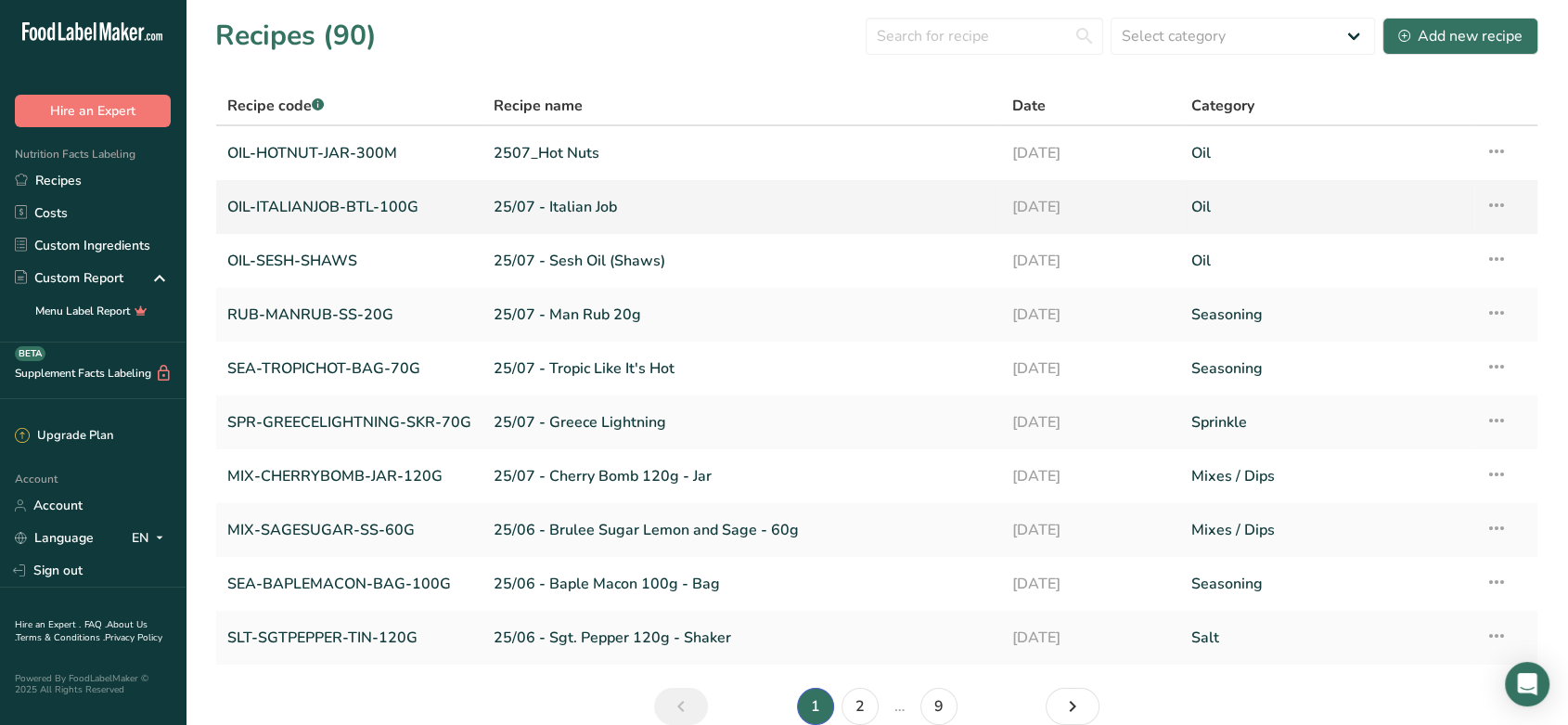
click at [342, 210] on link "OIL-ITALIANJOB-BTL-100G" at bounding box center [349, 207] width 244 height 39
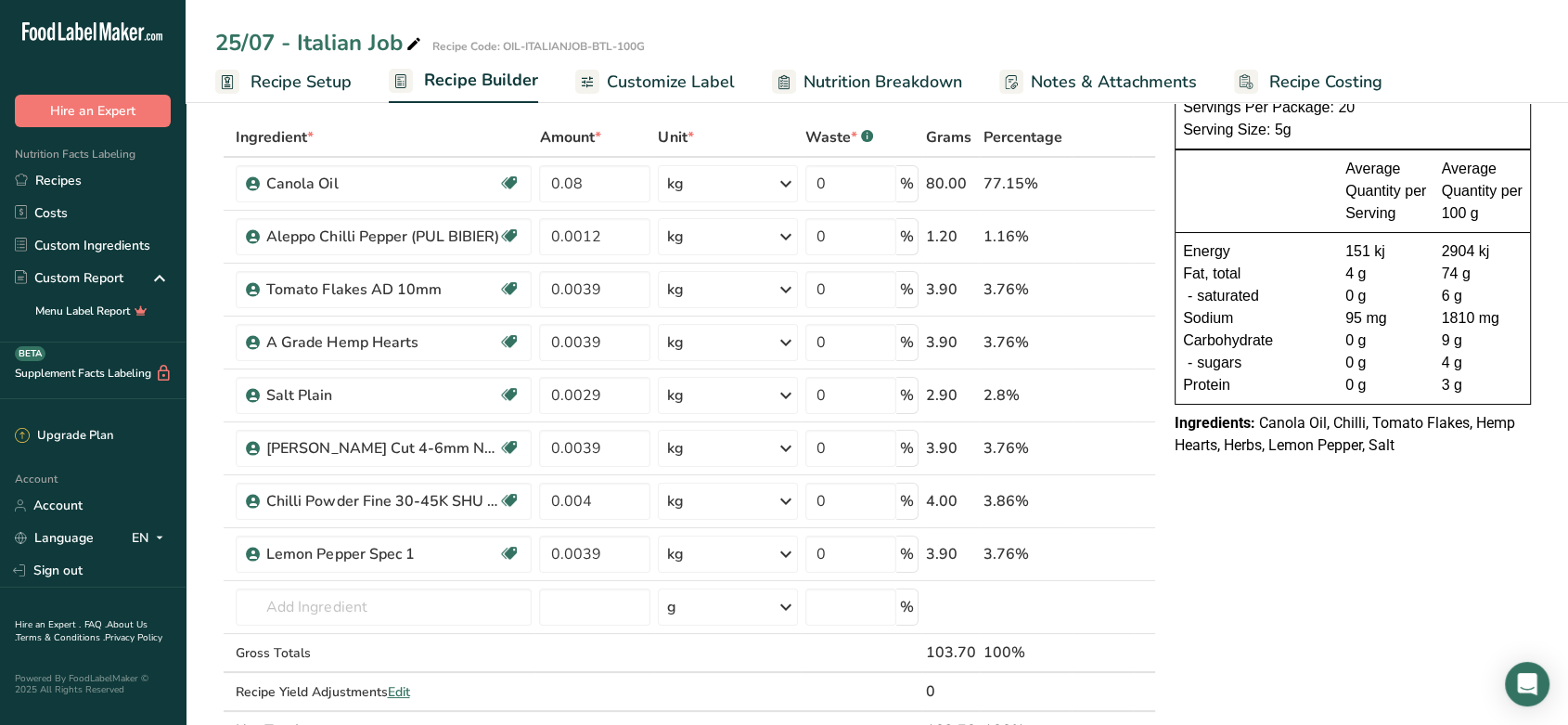
scroll to position [82, 0]
click at [587, 188] on input "0.08" at bounding box center [595, 184] width 112 height 38
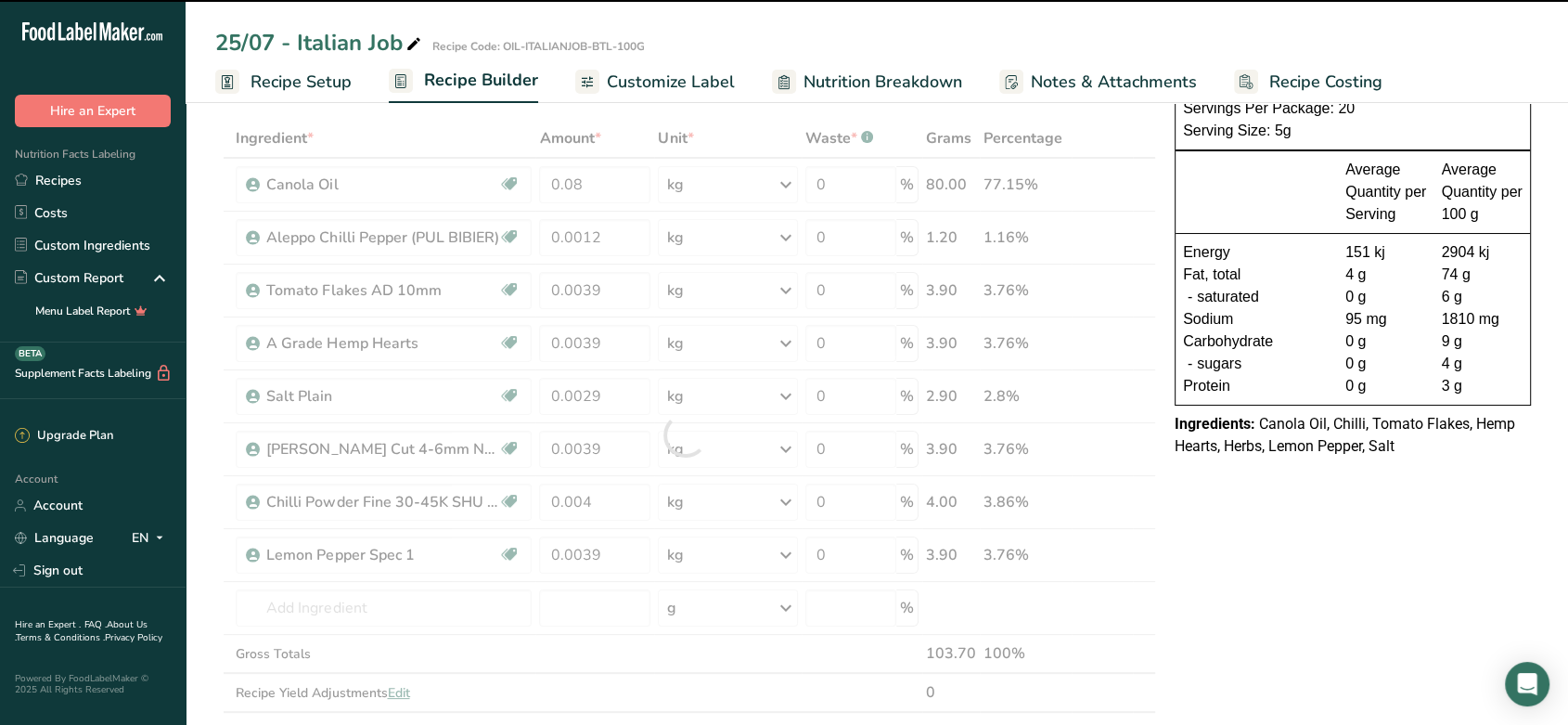
click at [304, 94] on link "Recipe Setup" at bounding box center [284, 82] width 137 height 41
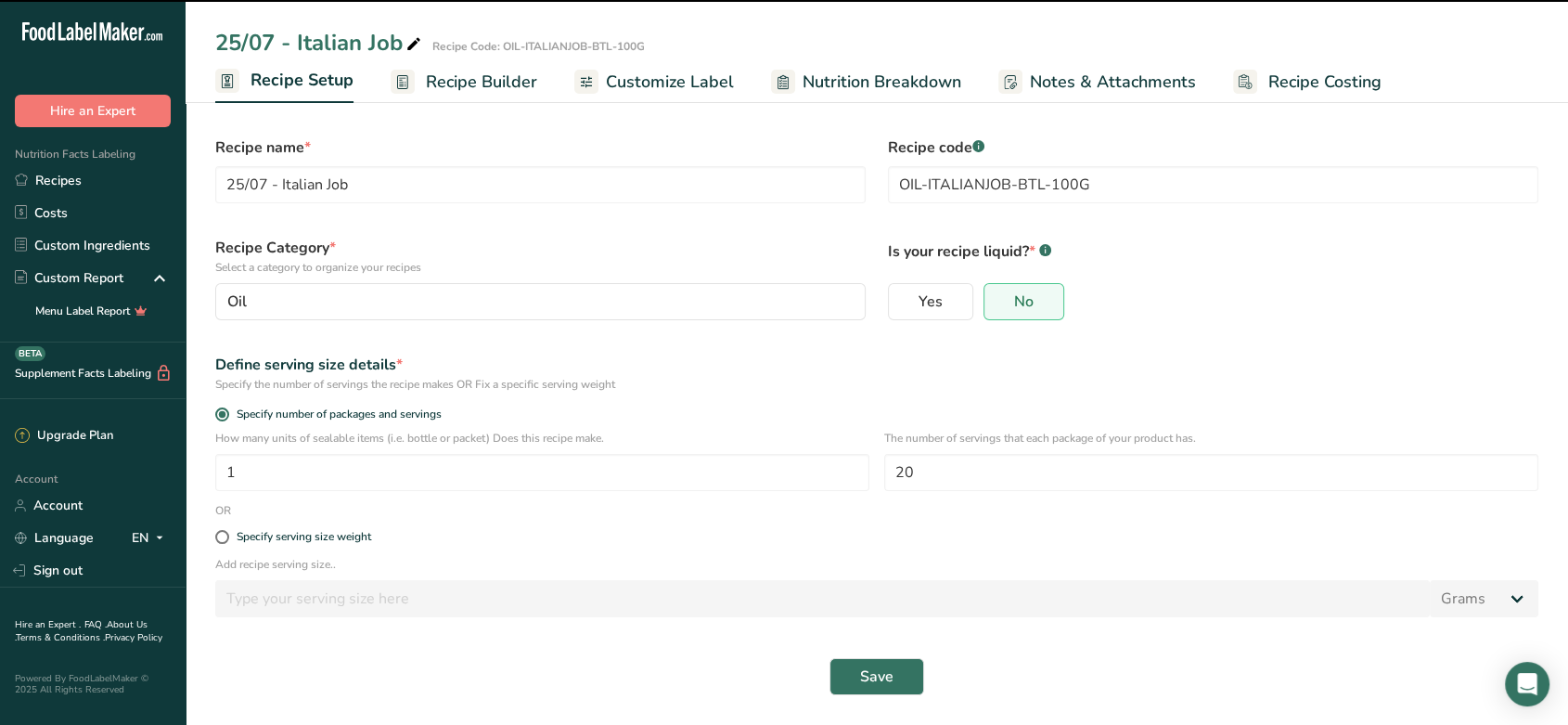
scroll to position [9, 0]
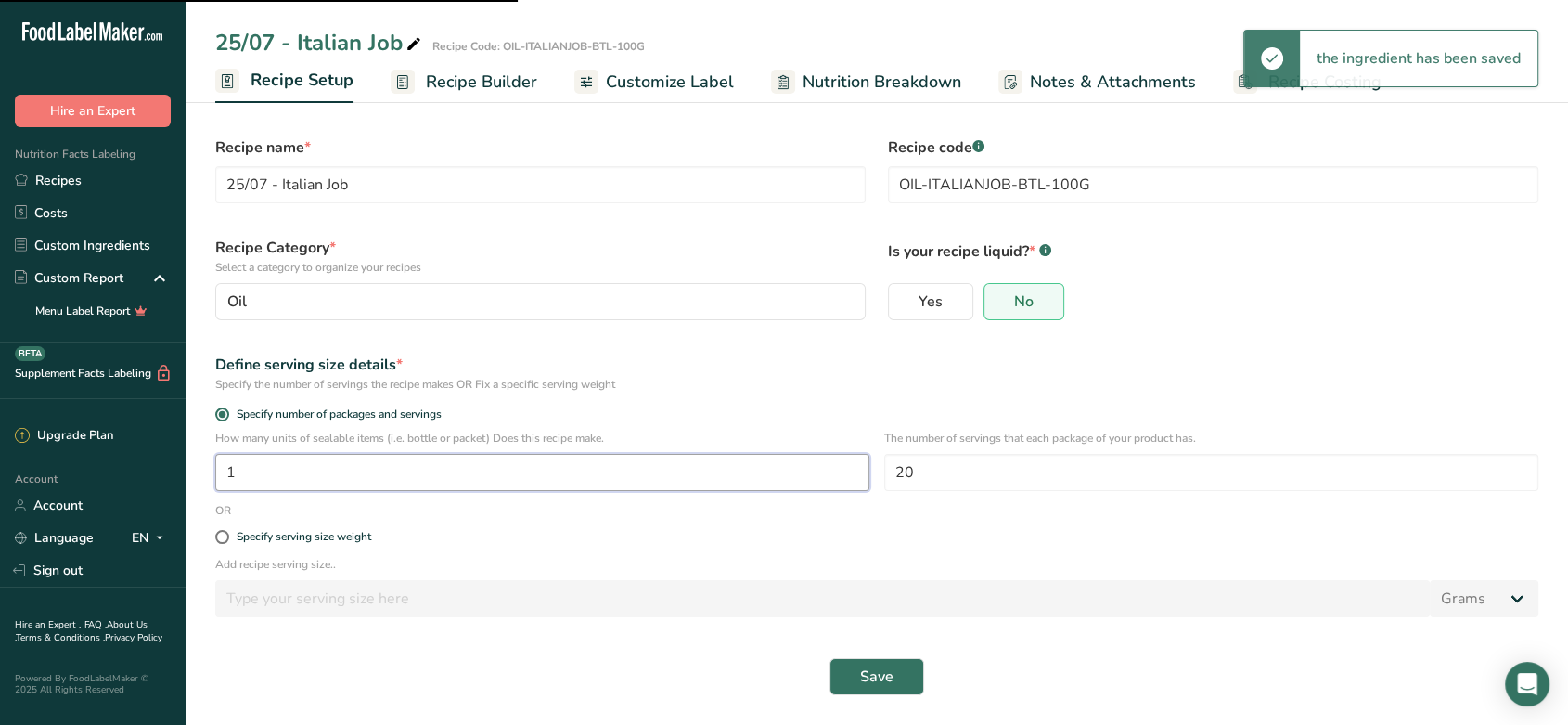
click at [459, 464] on input "1" at bounding box center [542, 472] width 654 height 38
type input "10"
click at [535, 519] on div "Specify serving size weight" at bounding box center [876, 537] width 1346 height 38
click at [887, 679] on span "Save" at bounding box center [876, 676] width 34 height 22
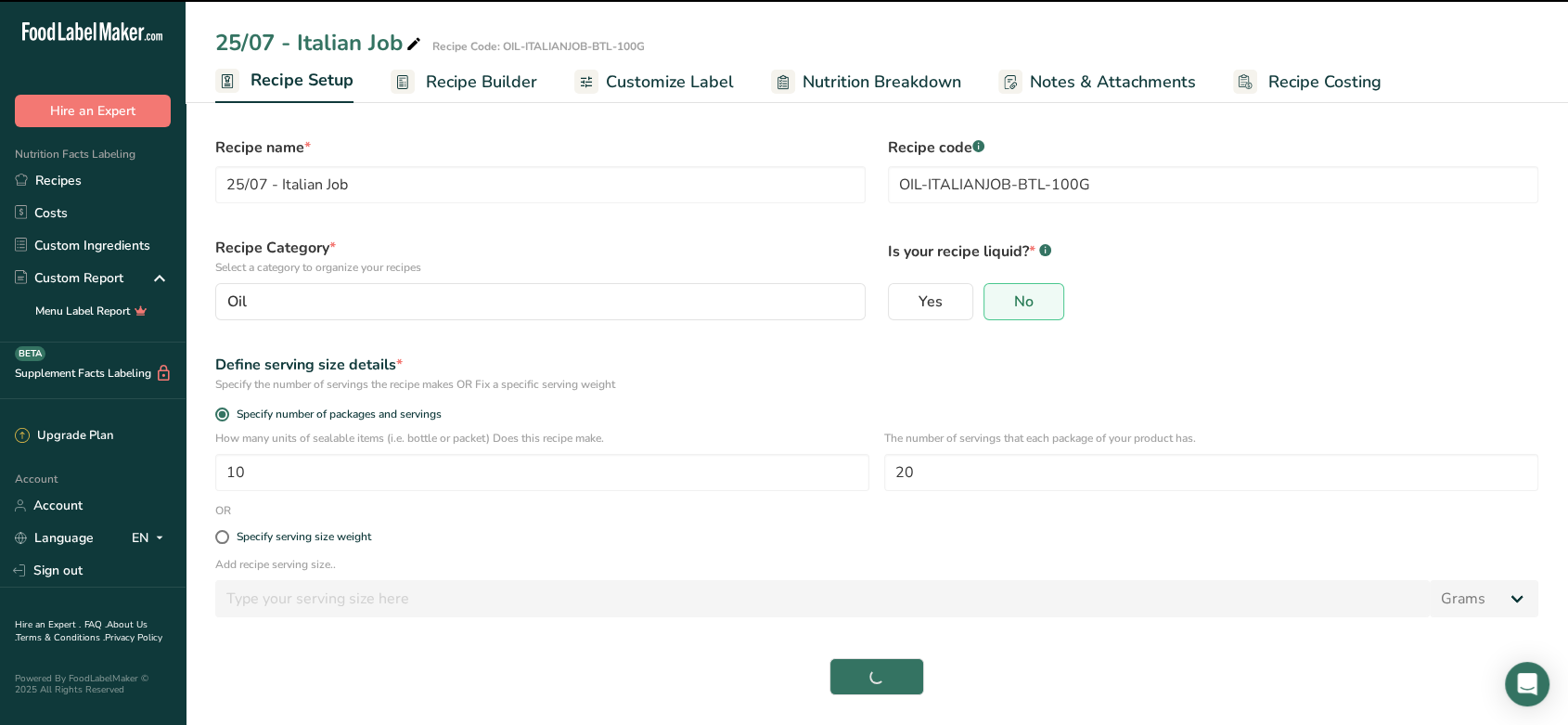
click at [456, 81] on span "Recipe Builder" at bounding box center [482, 82] width 112 height 25
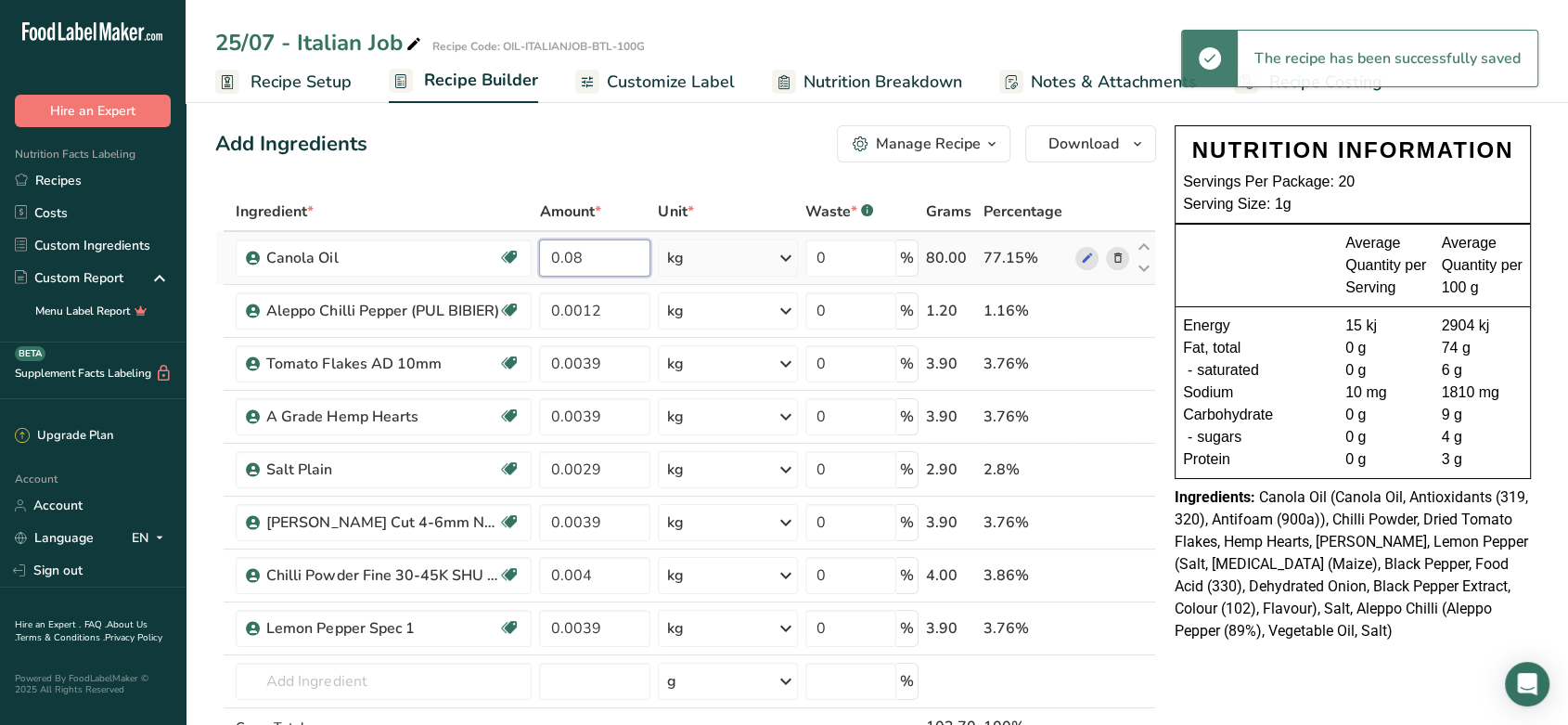
click at [613, 244] on input "0.08" at bounding box center [595, 258] width 112 height 38
type input "0"
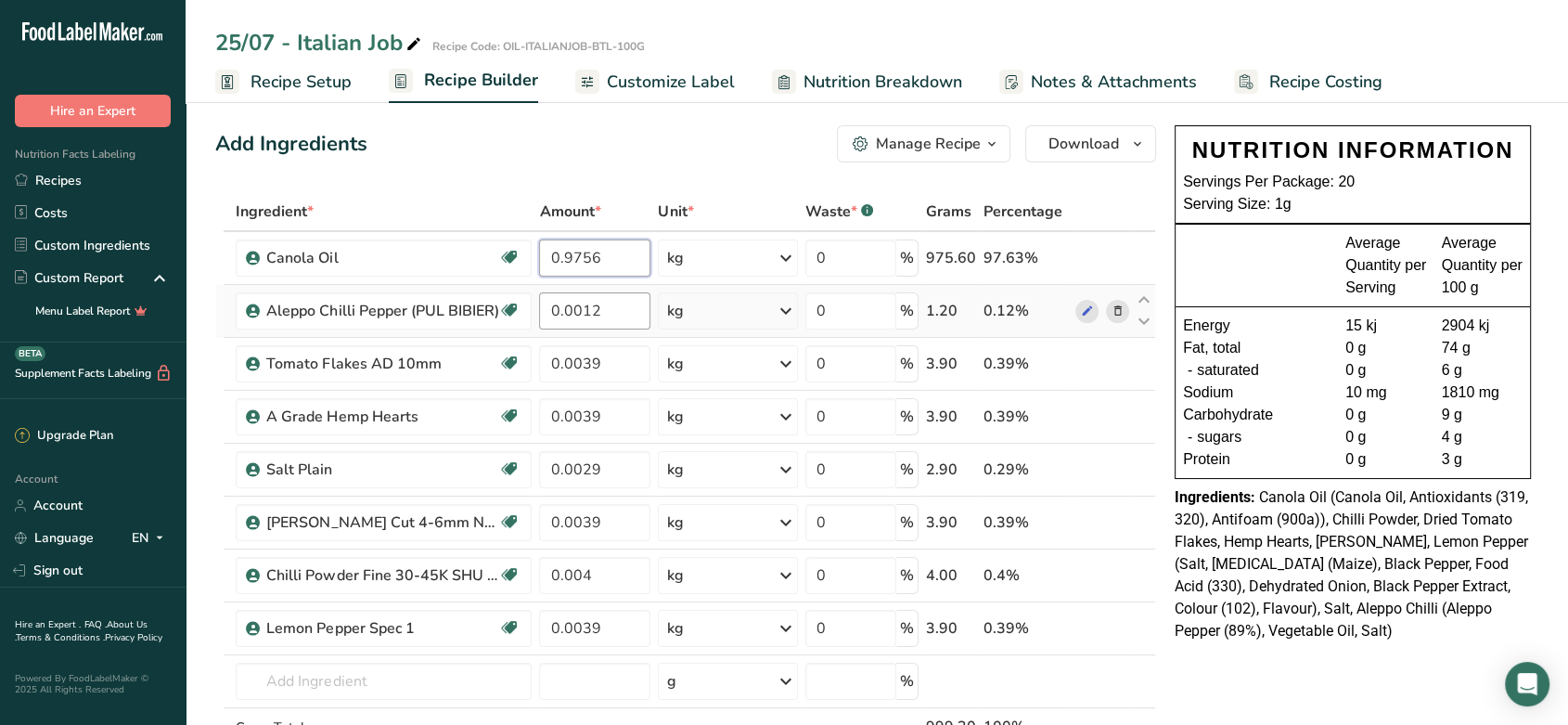
type input "0.9756"
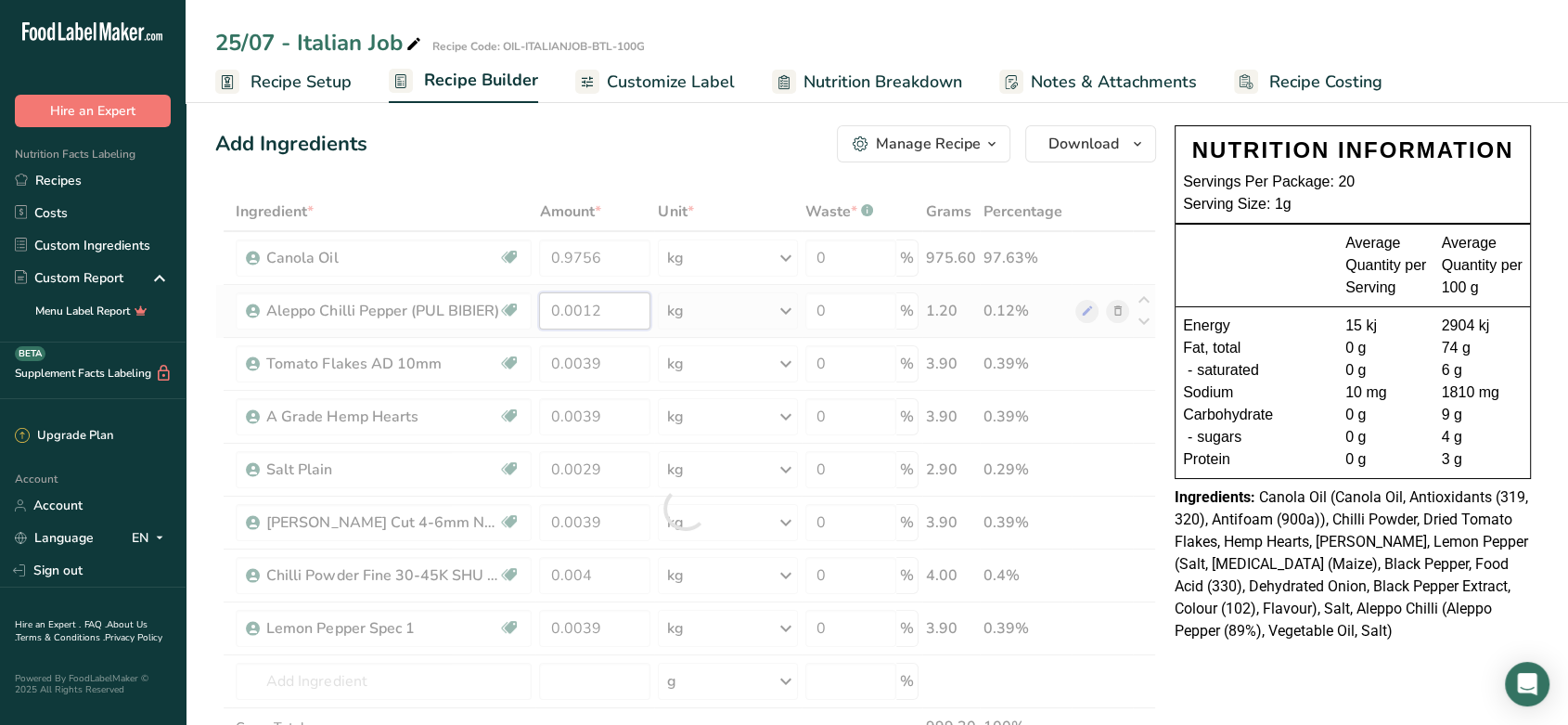
click at [609, 313] on div "Ingredient * Amount * Unit * Waste * .a-a{fill:#347362;}.b-a{fill:#fff;} Grams …" at bounding box center [686, 507] width 941 height 632
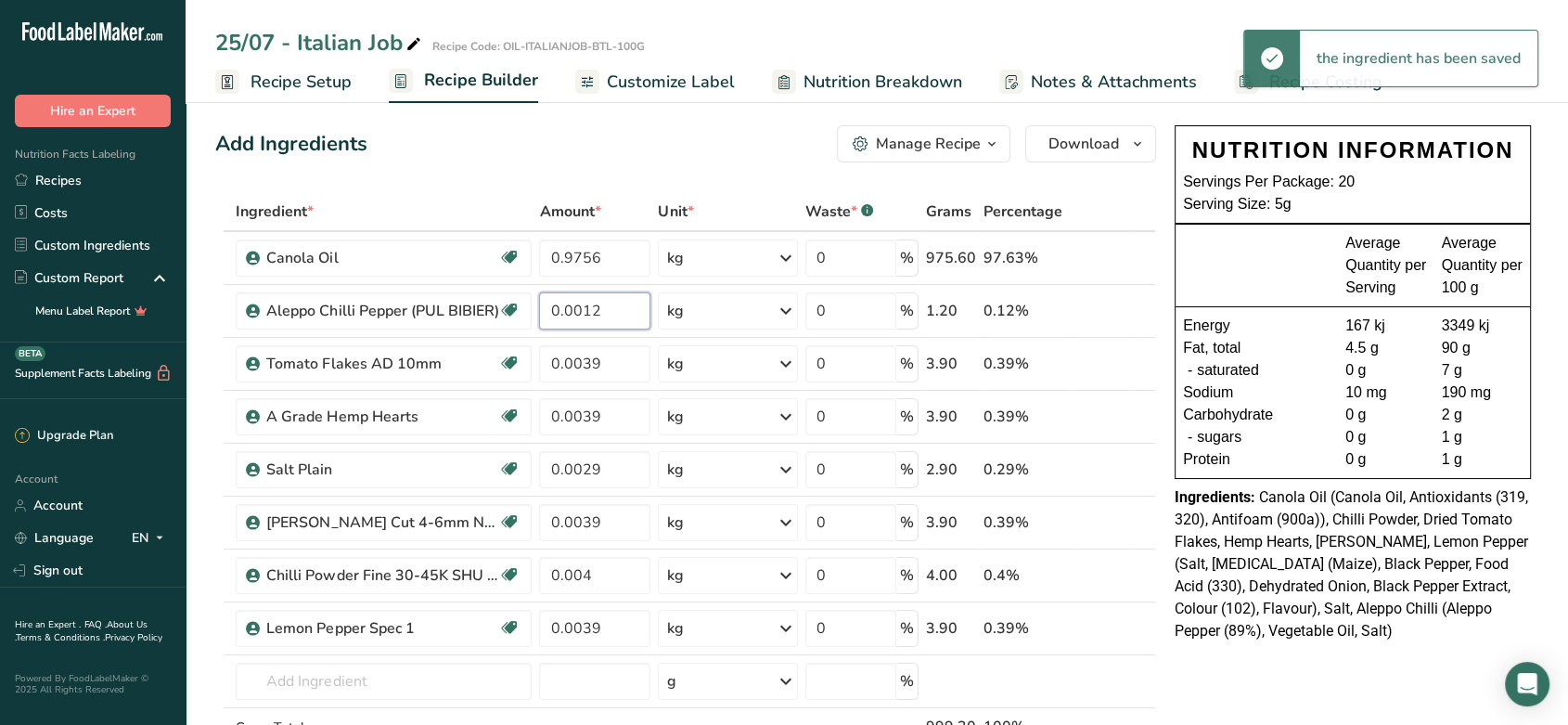
click at [613, 307] on input "0.0012" at bounding box center [595, 311] width 112 height 38
type input "0"
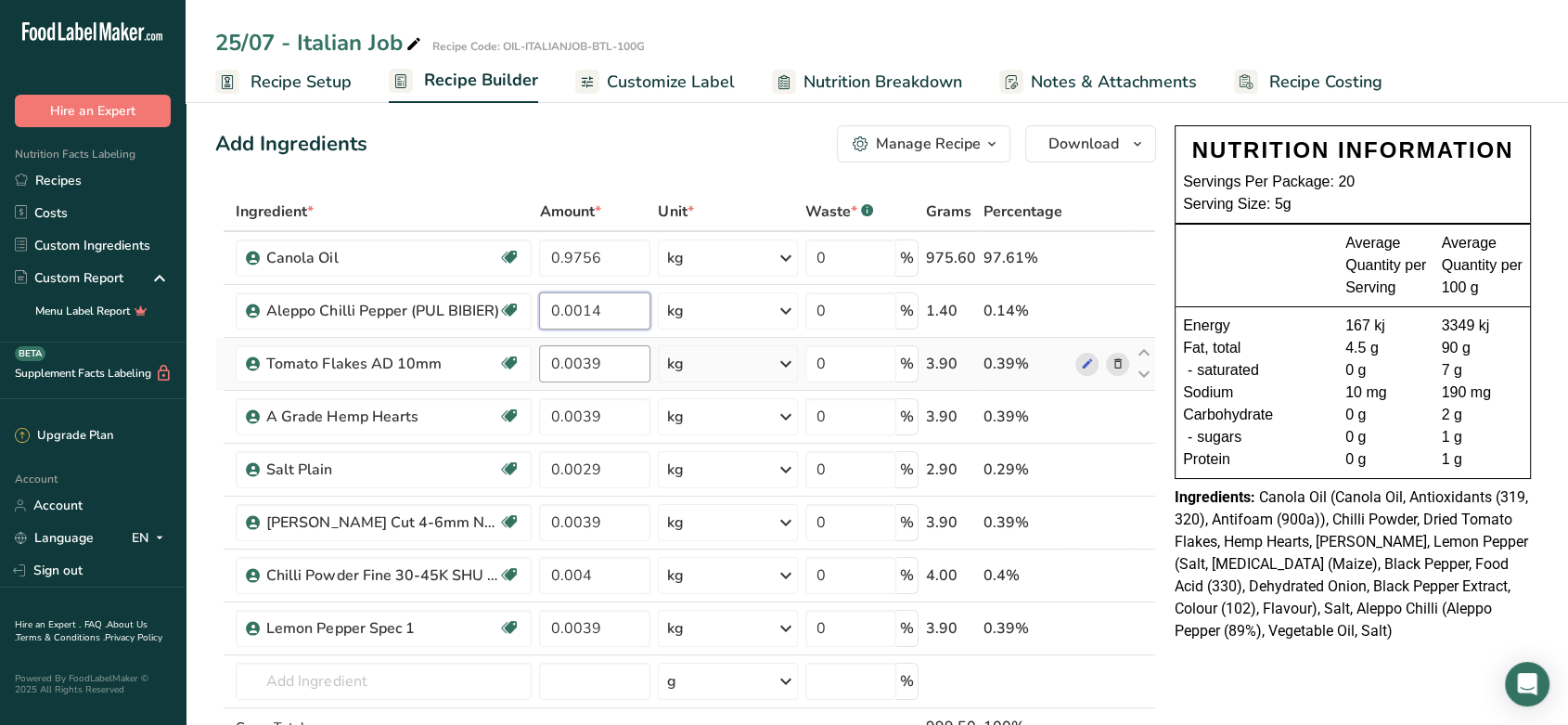
type input "0.0014"
click at [614, 350] on div "Ingredient * Amount * Unit * Waste * .a-a{fill:#347362;}.b-a{fill:#fff;} Grams …" at bounding box center [686, 507] width 941 height 632
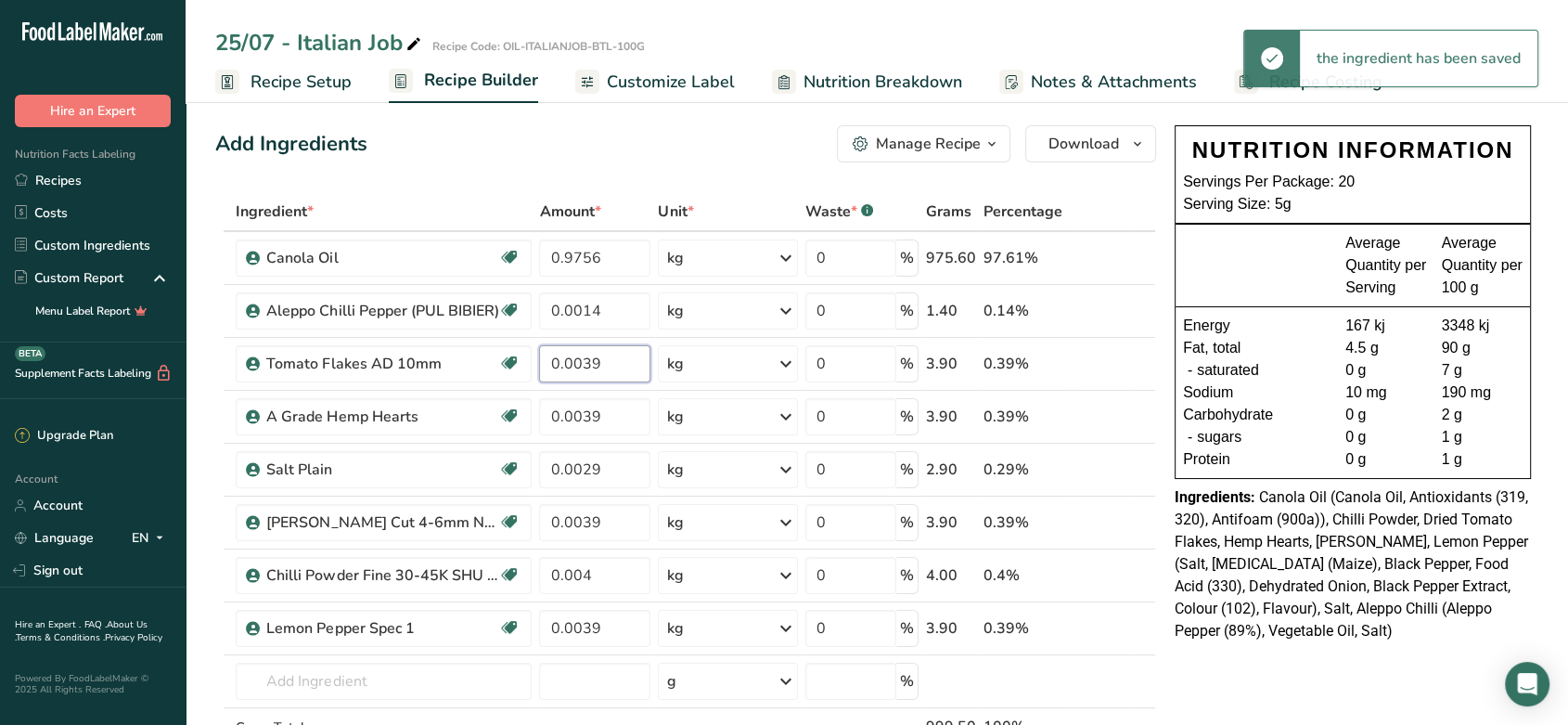
click at [616, 368] on input "0.0039" at bounding box center [595, 363] width 112 height 38
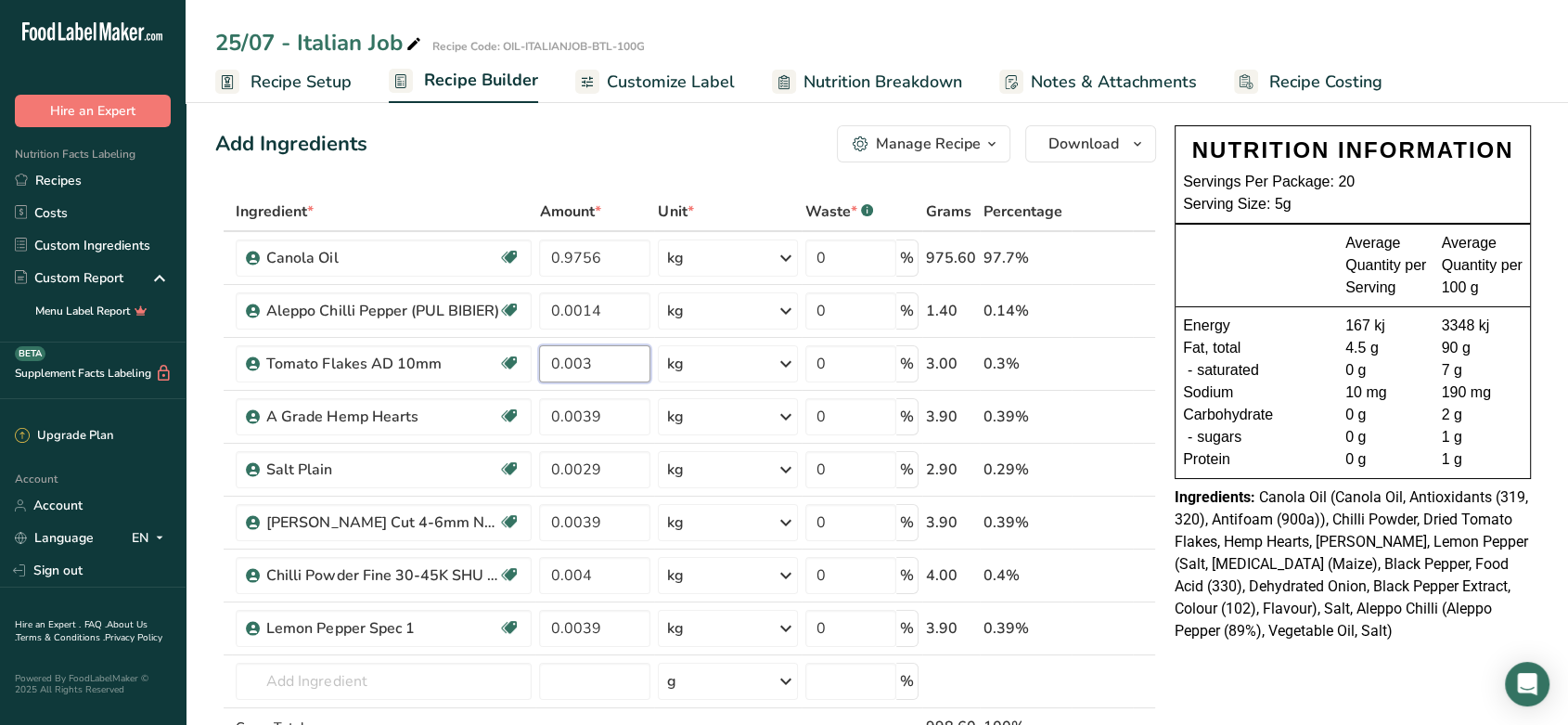
type input "0"
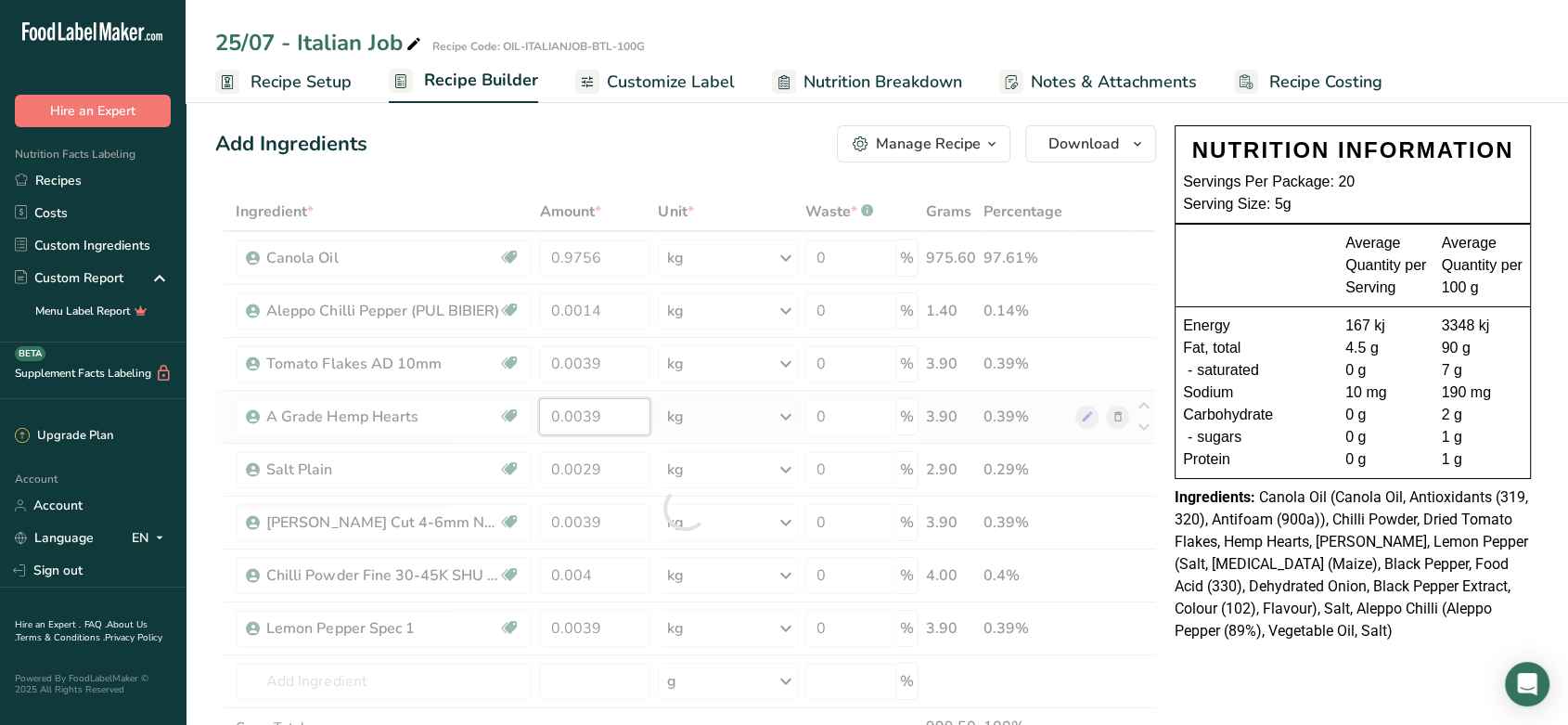
click at [608, 413] on div "Ingredient * Amount * Unit * Waste * .a-a{fill:#347362;}.b-a{fill:#fff;} Grams …" at bounding box center [686, 507] width 941 height 632
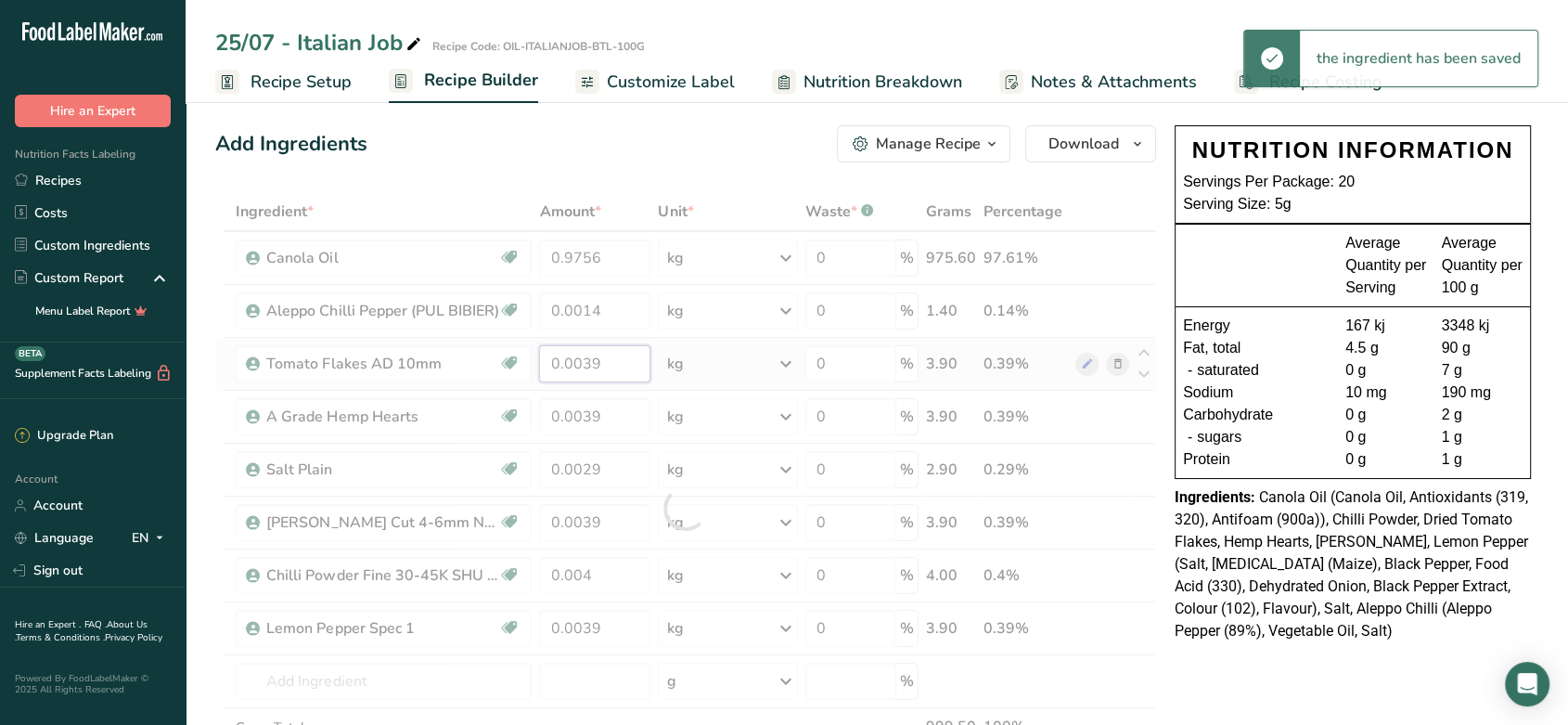
click at [604, 356] on div "Ingredient * Amount * Unit * Waste * .a-a{fill:#347362;}.b-a{fill:#fff;} Grams …" at bounding box center [686, 507] width 941 height 632
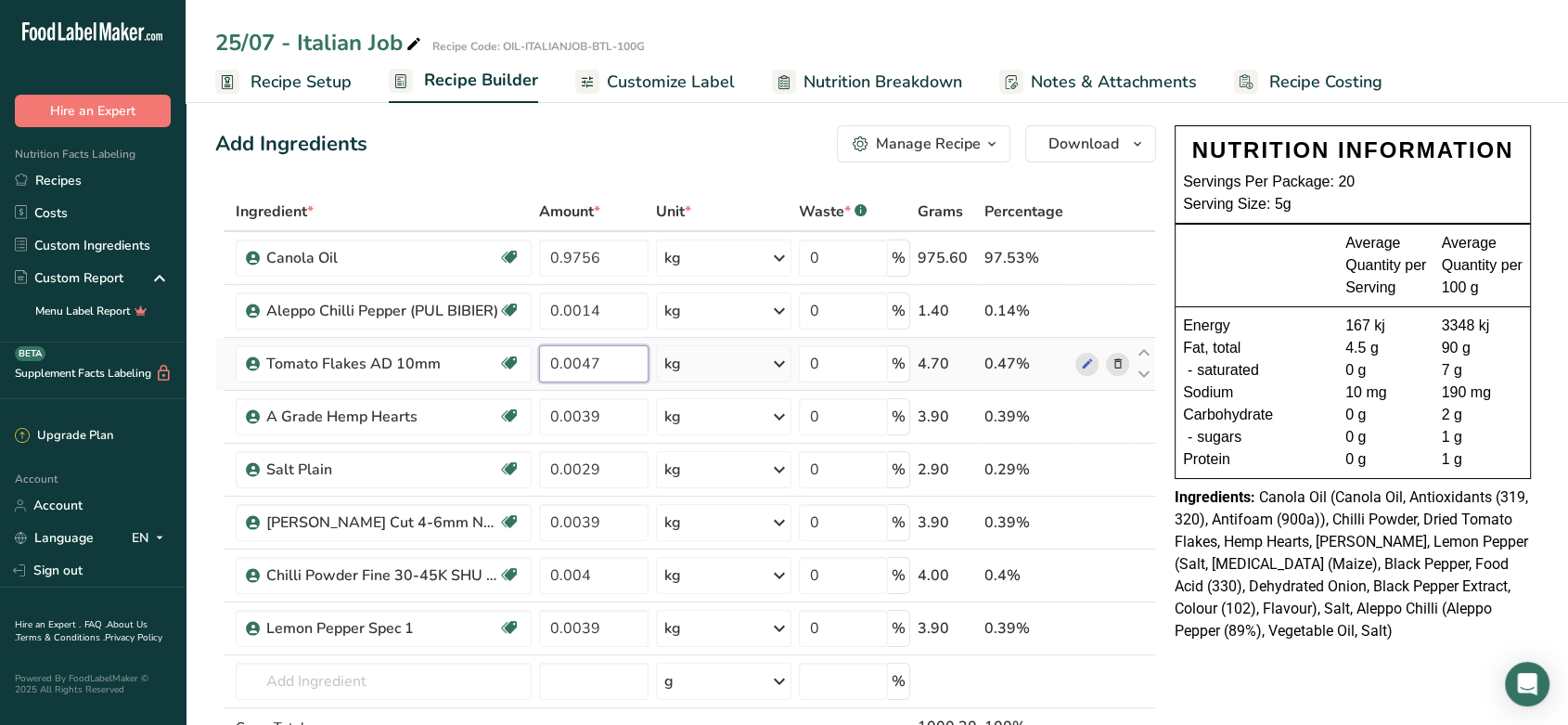
type input "0.0047"
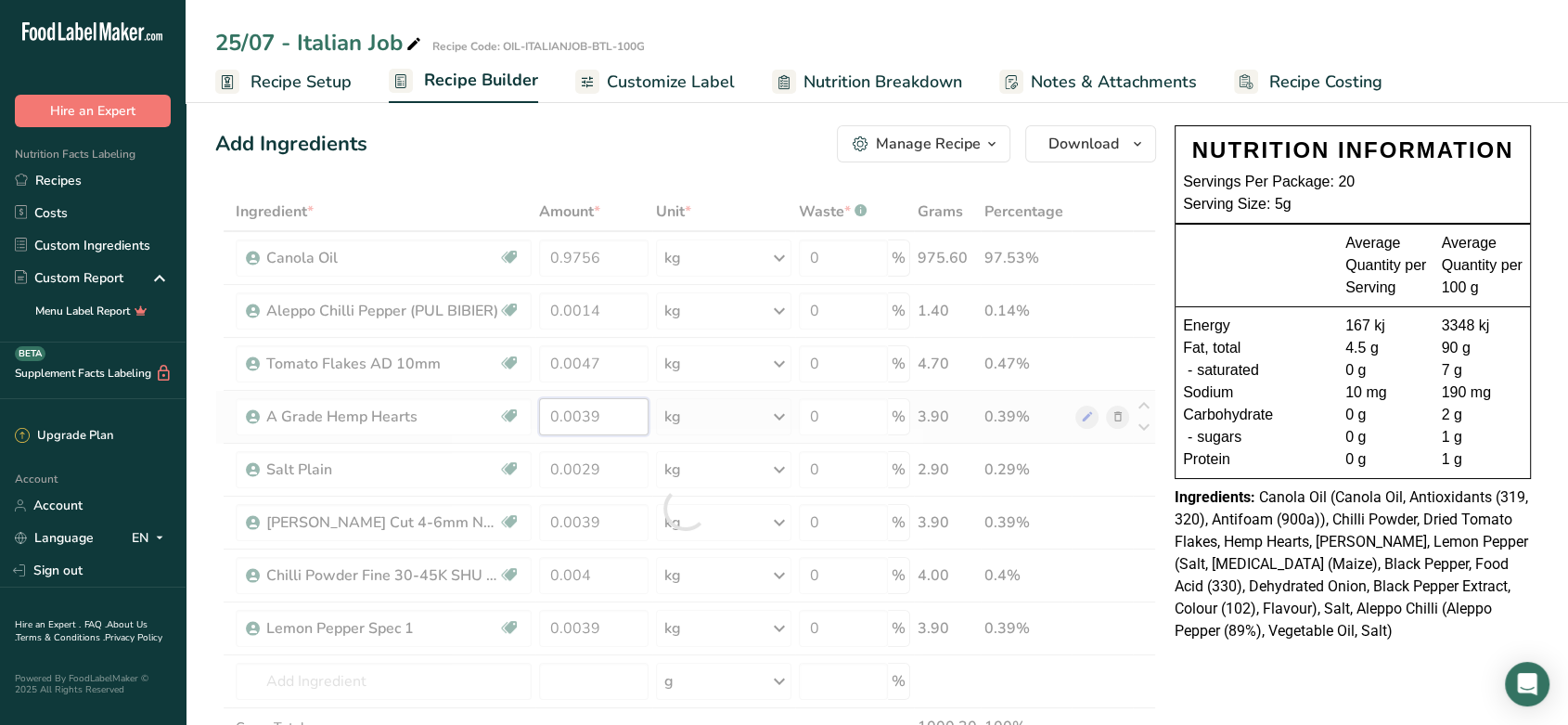
click at [601, 427] on div "Ingredient * Amount * Unit * Waste * .a-a{fill:#347362;}.b-a{fill:#fff;} Grams …" at bounding box center [686, 507] width 941 height 632
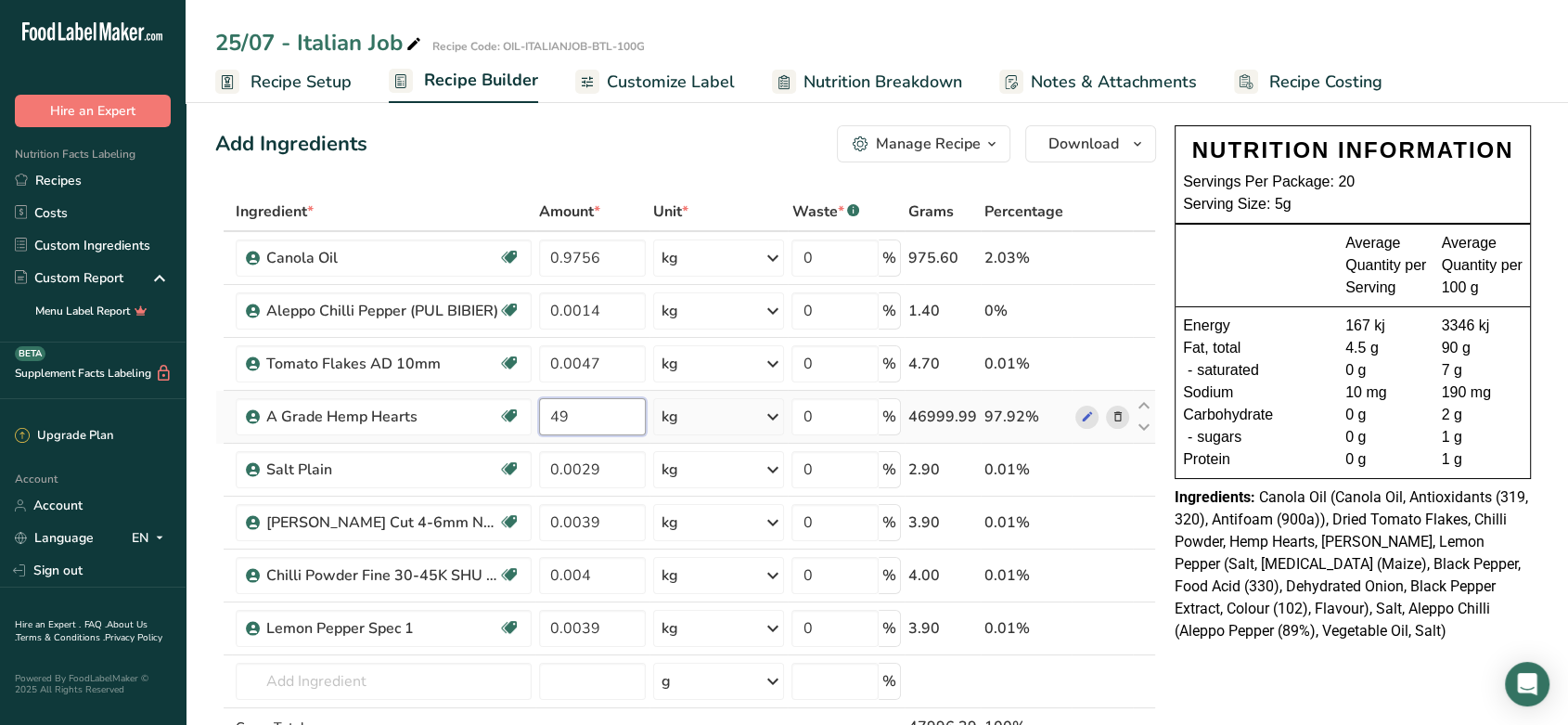
type input "9"
type input "0.0047"
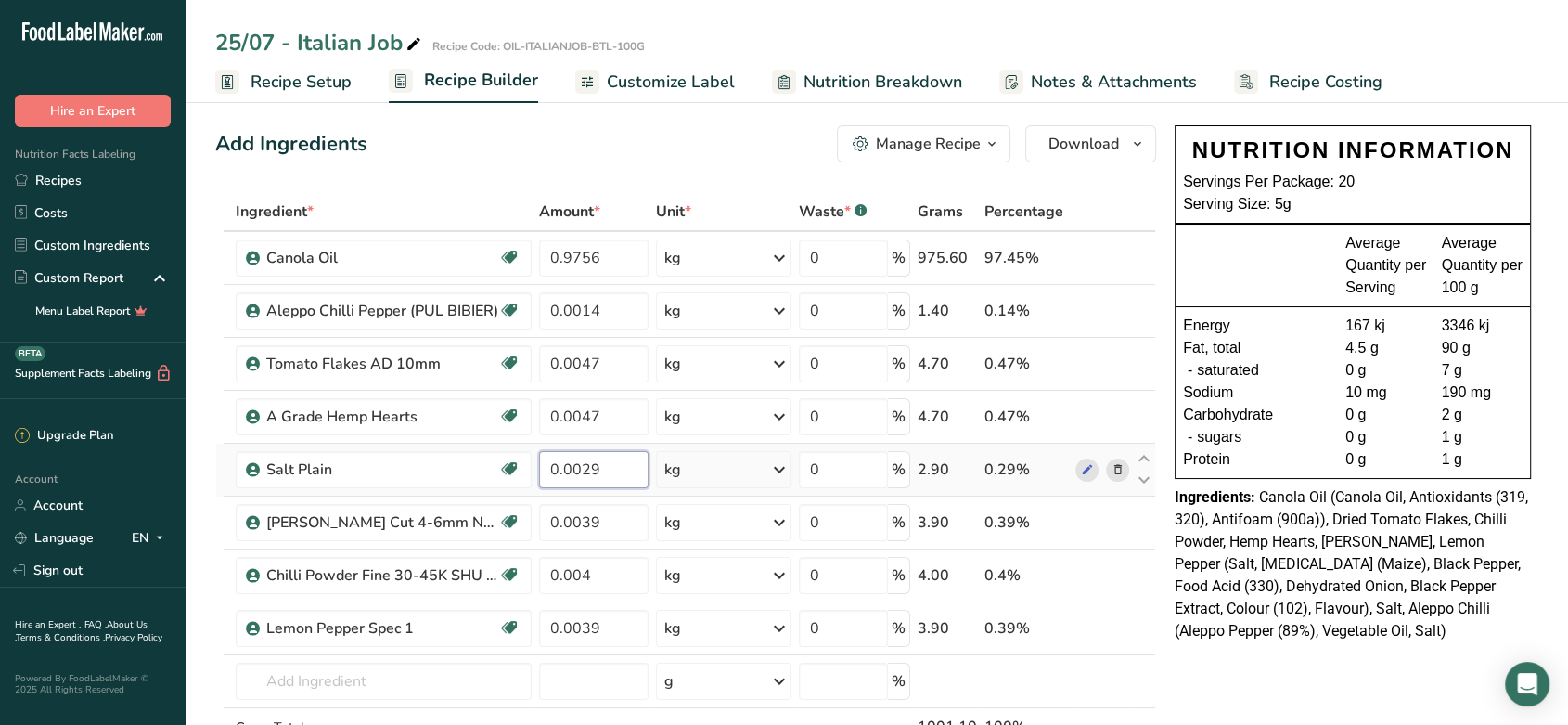
click at [588, 477] on div "Ingredient * Amount * Unit * Waste * .a-a{fill:#347362;}.b-a{fill:#fff;} Grams …" at bounding box center [686, 507] width 941 height 632
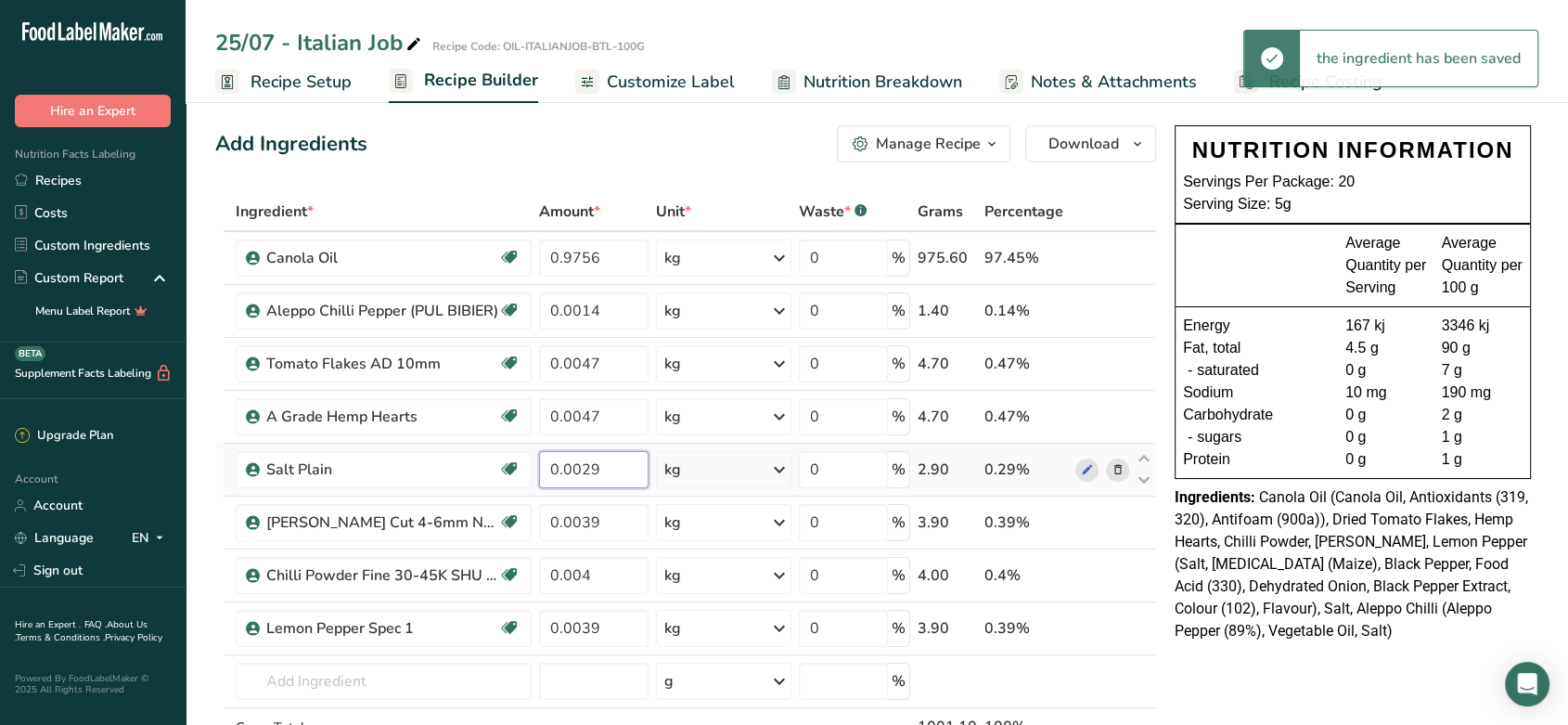
click at [586, 468] on input "0.0029" at bounding box center [593, 469] width 109 height 38
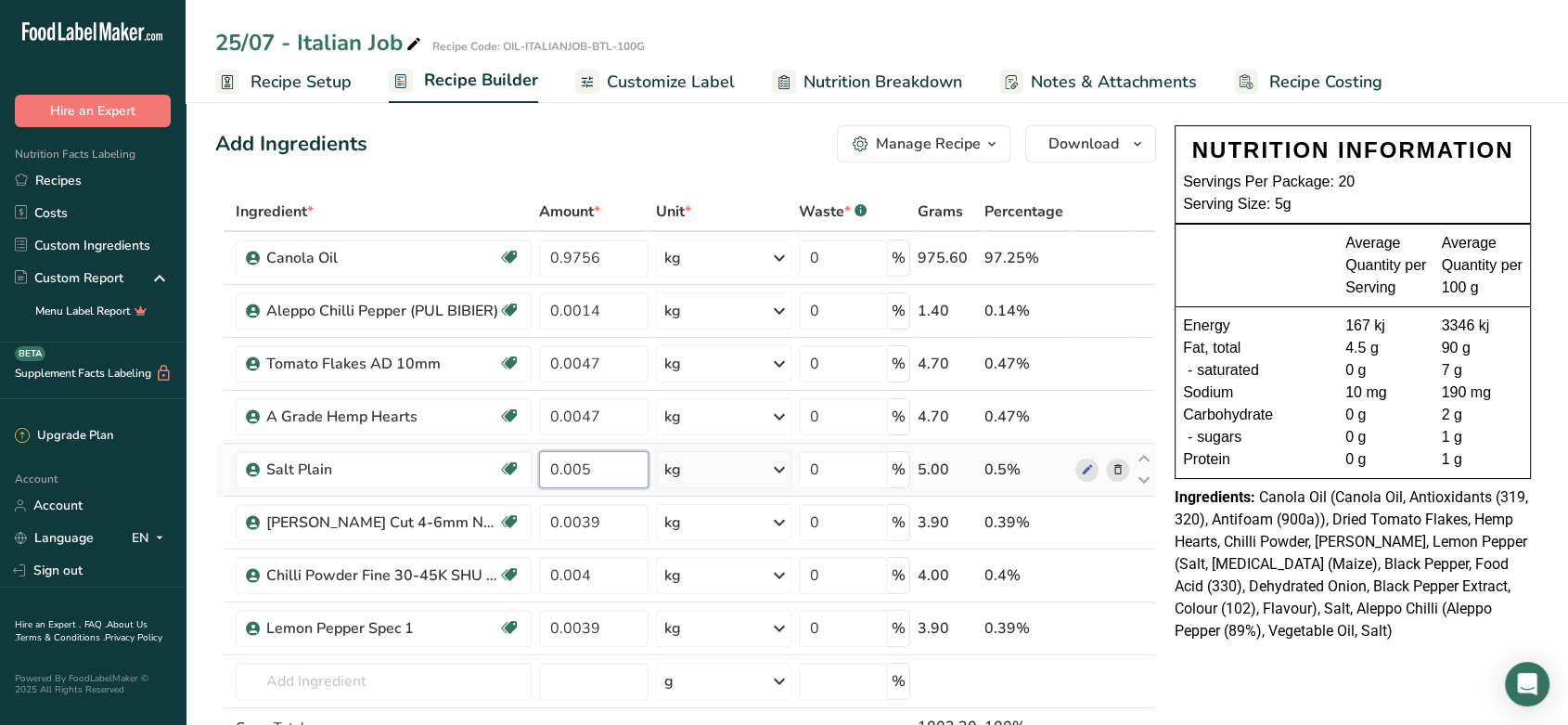
type input "0.005"
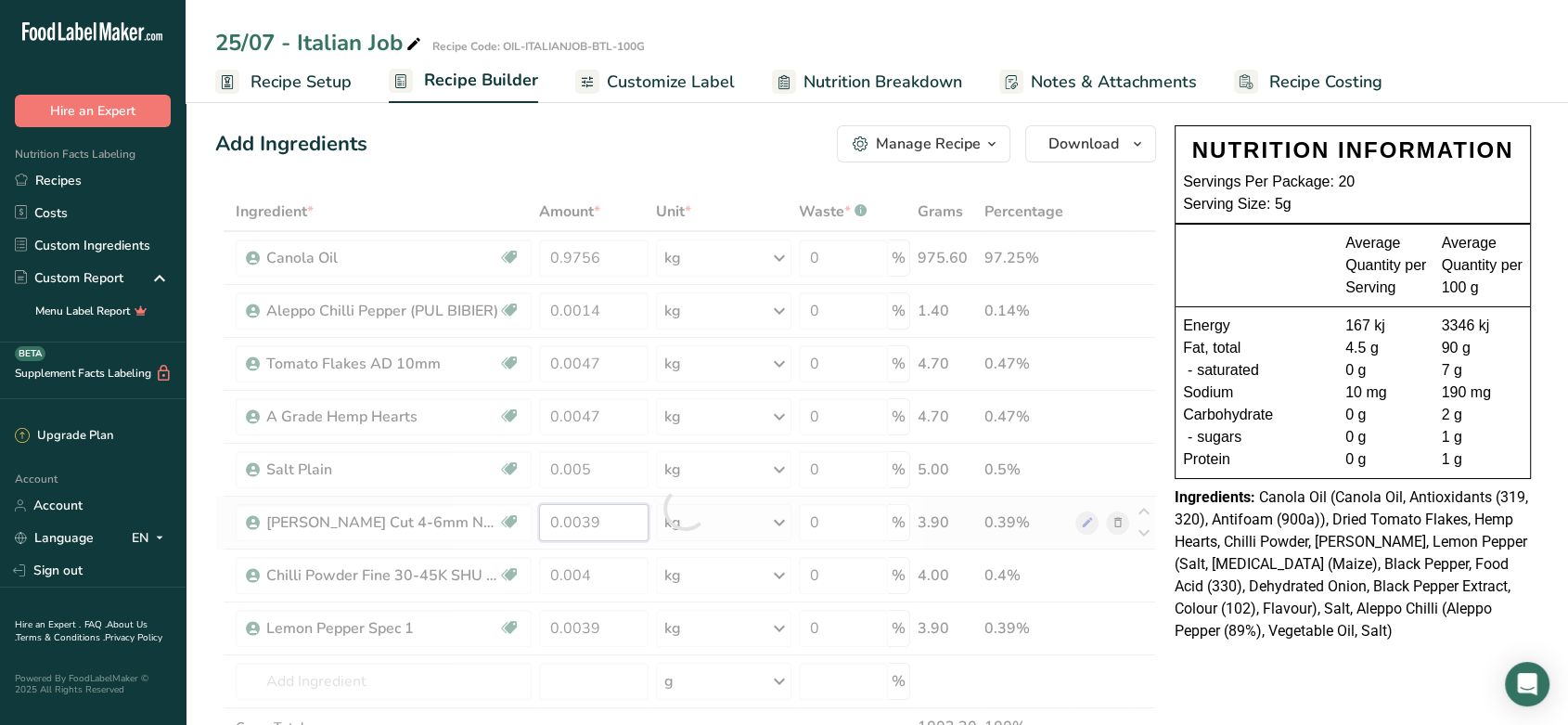
click at [595, 508] on div "Ingredient * Amount * Unit * Waste * .a-a{fill:#347362;}.b-a{fill:#fff;} Grams …" at bounding box center [686, 507] width 941 height 632
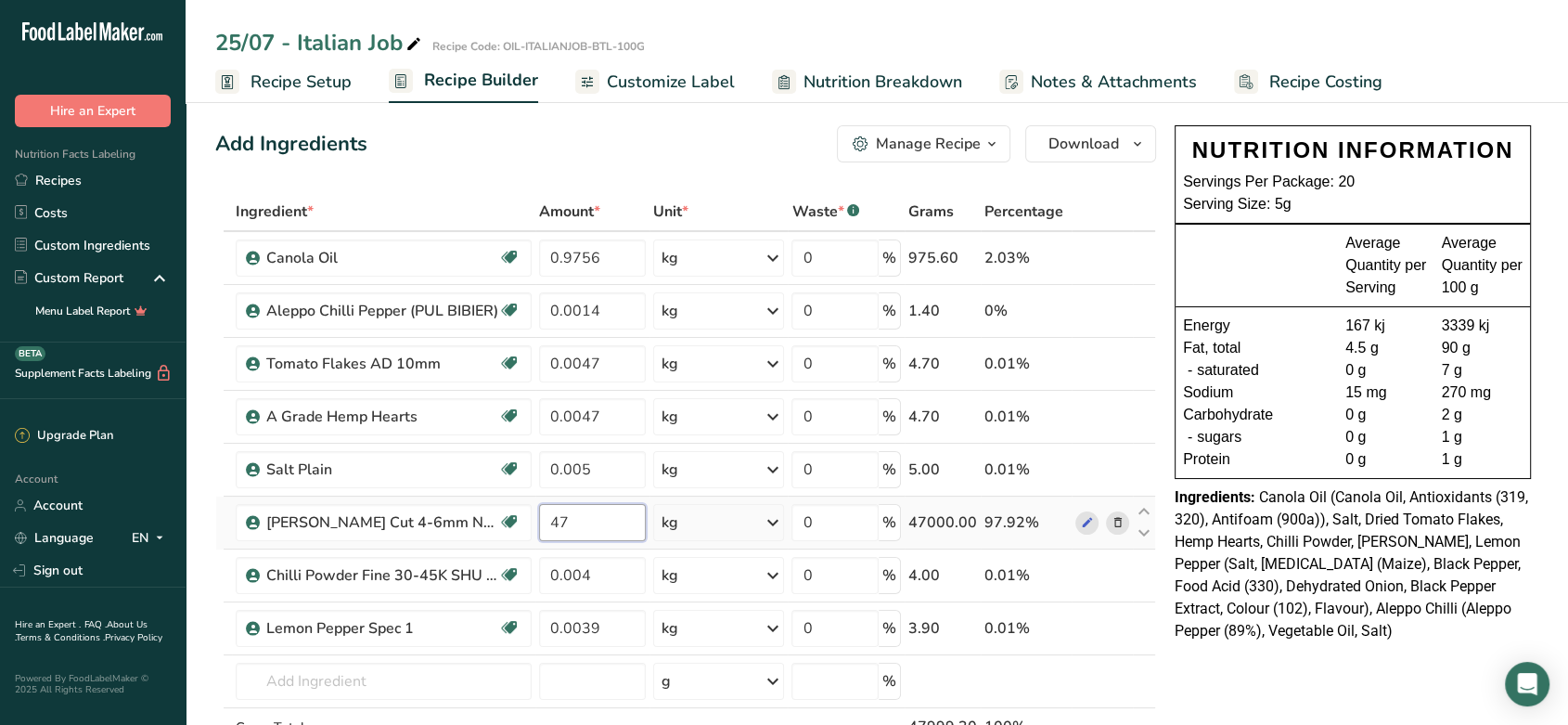
type input "4"
type input "0.0047"
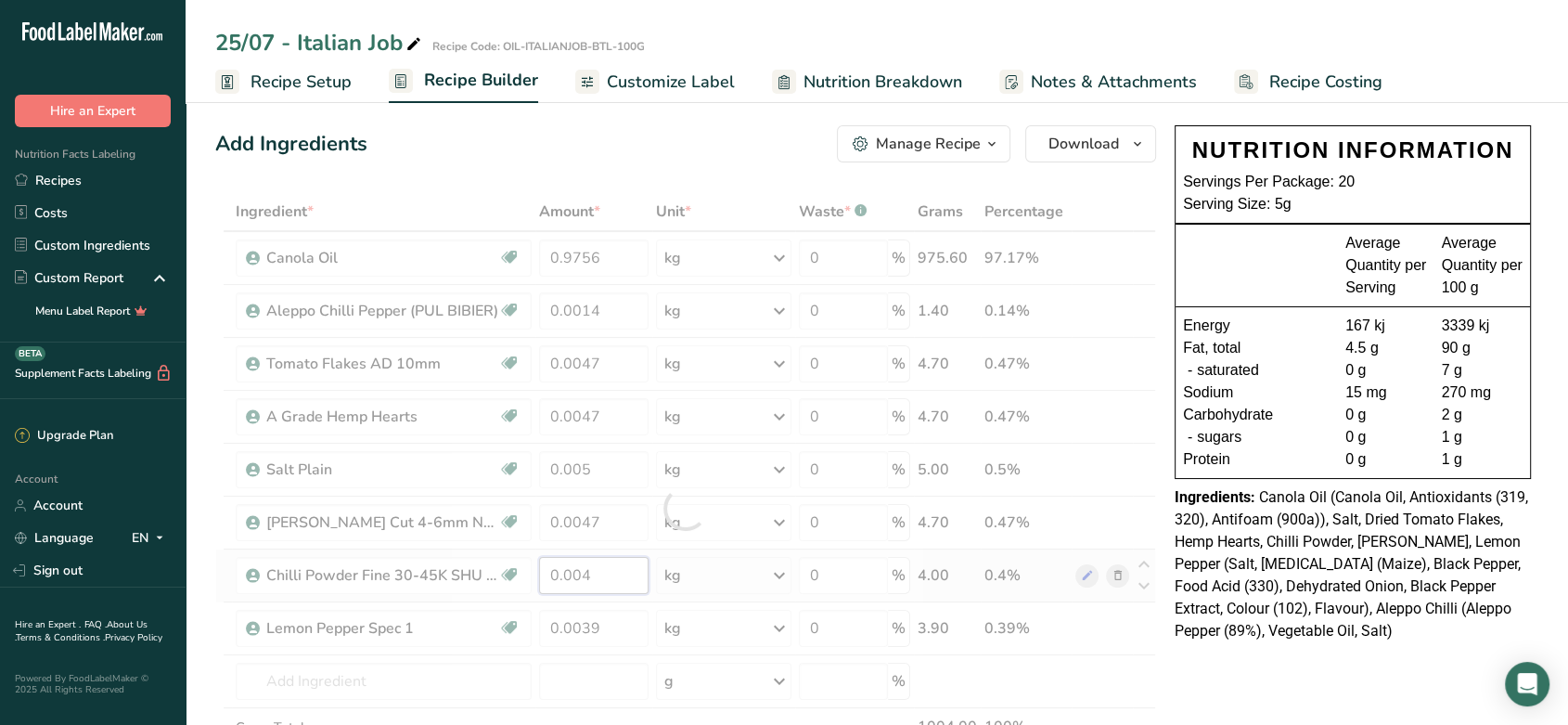
click at [594, 570] on div "Ingredient * Amount * Unit * Waste * .a-a{fill:#347362;}.b-a{fill:#fff;} Grams …" at bounding box center [686, 507] width 941 height 632
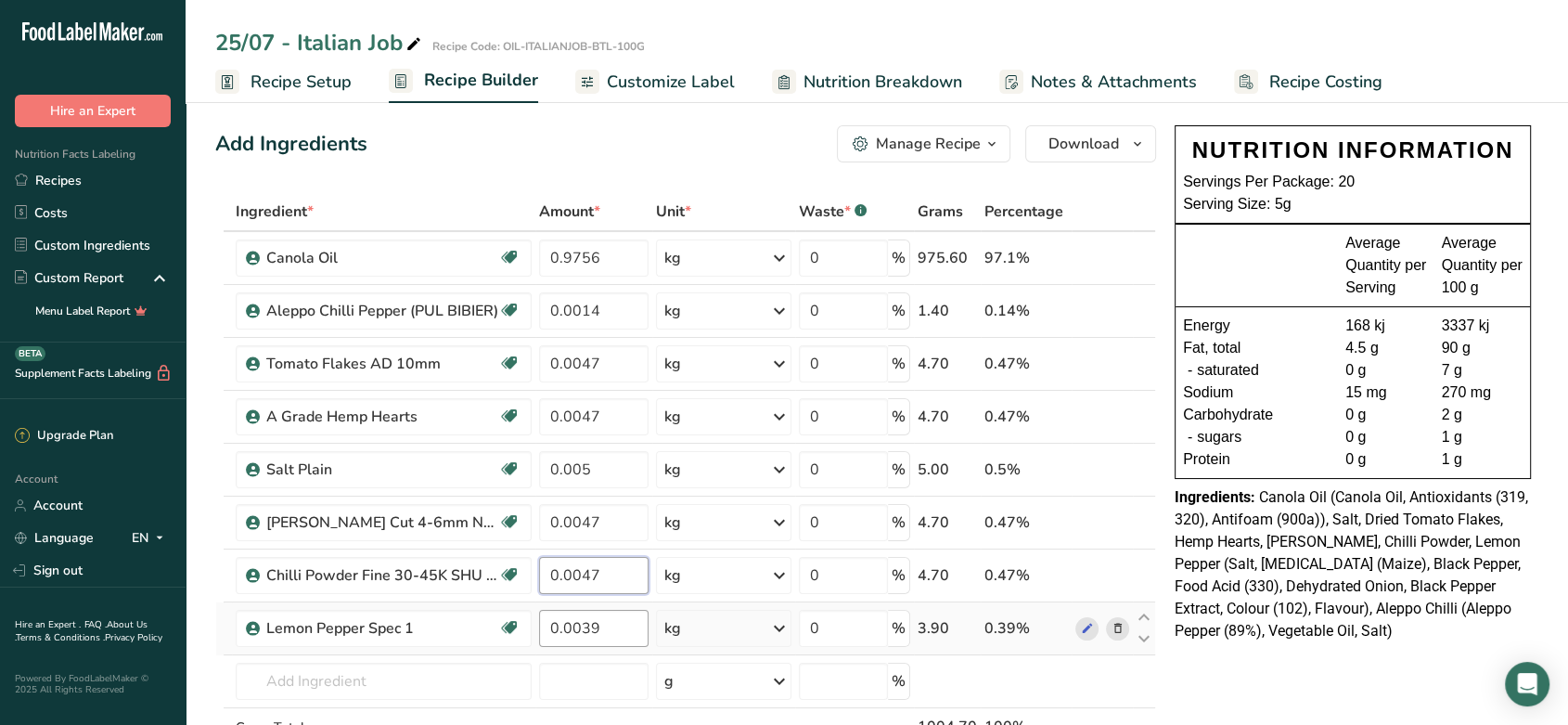
type input "0.0047"
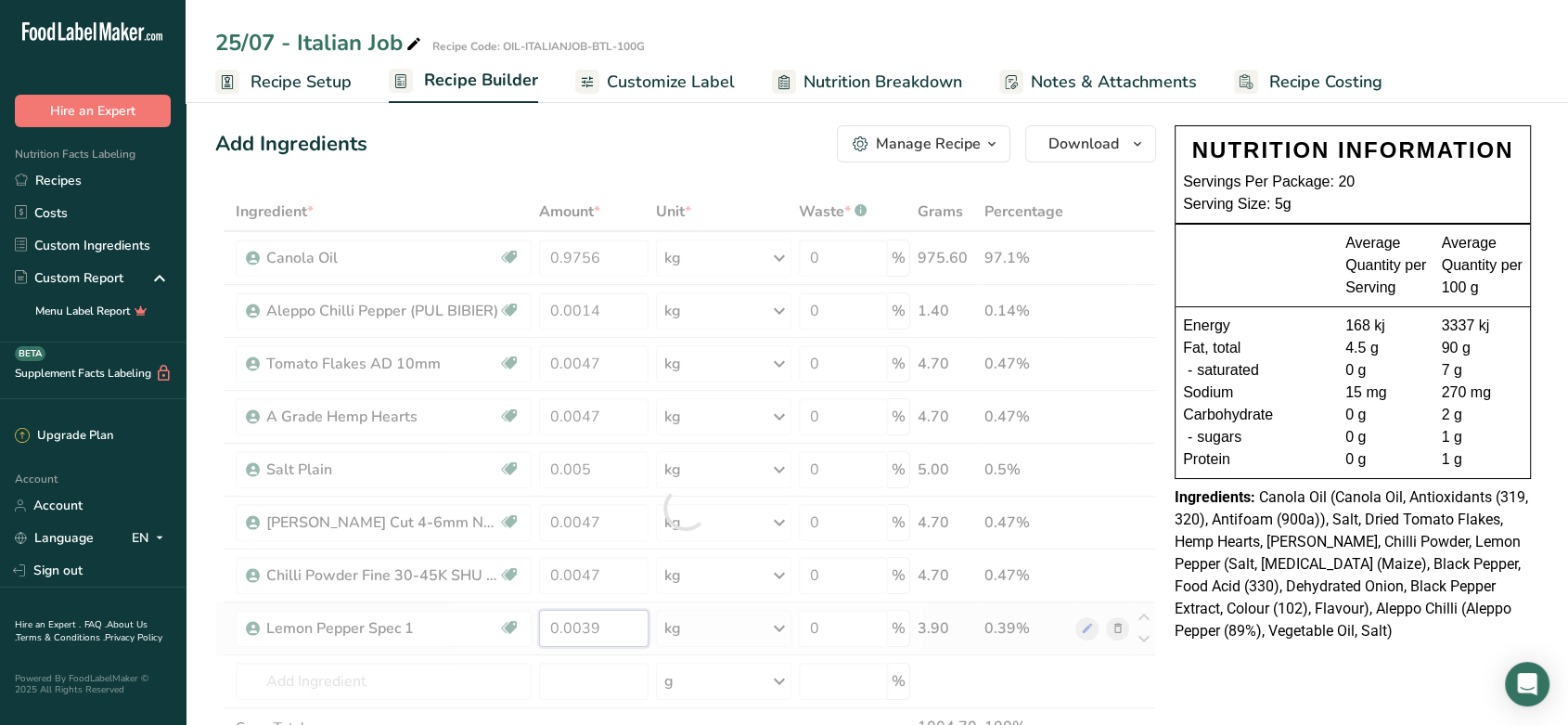
click at [582, 626] on div "Ingredient * Amount * Unit * Waste * .a-a{fill:#347362;}.b-a{fill:#fff;} Grams …" at bounding box center [686, 507] width 941 height 632
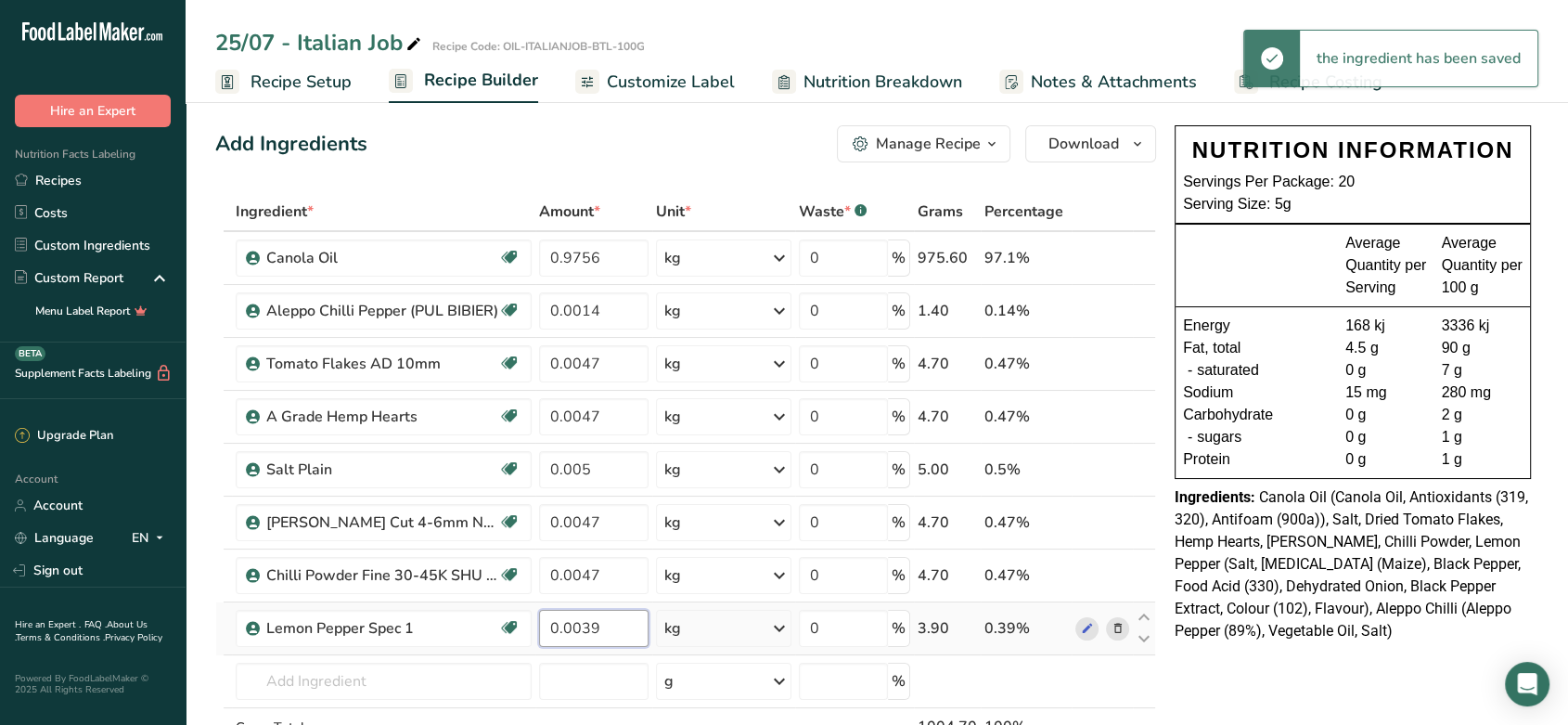
click at [624, 631] on input "0.0039" at bounding box center [593, 628] width 109 height 38
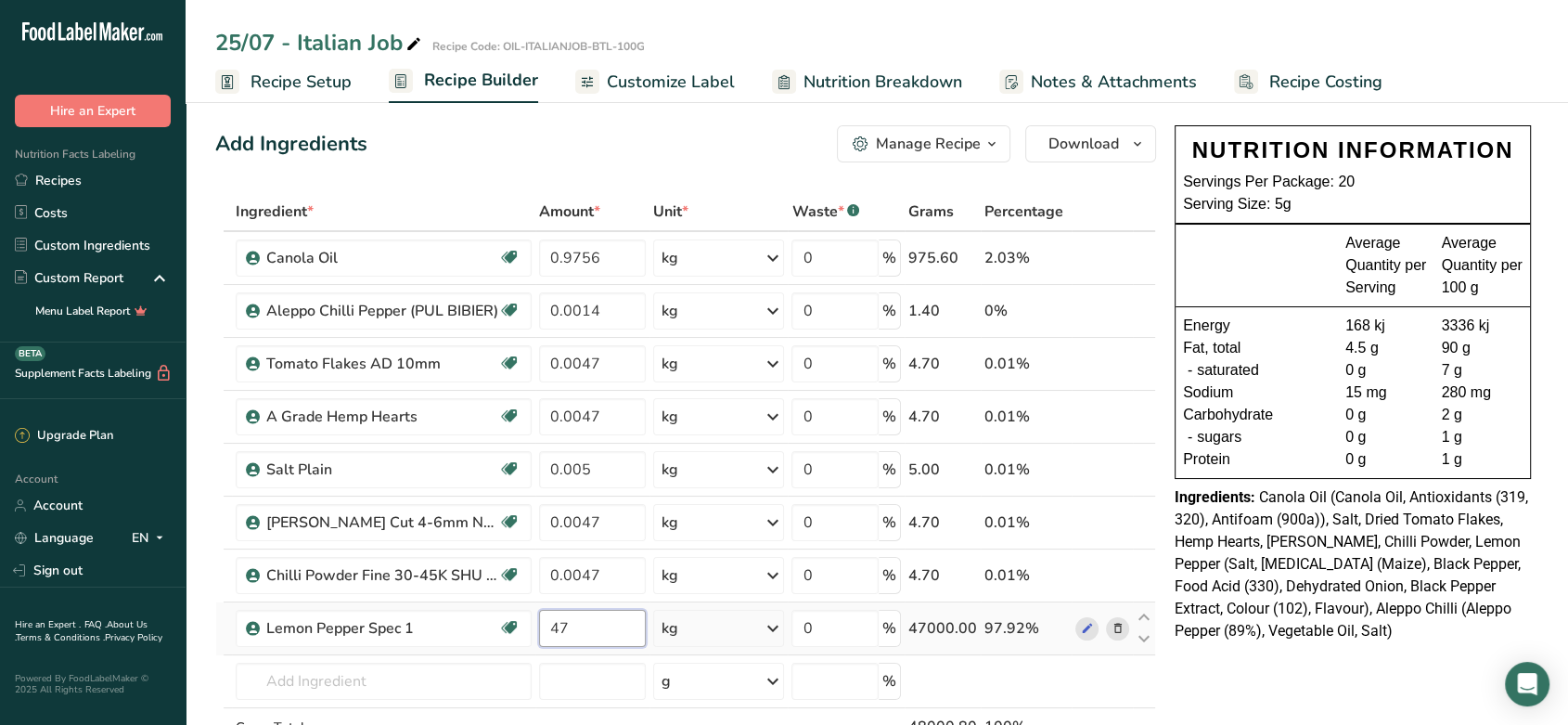
click at [624, 631] on input "47" at bounding box center [592, 628] width 107 height 38
type input "4"
type input "0.0047"
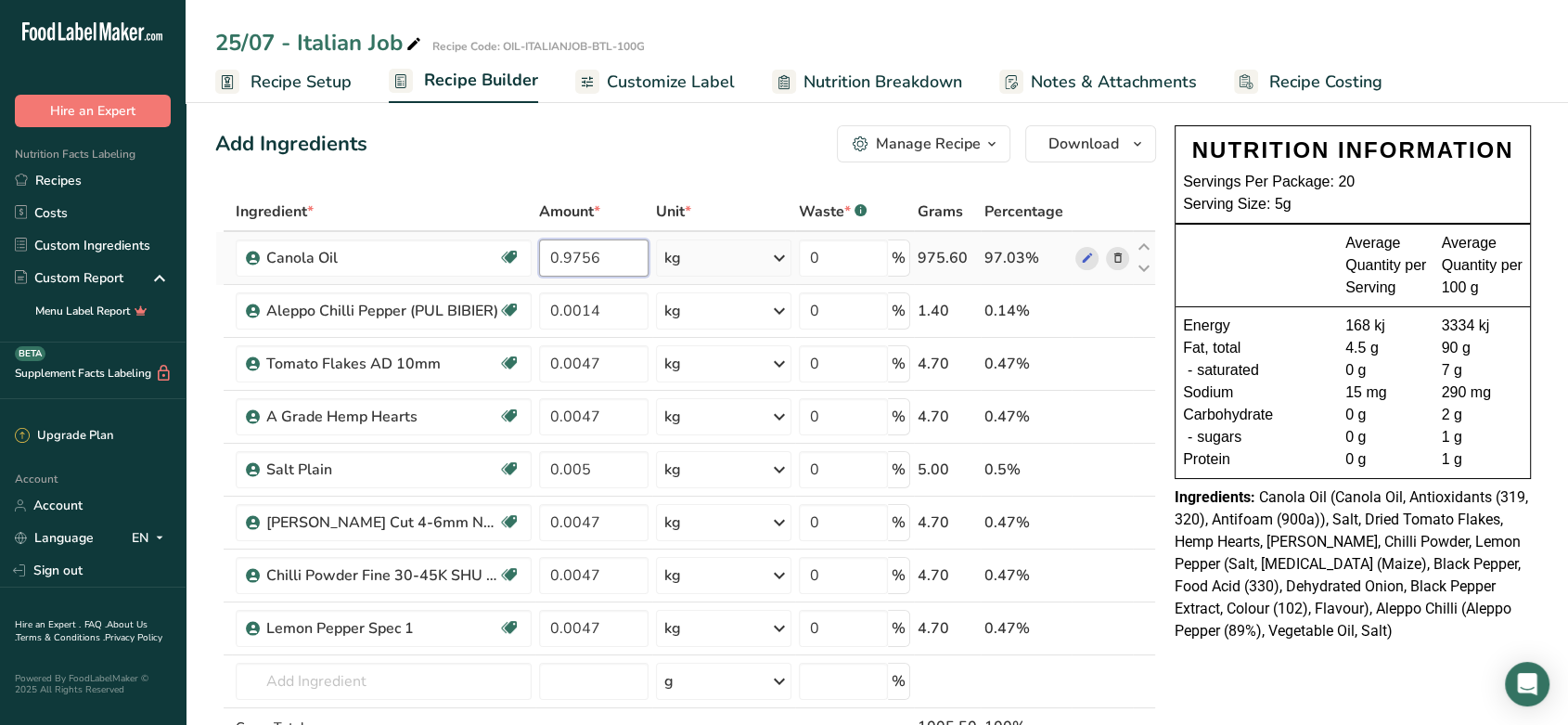
click at [611, 265] on input "0.9756" at bounding box center [593, 258] width 109 height 38
type input "0.8"
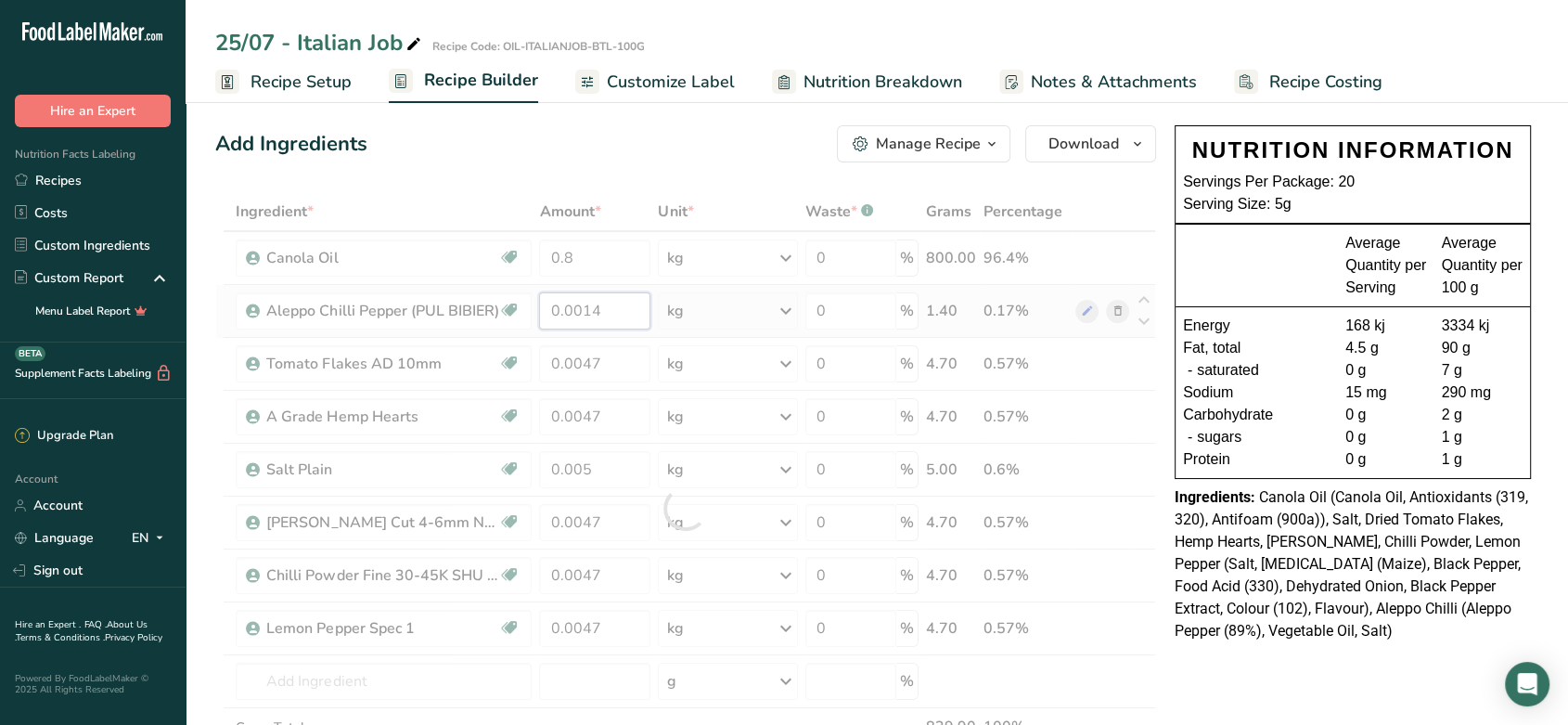
click at [609, 306] on div "Ingredient * Amount * Unit * Waste * .a-a{fill:#347362;}.b-a{fill:#fff;} Grams …" at bounding box center [686, 507] width 941 height 632
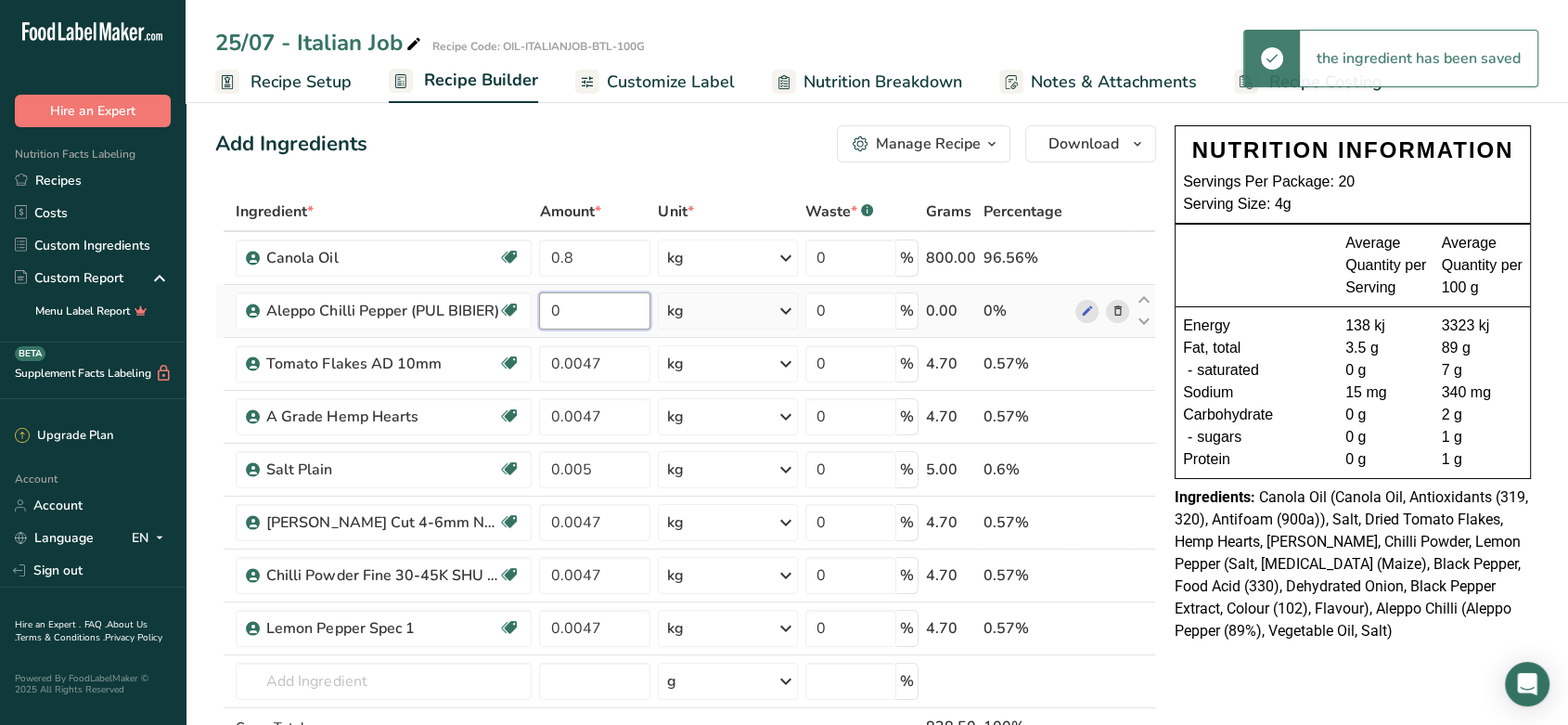
click at [623, 306] on input "0" at bounding box center [595, 311] width 112 height 38
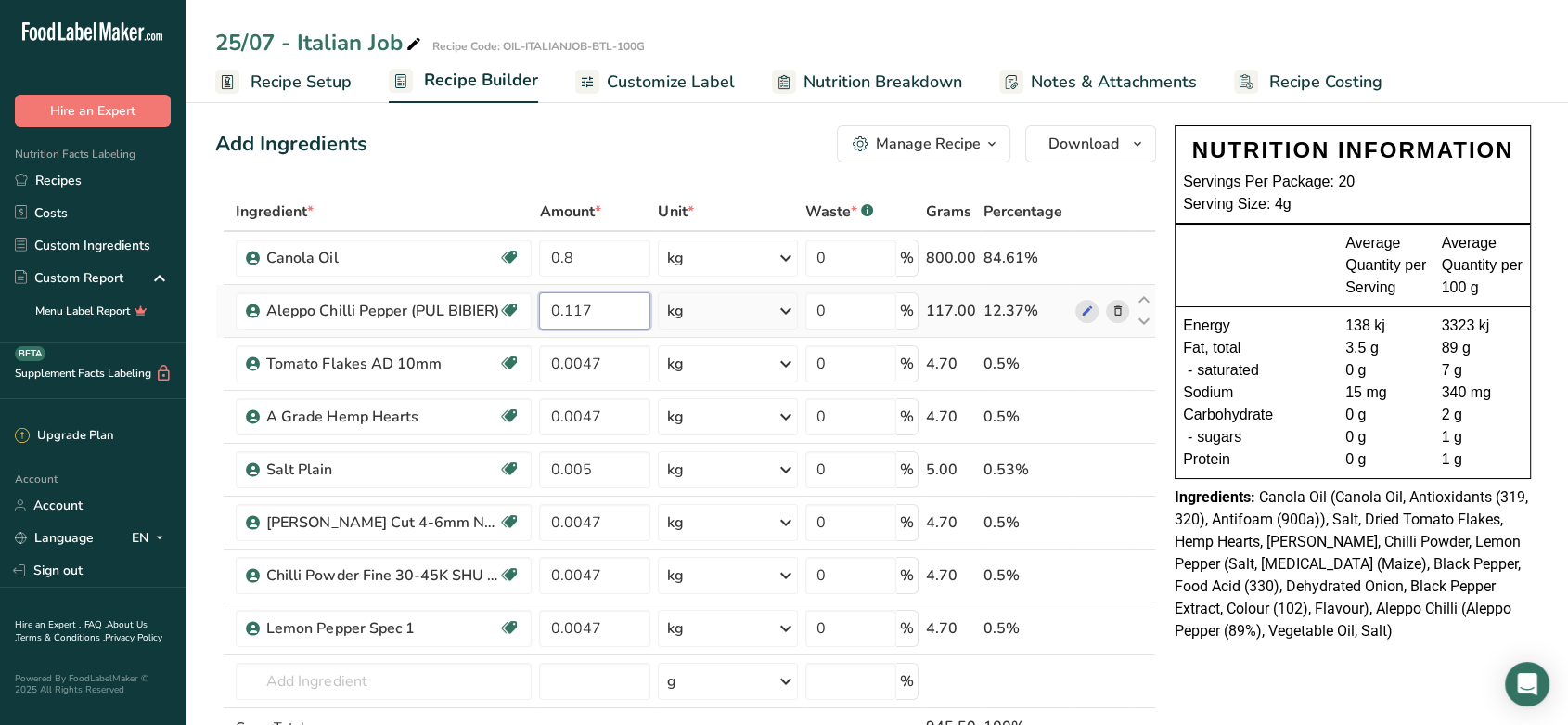
type input "0.117"
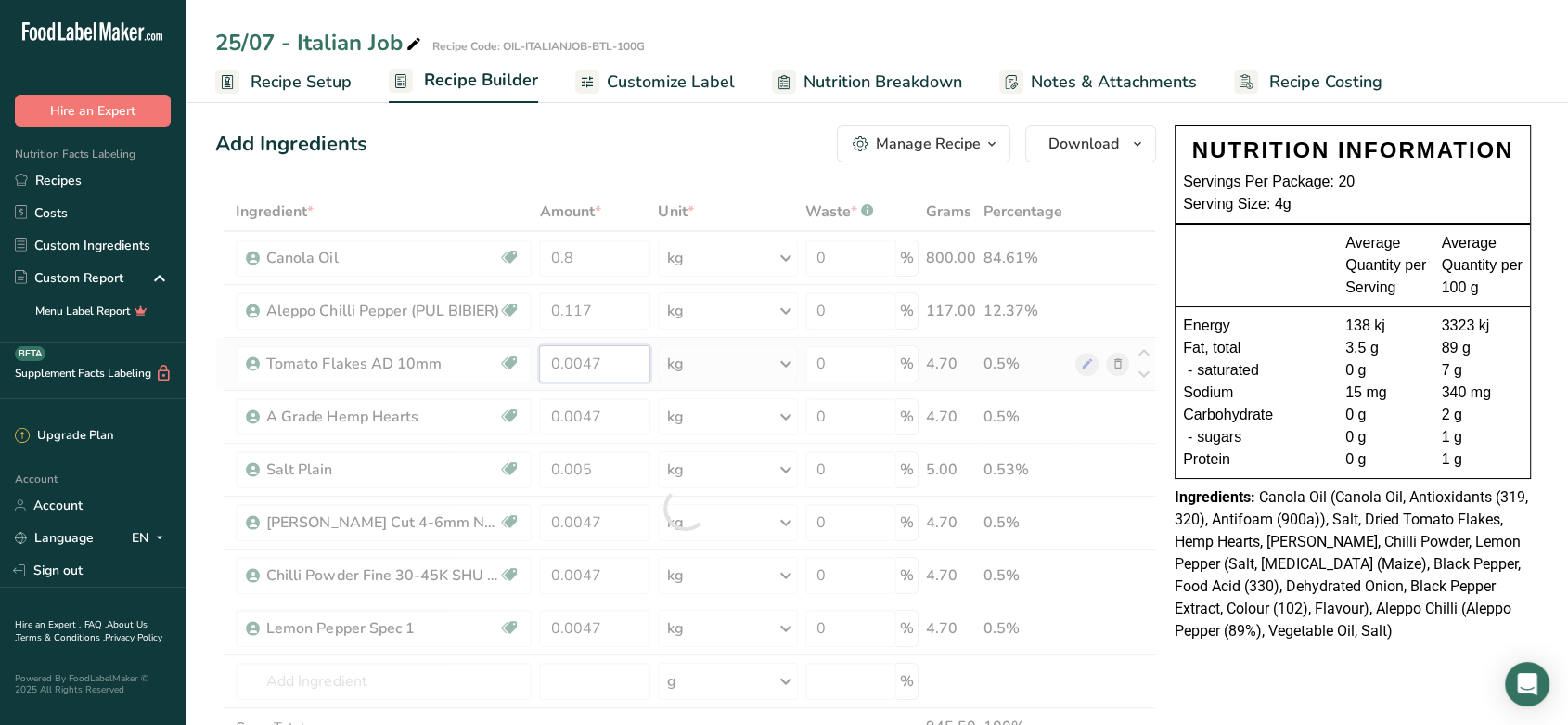
click at [606, 350] on div "Ingredient * Amount * Unit * Waste * .a-a{fill:#347362;}.b-a{fill:#fff;} Grams …" at bounding box center [686, 507] width 941 height 632
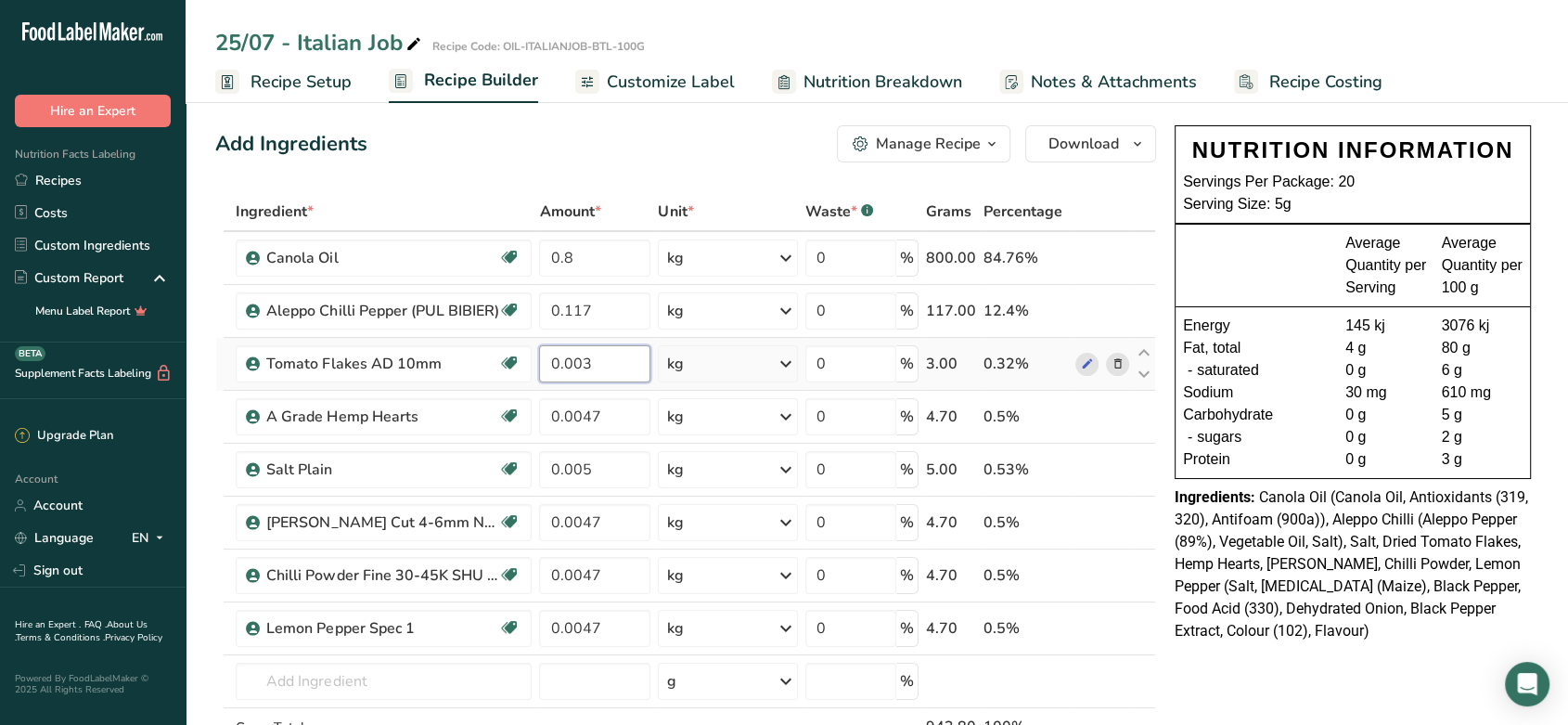
type input "0"
type input "0.0388"
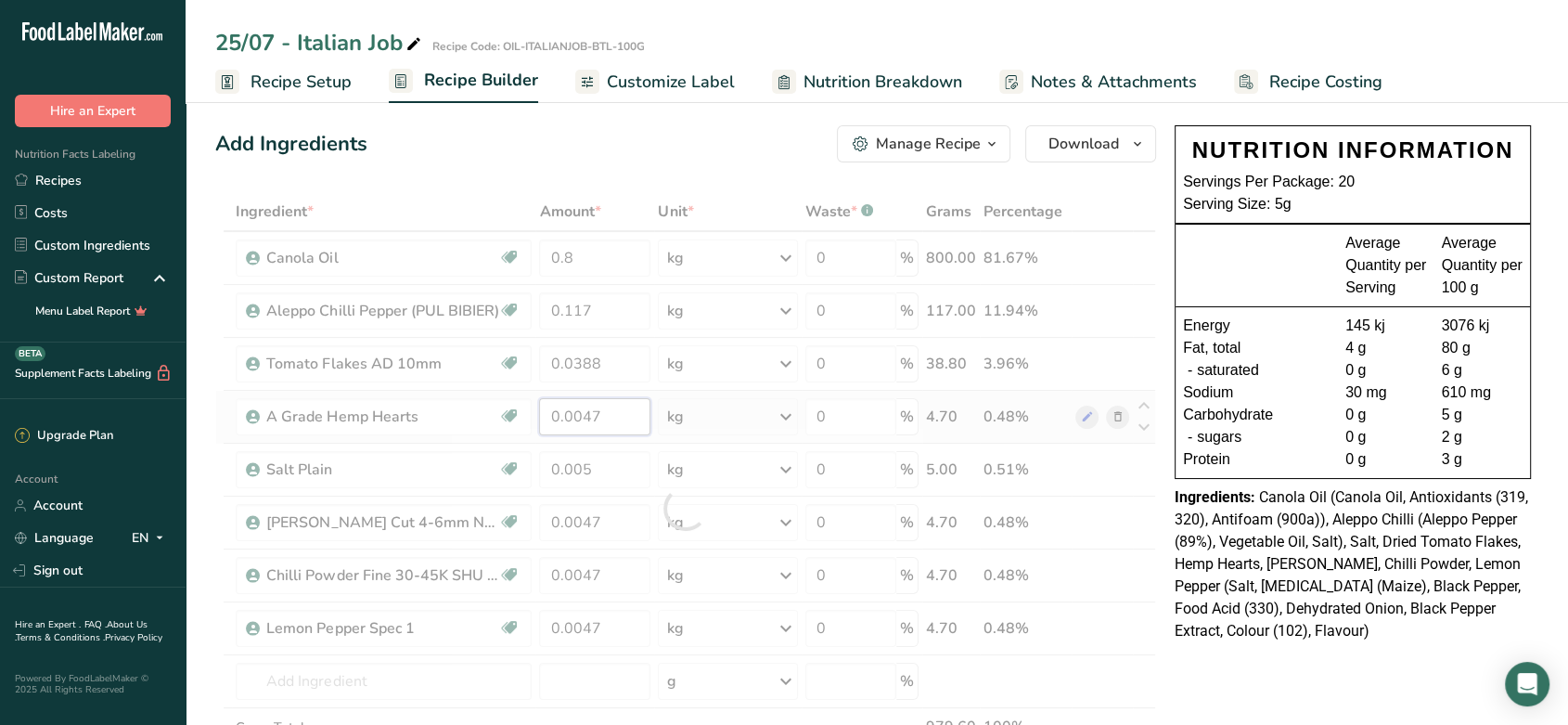
click at [587, 414] on div "Ingredient * Amount * Unit * Waste * .a-a{fill:#347362;}.b-a{fill:#fff;} Grams …" at bounding box center [686, 507] width 941 height 632
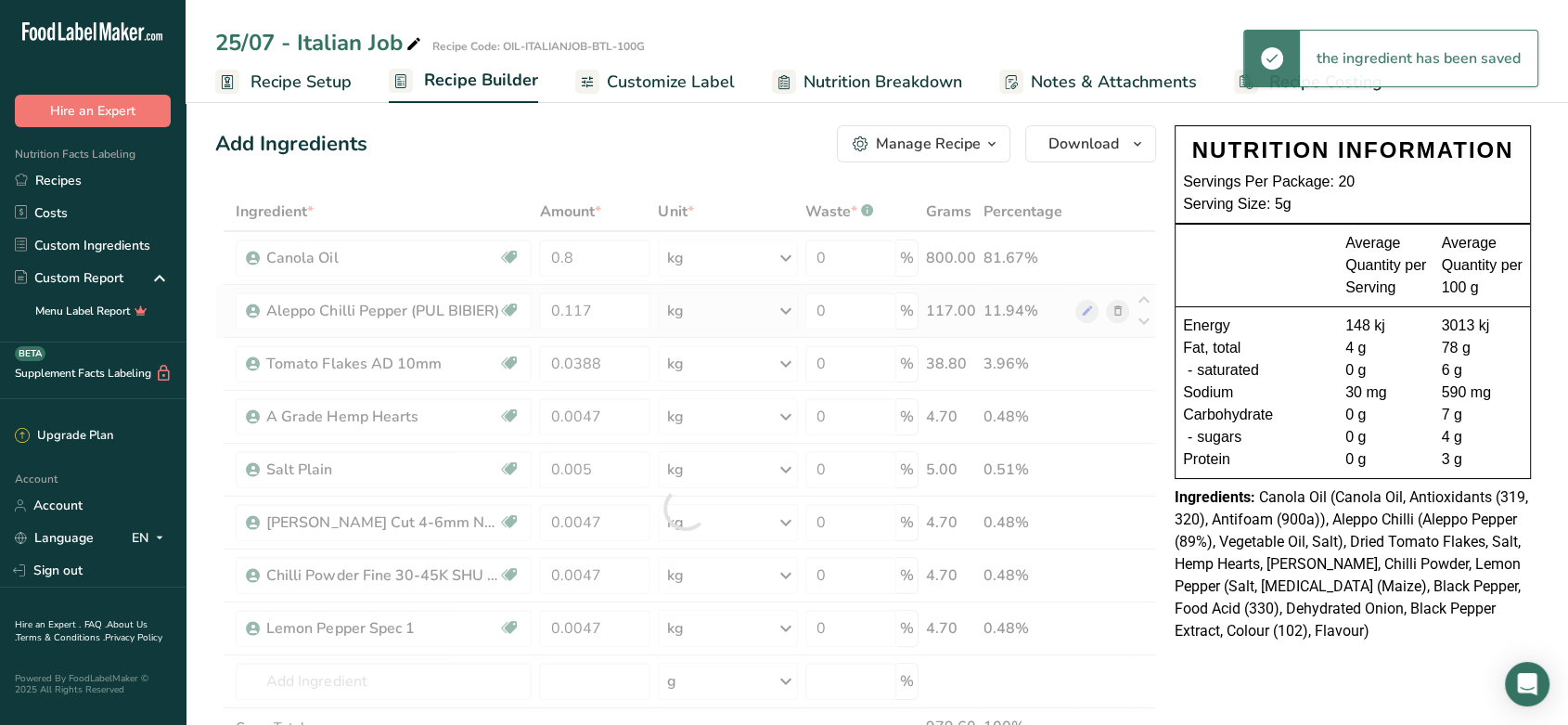
click at [652, 311] on div "Ingredient * Amount * Unit * Waste * .a-a{fill:#347362;}.b-a{fill:#fff;} Grams …" at bounding box center [686, 507] width 941 height 632
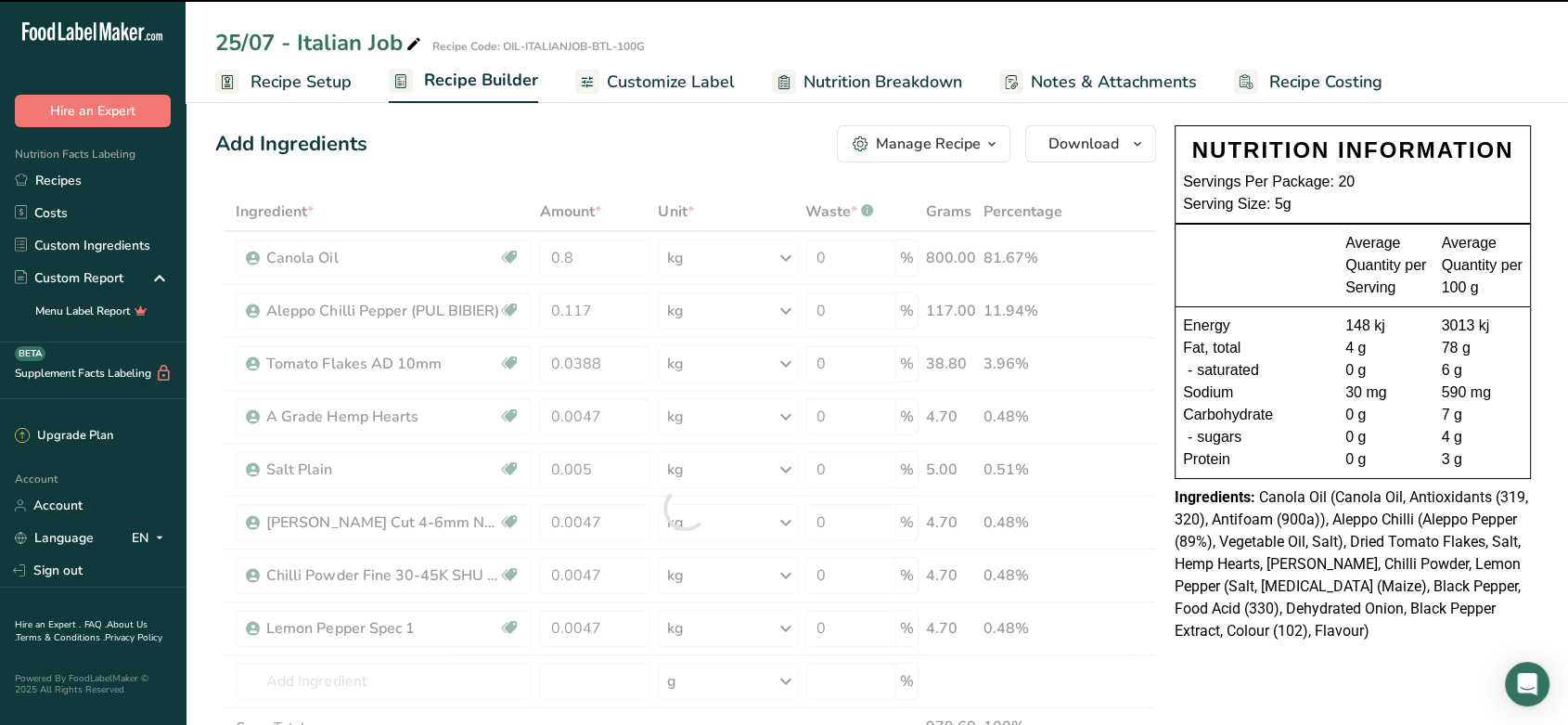
click at [609, 308] on div at bounding box center [686, 507] width 941 height 632
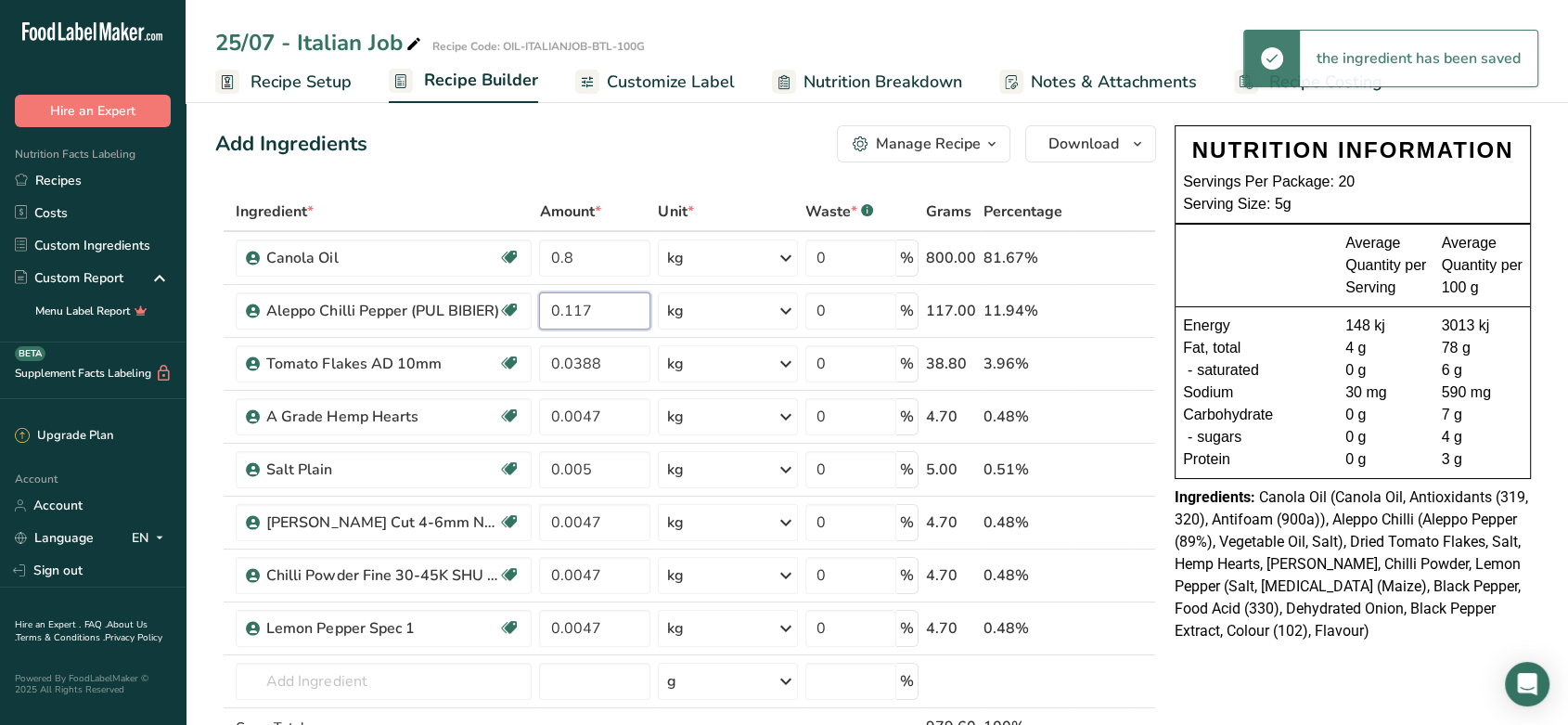
click at [609, 308] on input "0.117" at bounding box center [595, 311] width 112 height 38
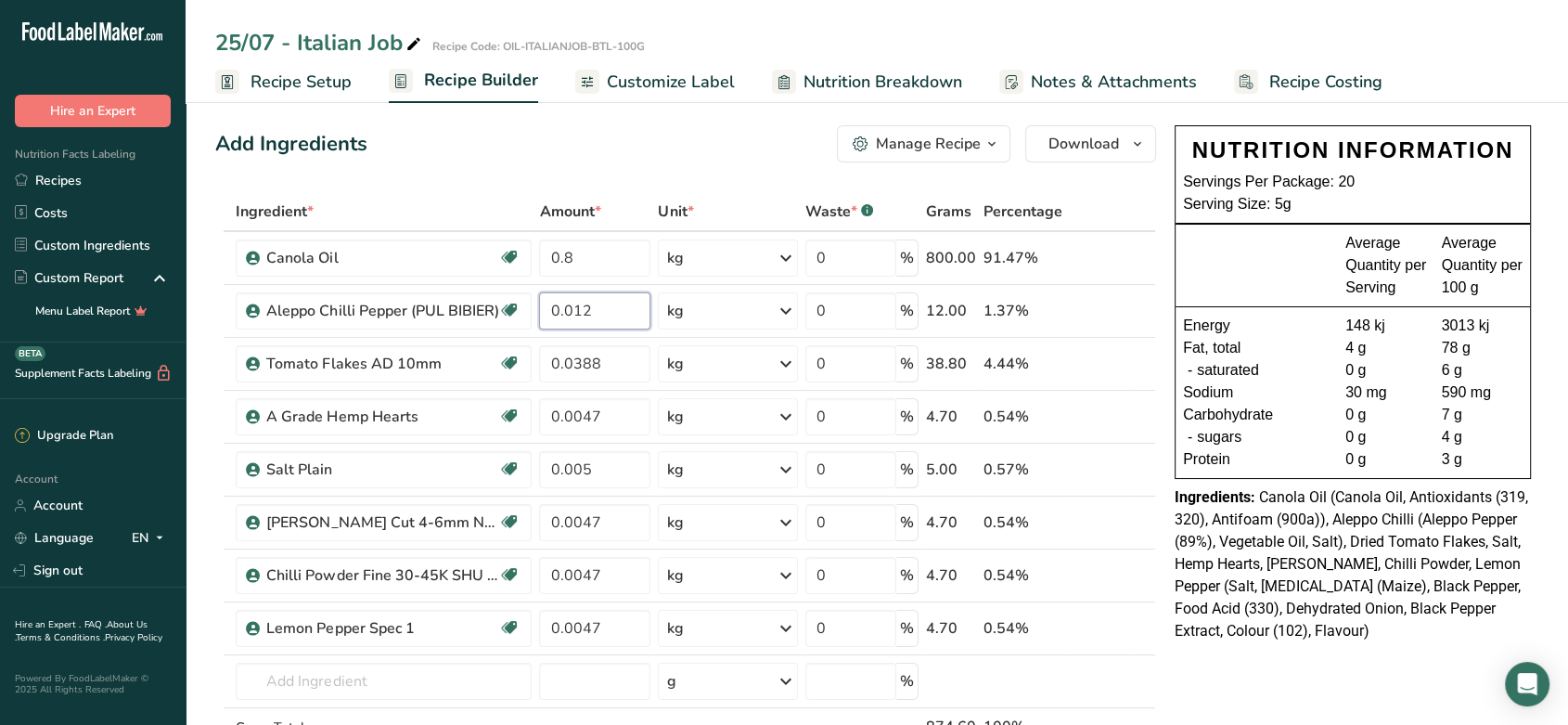
type input "0.012"
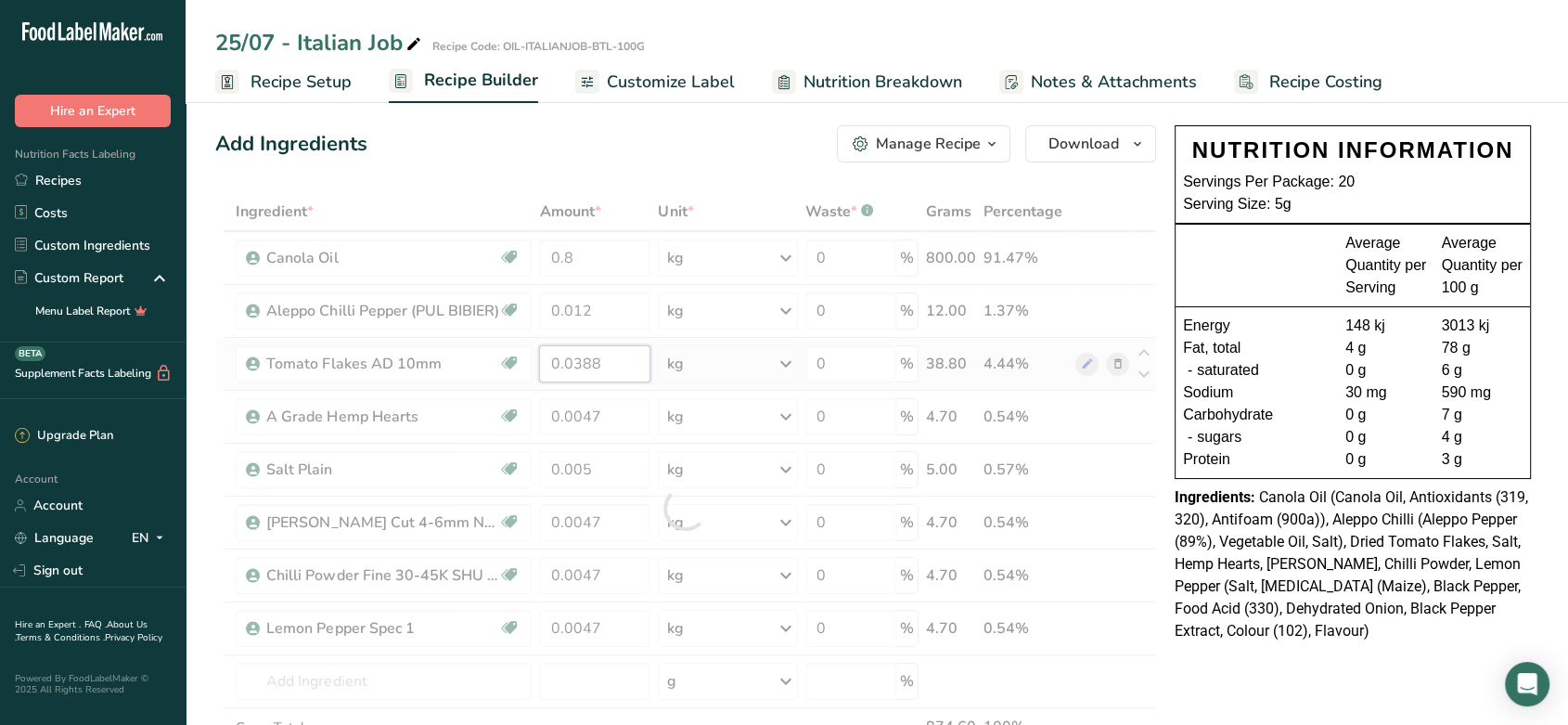
click at [599, 366] on div "Ingredient * Amount * Unit * Waste * .a-a{fill:#347362;}.b-a{fill:#fff;} Grams …" at bounding box center [686, 507] width 941 height 632
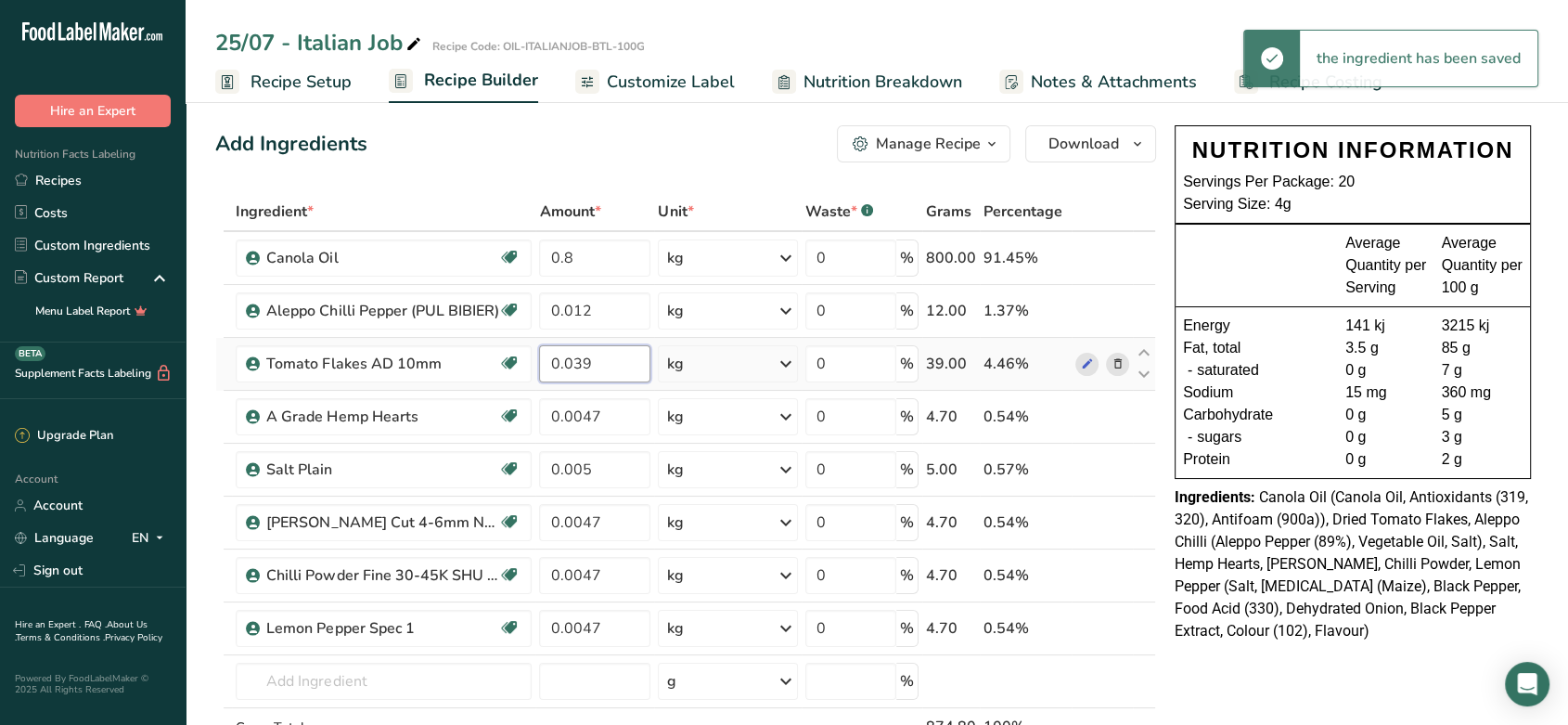
type input "0.039"
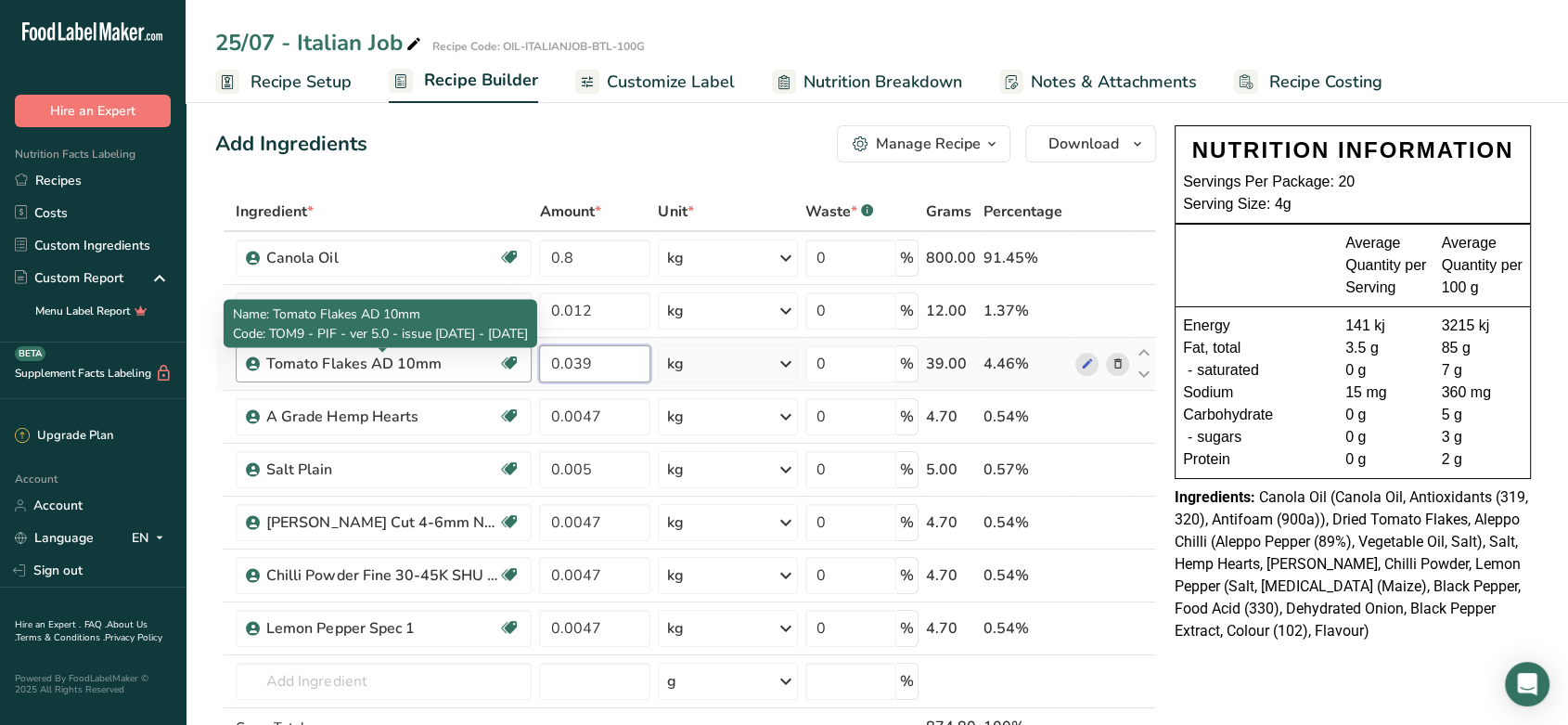
drag, startPoint x: 603, startPoint y: 369, endPoint x: 475, endPoint y: 370, distance: 128.0
click at [475, 370] on tr "Tomato Flakes AD 10mm New - LD Verify - PK 0.039 kg Weight Units g kg mg See mo…" at bounding box center [686, 364] width 939 height 53
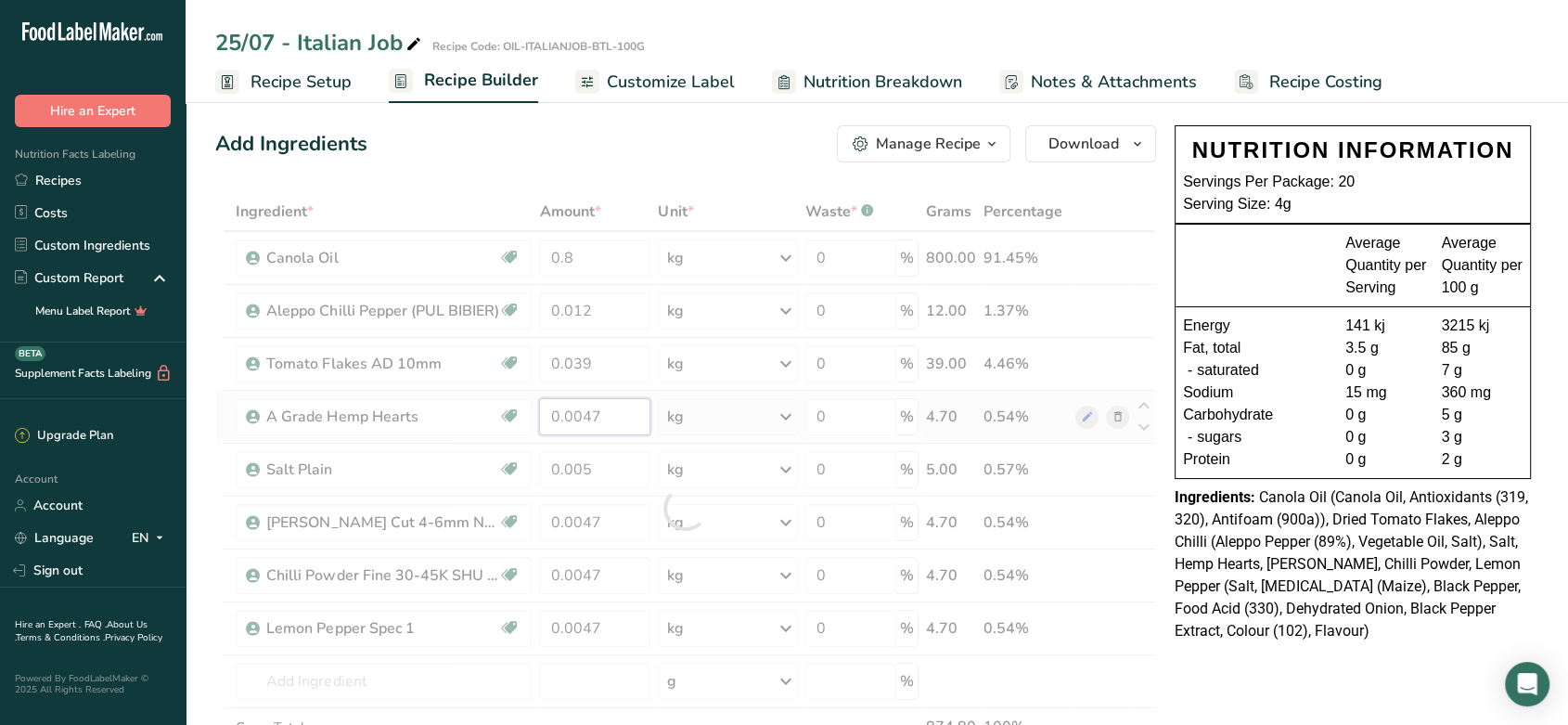
click at [620, 419] on div "Ingredient * Amount * Unit * Waste * .a-a{fill:#347362;}.b-a{fill:#fff;} Grams …" at bounding box center [686, 507] width 941 height 632
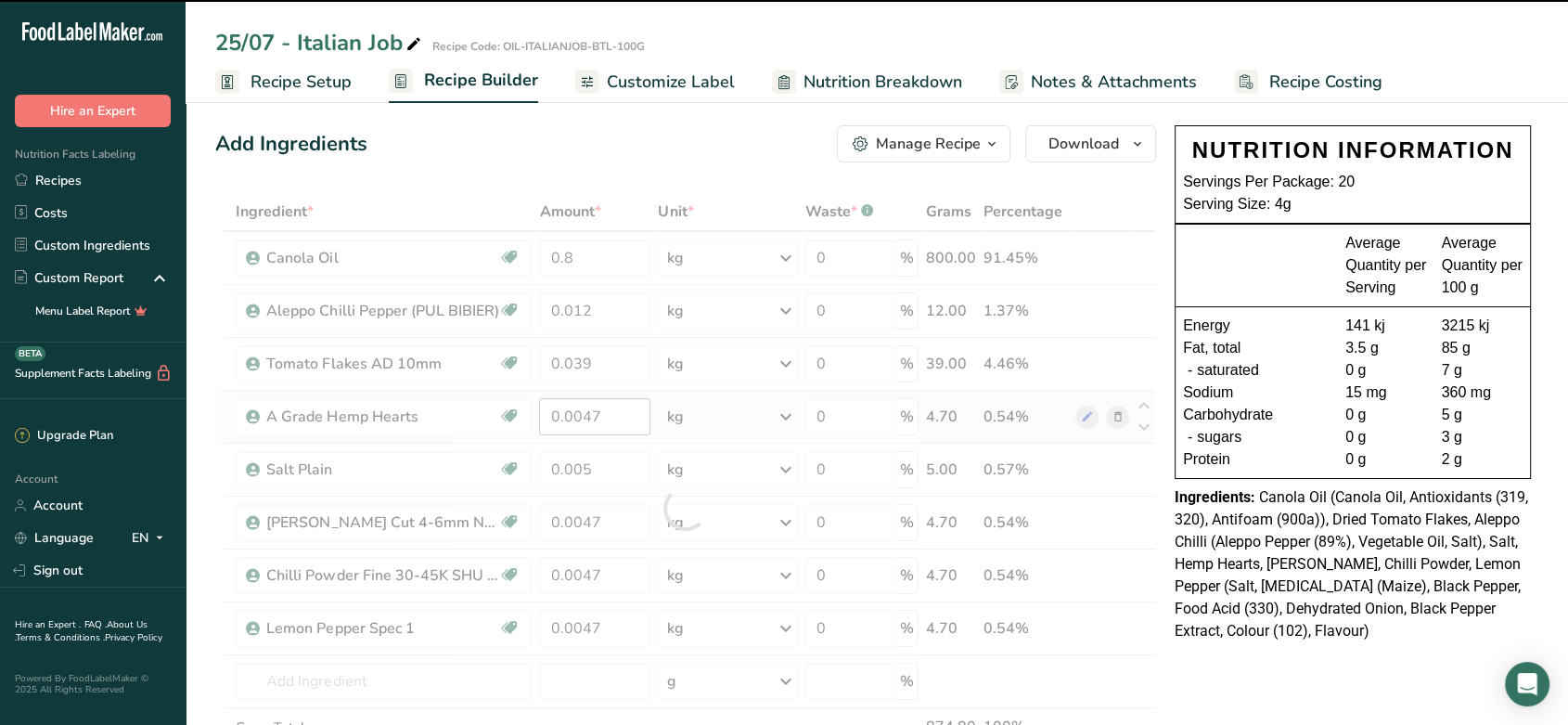
click at [620, 419] on div at bounding box center [686, 507] width 941 height 632
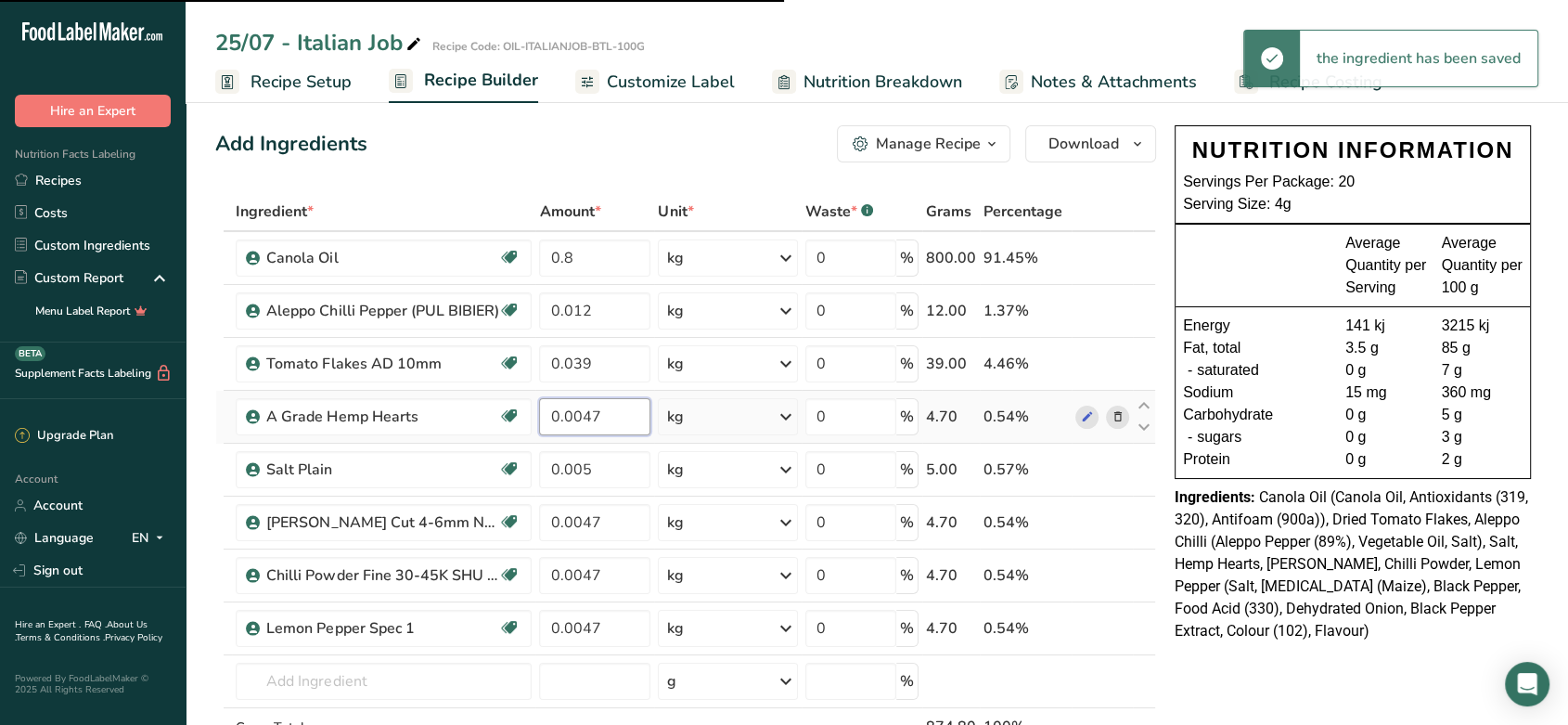
click at [595, 411] on input "0.0047" at bounding box center [595, 416] width 112 height 38
paste input "39"
type input "0.039"
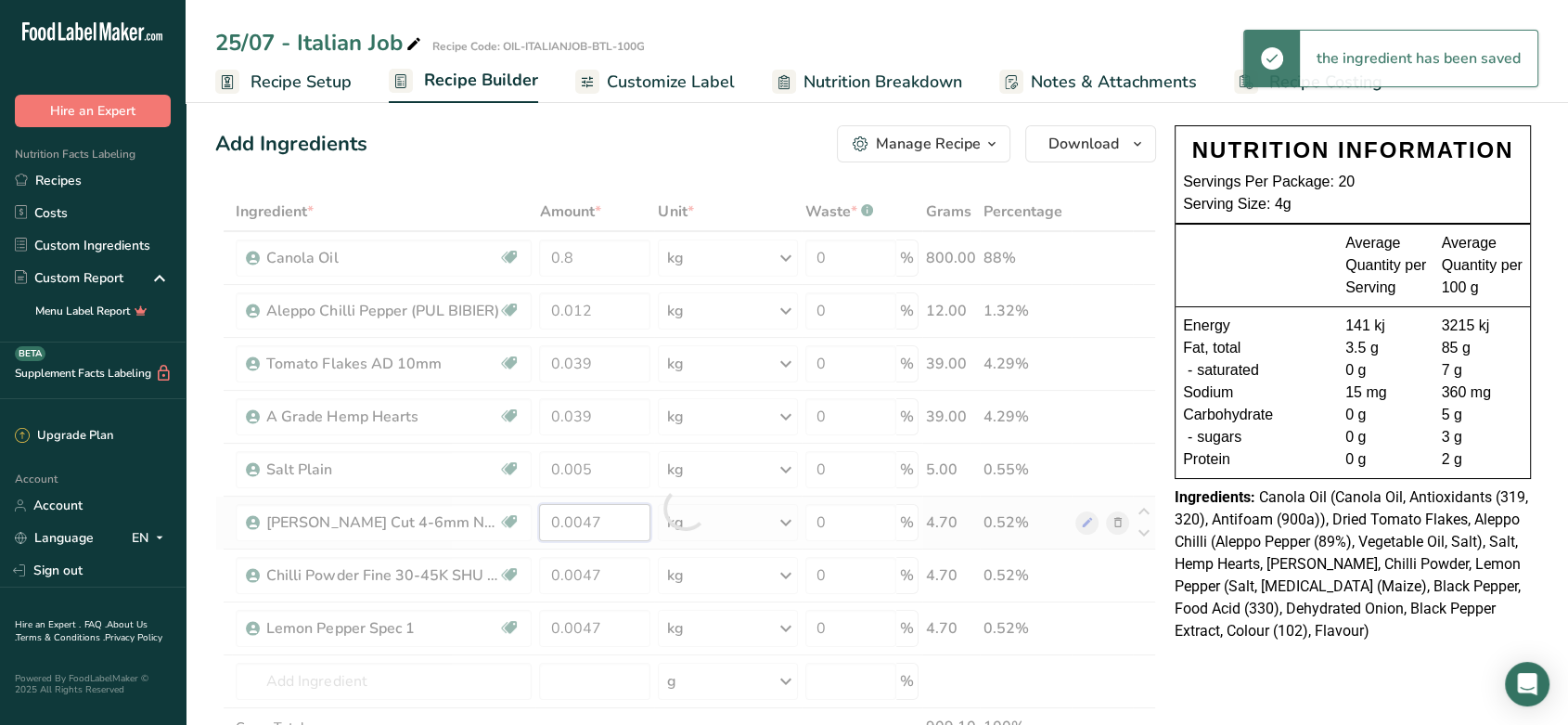
click at [594, 530] on div "Ingredient * Amount * Unit * Waste * .a-a{fill:#347362;}.b-a{fill:#fff;} Grams …" at bounding box center [686, 507] width 941 height 632
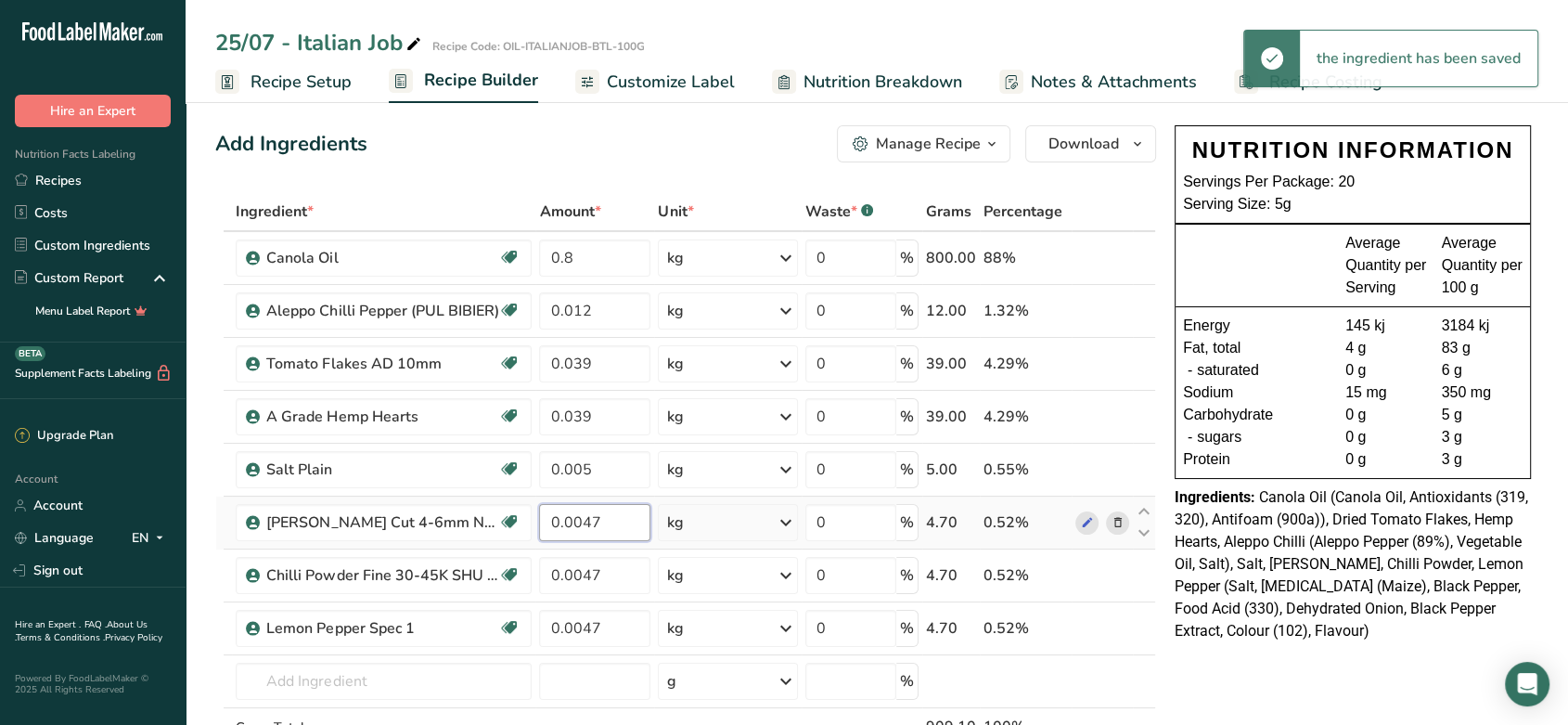
click at [610, 520] on input "0.0047" at bounding box center [595, 522] width 112 height 38
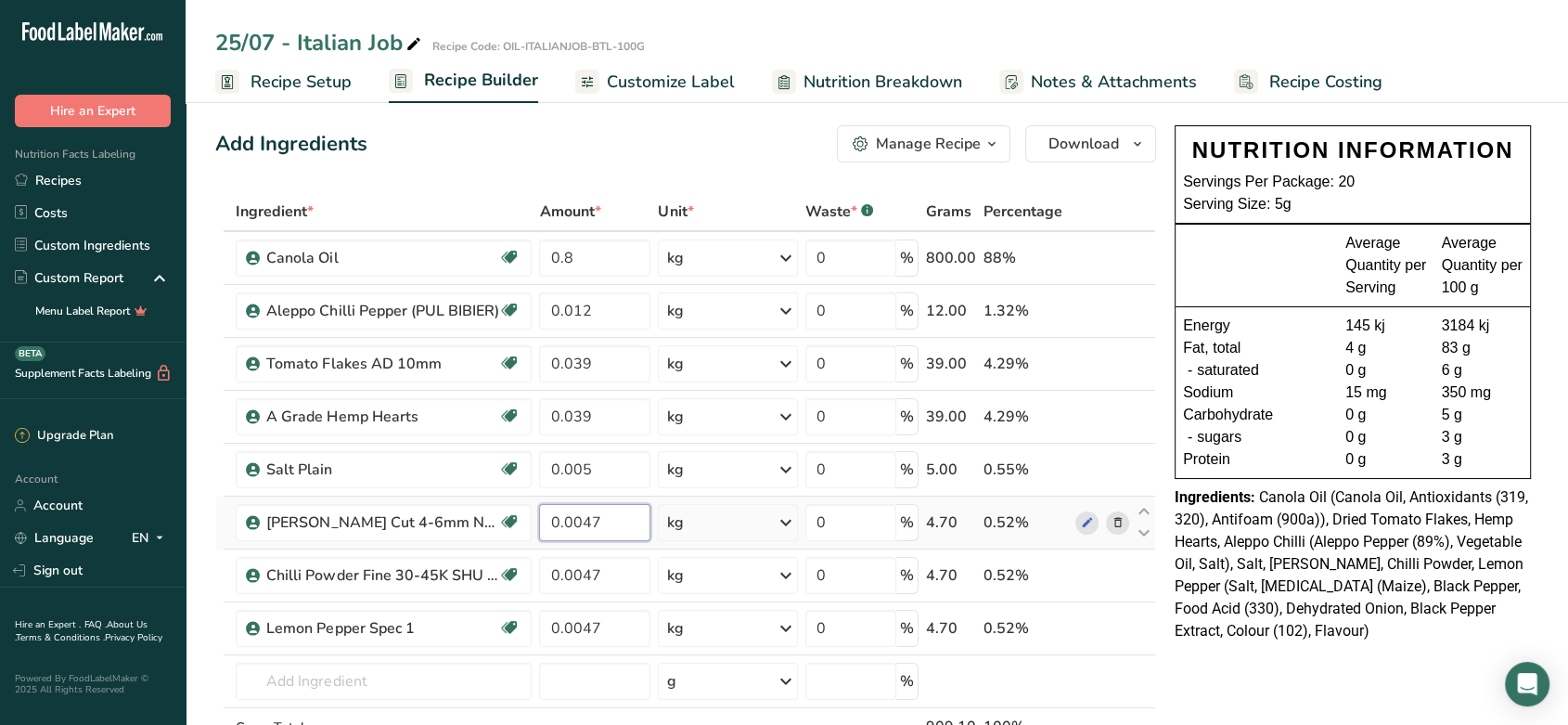
paste input "39"
type input "0.039"
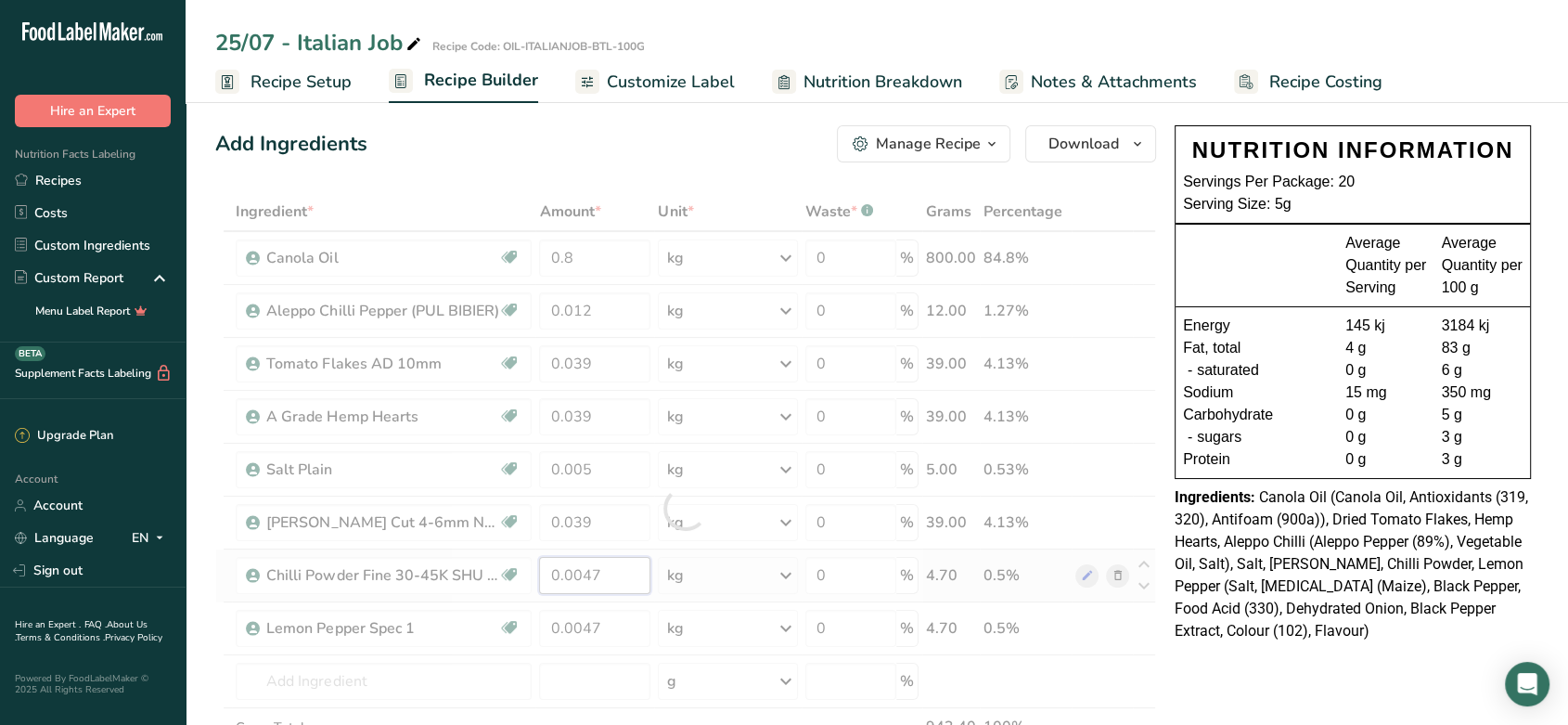
click at [611, 573] on div "Ingredient * Amount * Unit * Waste * .a-a{fill:#347362;}.b-a{fill:#fff;} Grams …" at bounding box center [686, 507] width 941 height 632
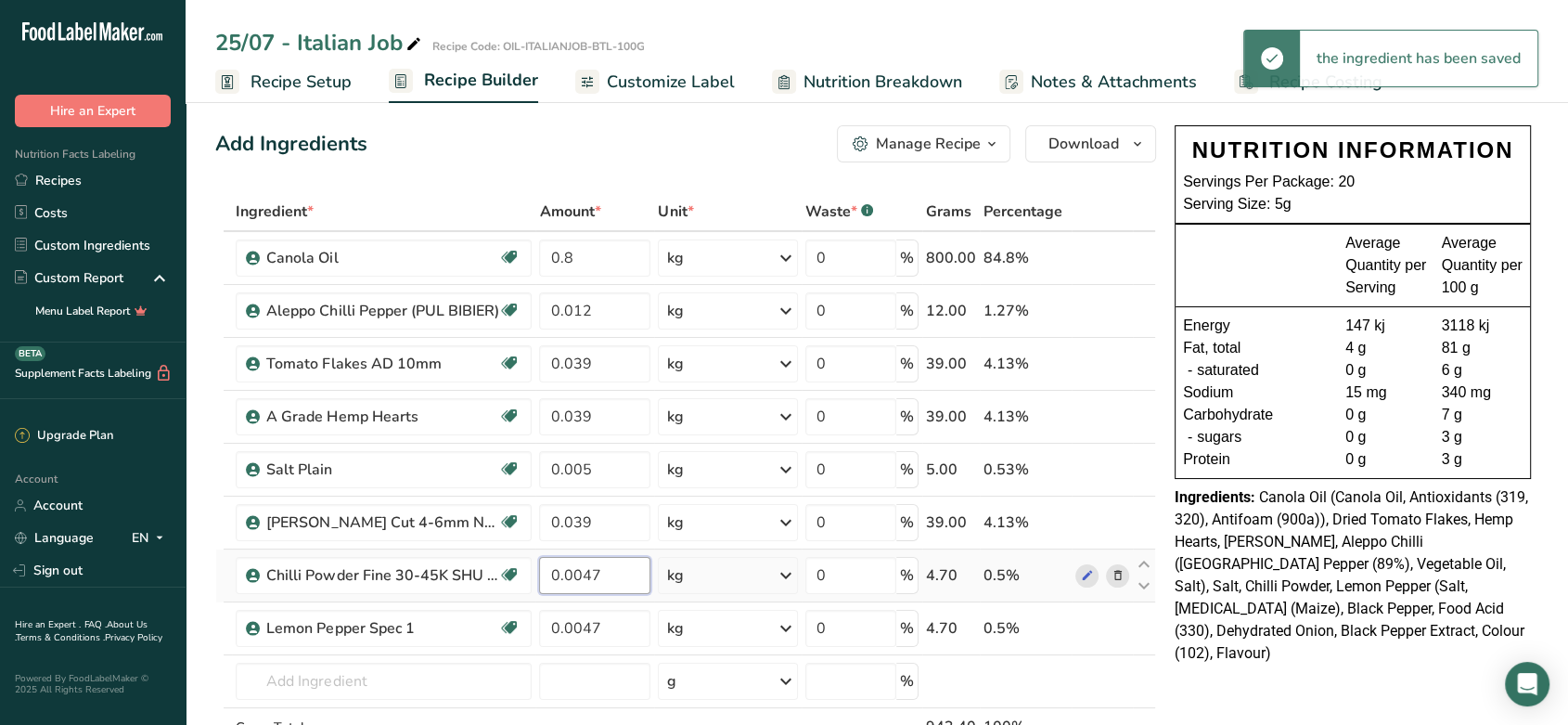
click at [611, 573] on input "0.0047" at bounding box center [595, 575] width 112 height 38
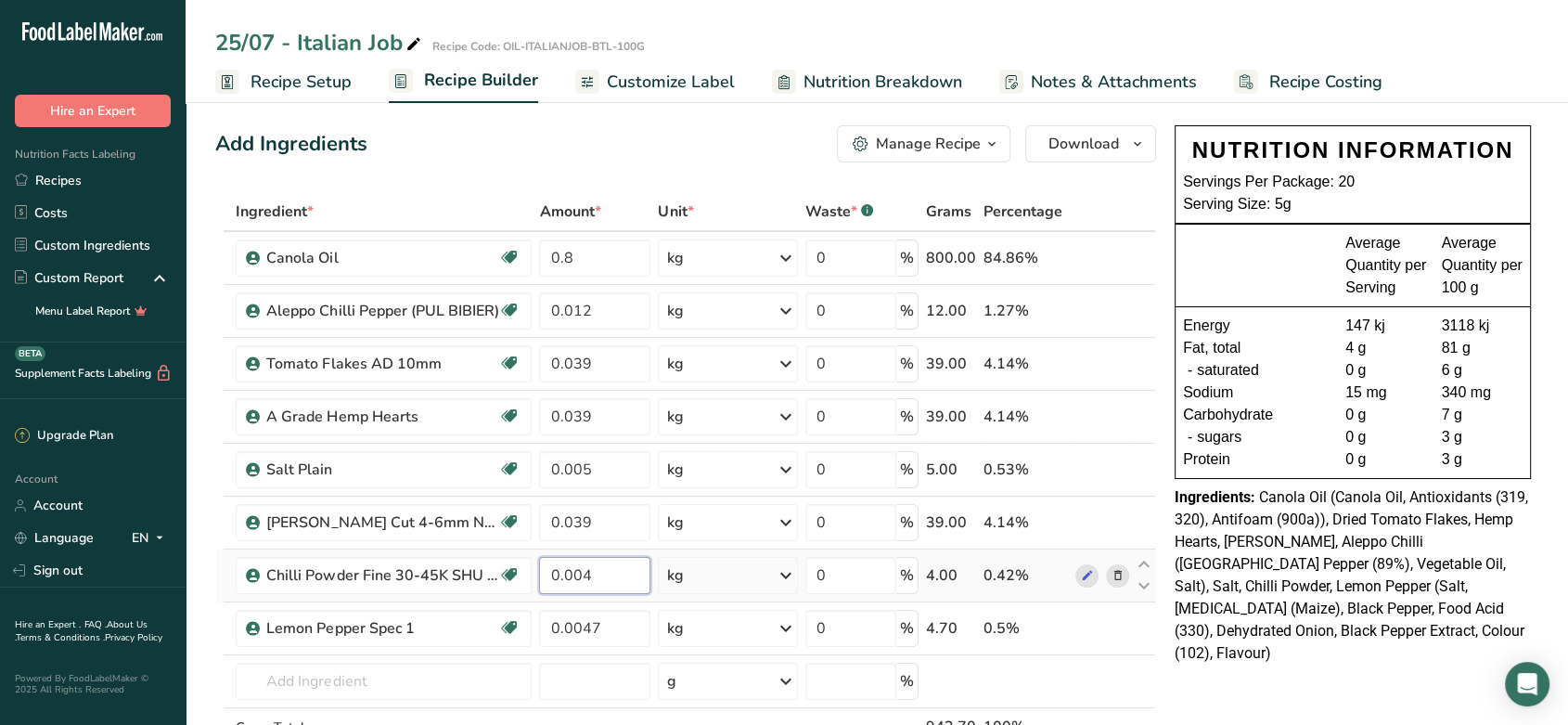
type input "0.004"
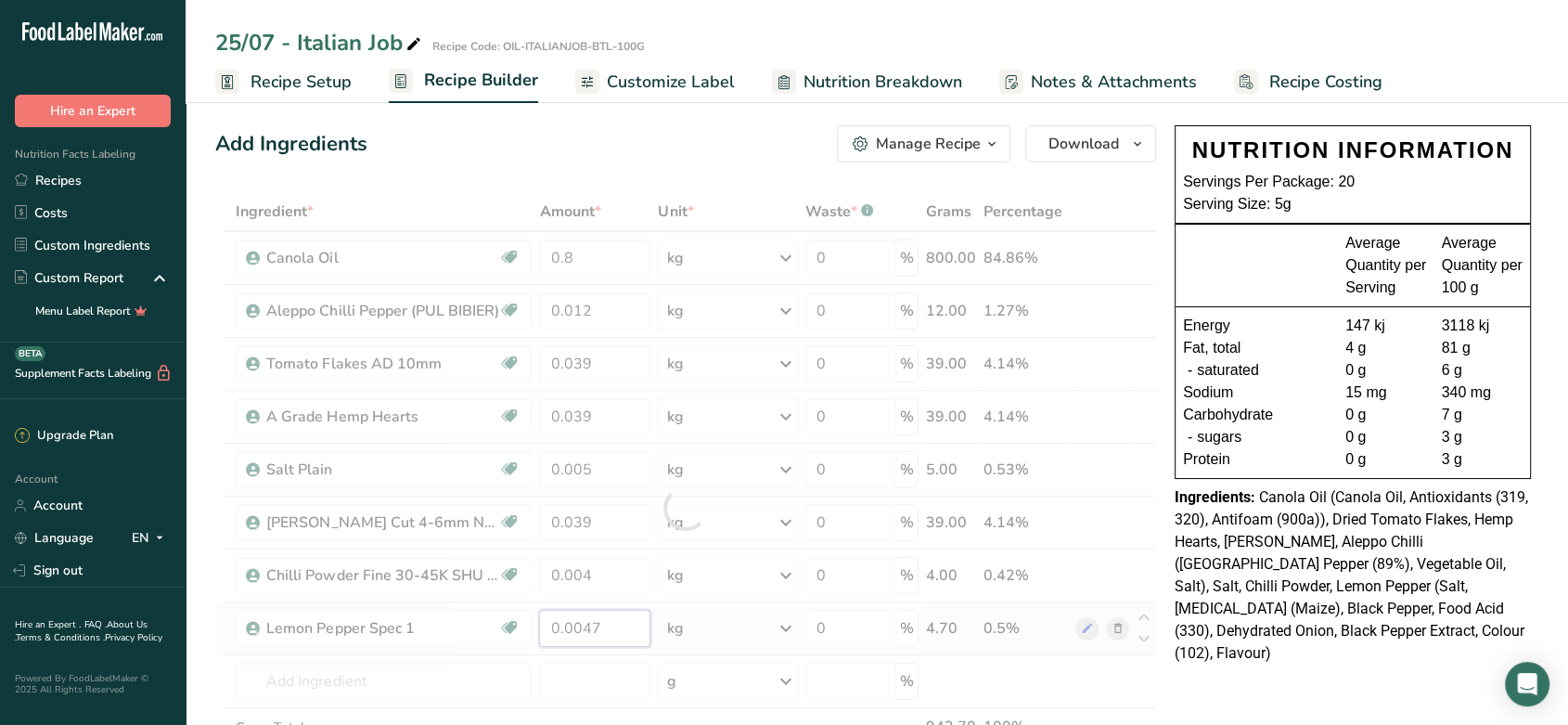
click at [601, 634] on div "Ingredient * Amount * Unit * Waste * .a-a{fill:#347362;}.b-a{fill:#fff;} Grams …" at bounding box center [686, 507] width 941 height 632
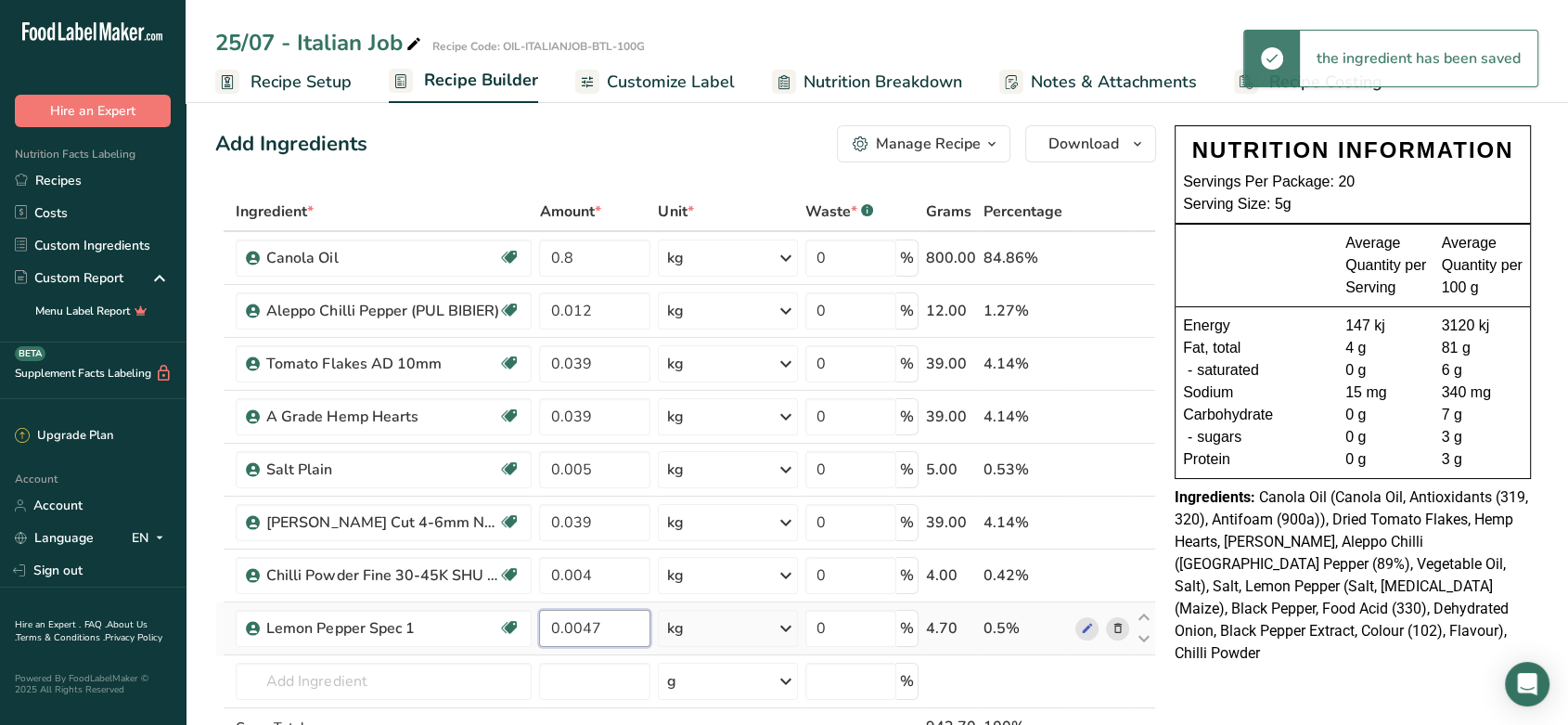
click at [596, 617] on input "0.0047" at bounding box center [595, 628] width 112 height 38
paste input "39"
type input "0.039"
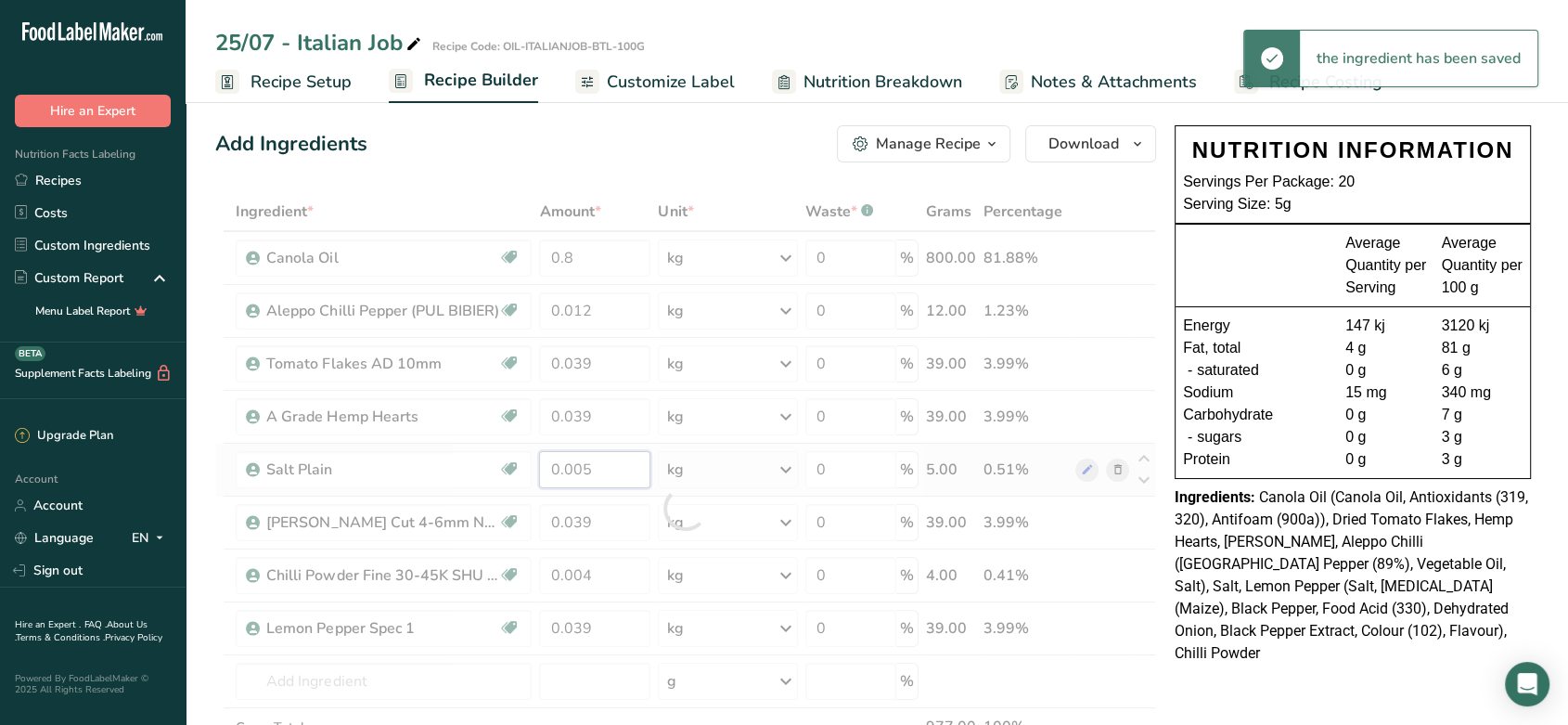
click at [601, 476] on div "Ingredient * Amount * Unit * Waste * .a-a{fill:#347362;}.b-a{fill:#fff;} Grams …" at bounding box center [686, 507] width 941 height 632
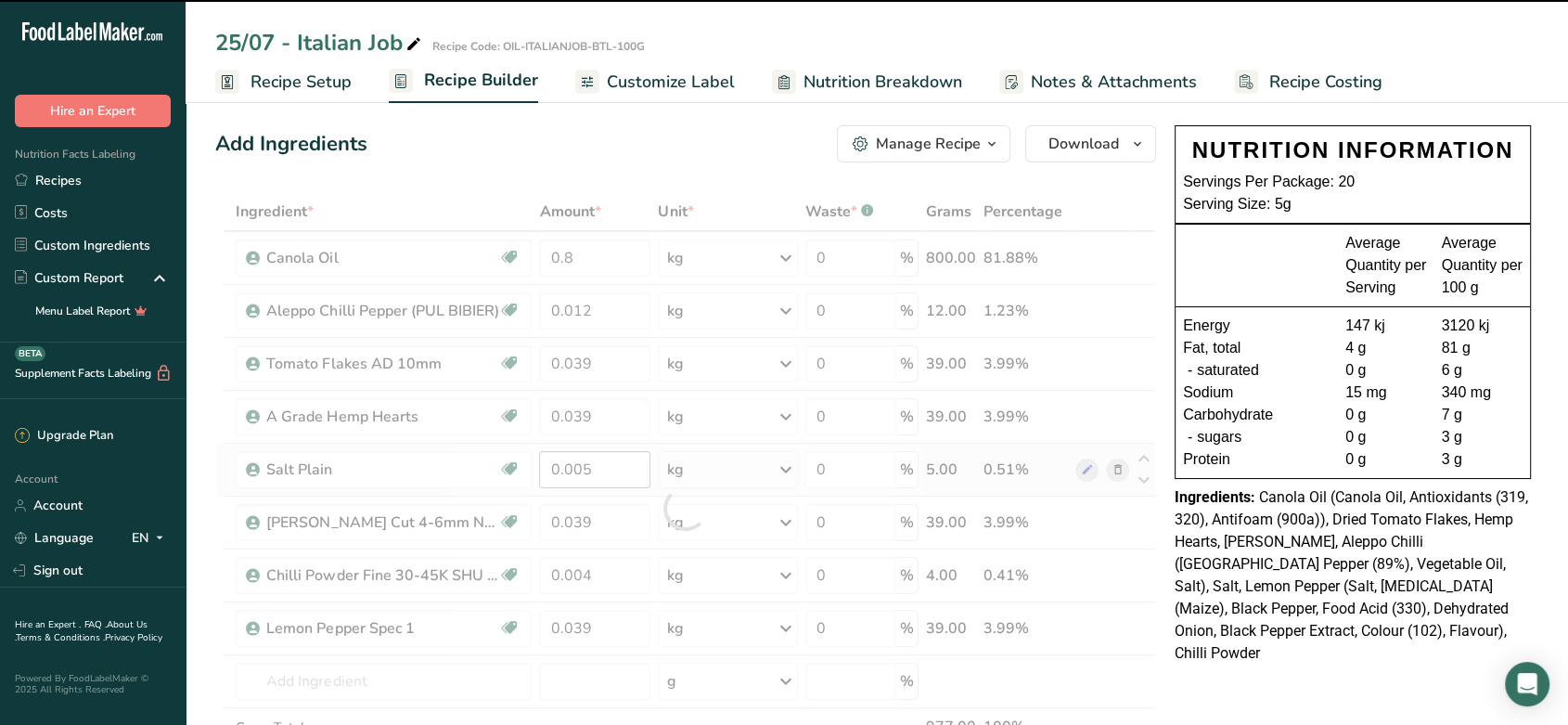
click at [601, 476] on div at bounding box center [686, 507] width 941 height 632
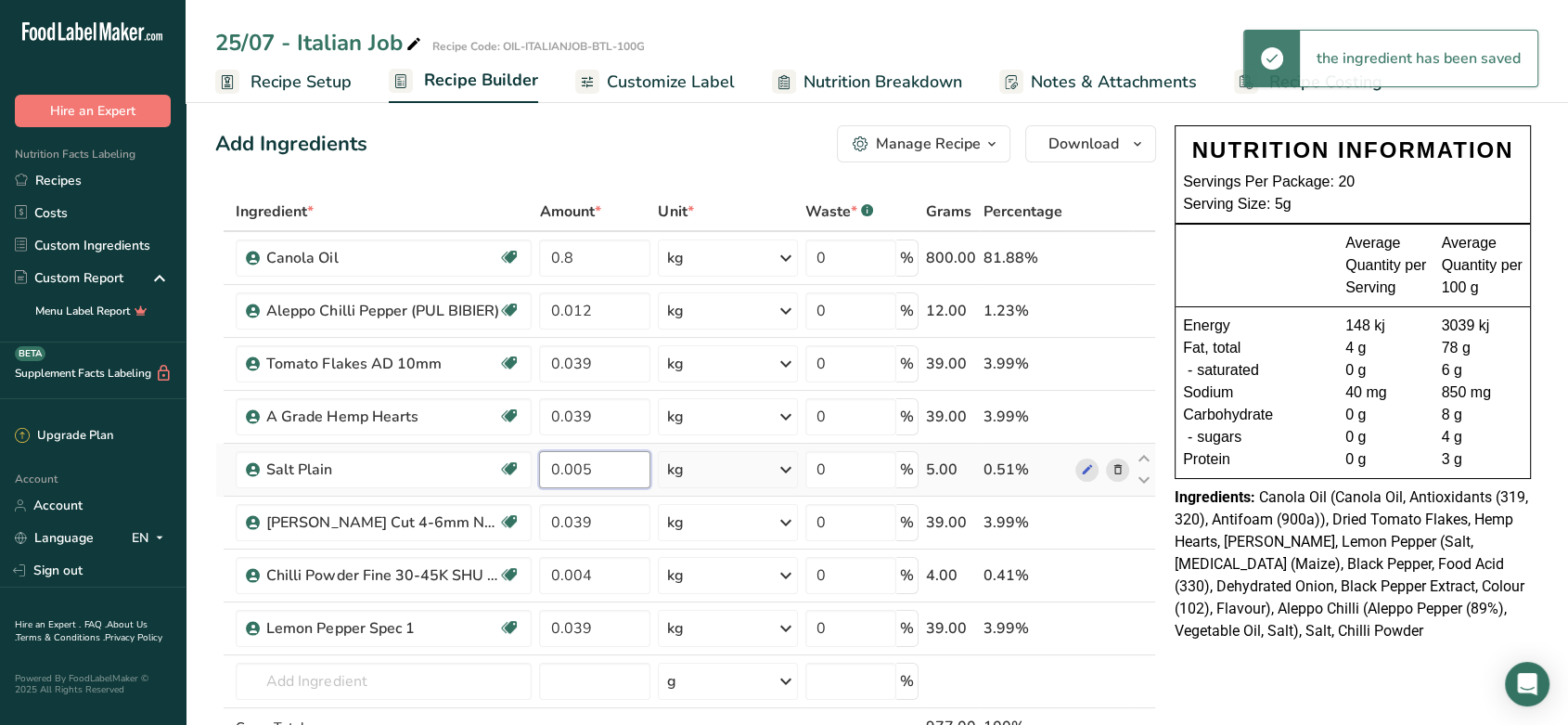
click at [601, 476] on input "0.005" at bounding box center [595, 469] width 112 height 38
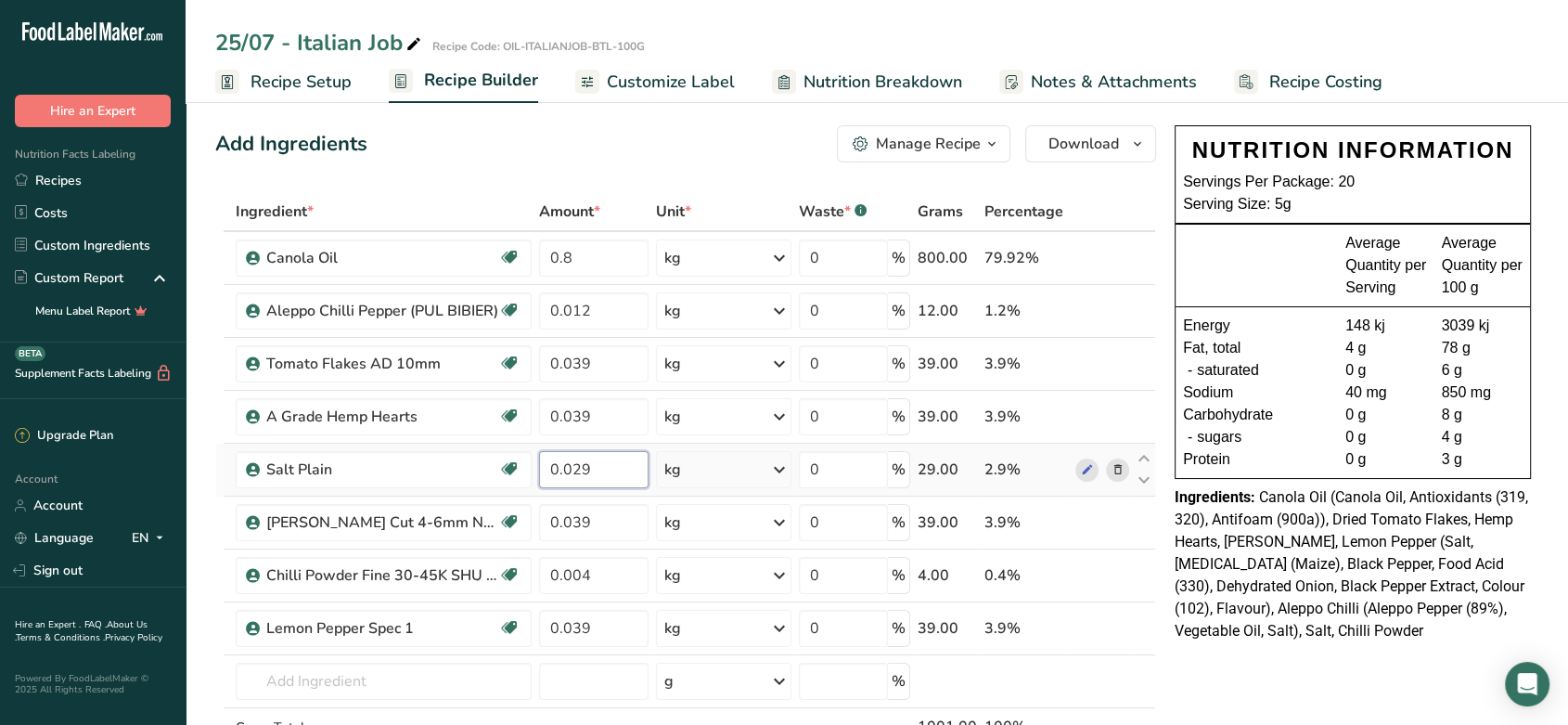
type input "0.029"
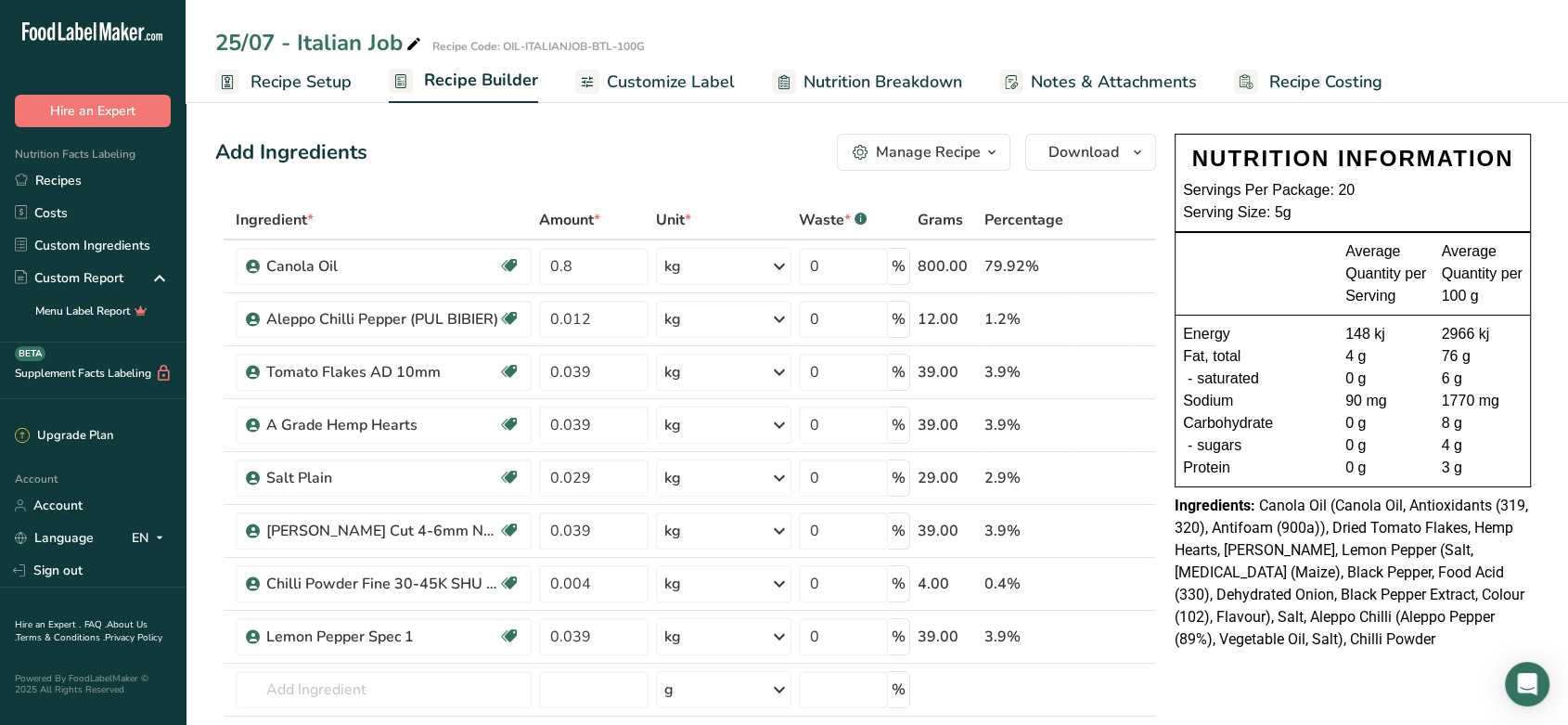
click at [649, 80] on span "Customize Label" at bounding box center [670, 82] width 128 height 25
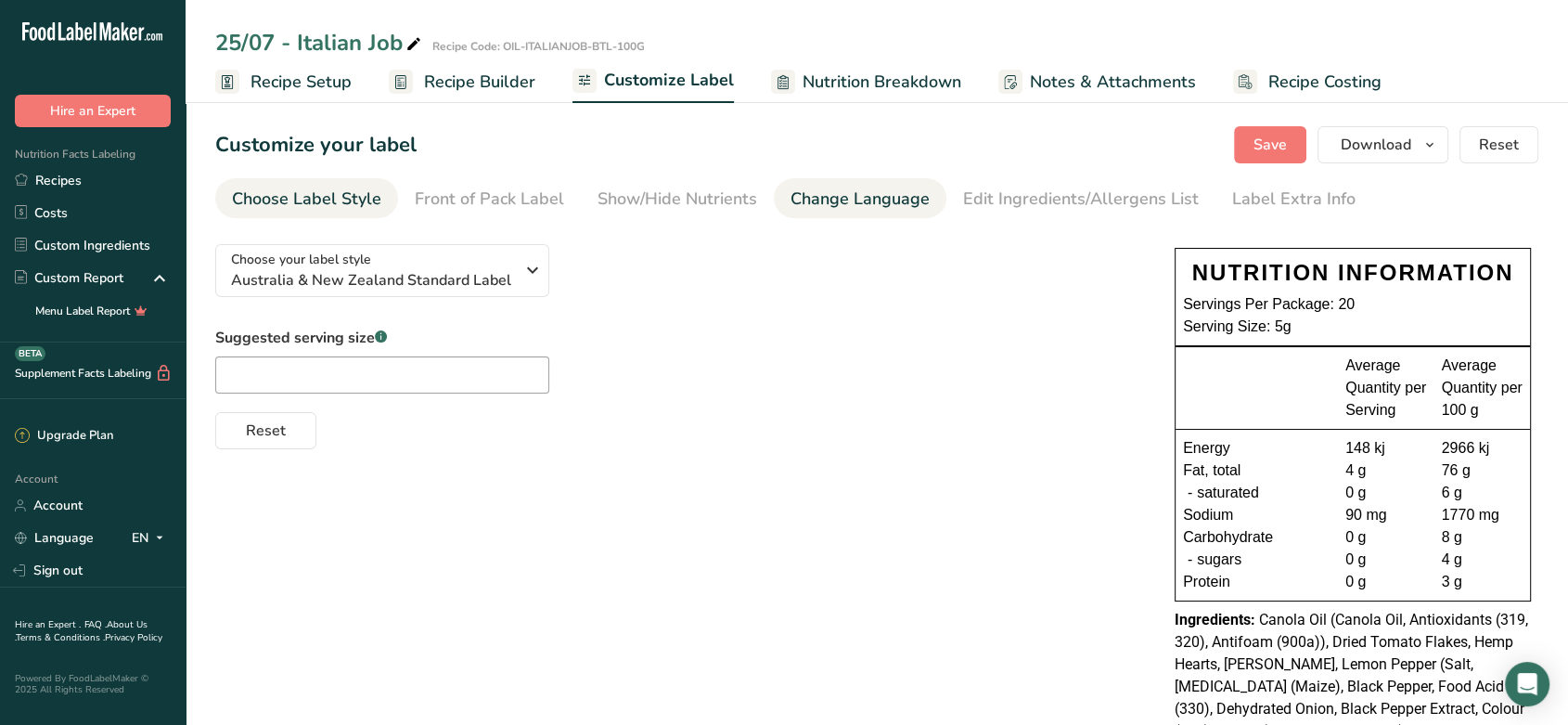
click at [864, 198] on div "Change Language" at bounding box center [860, 199] width 140 height 25
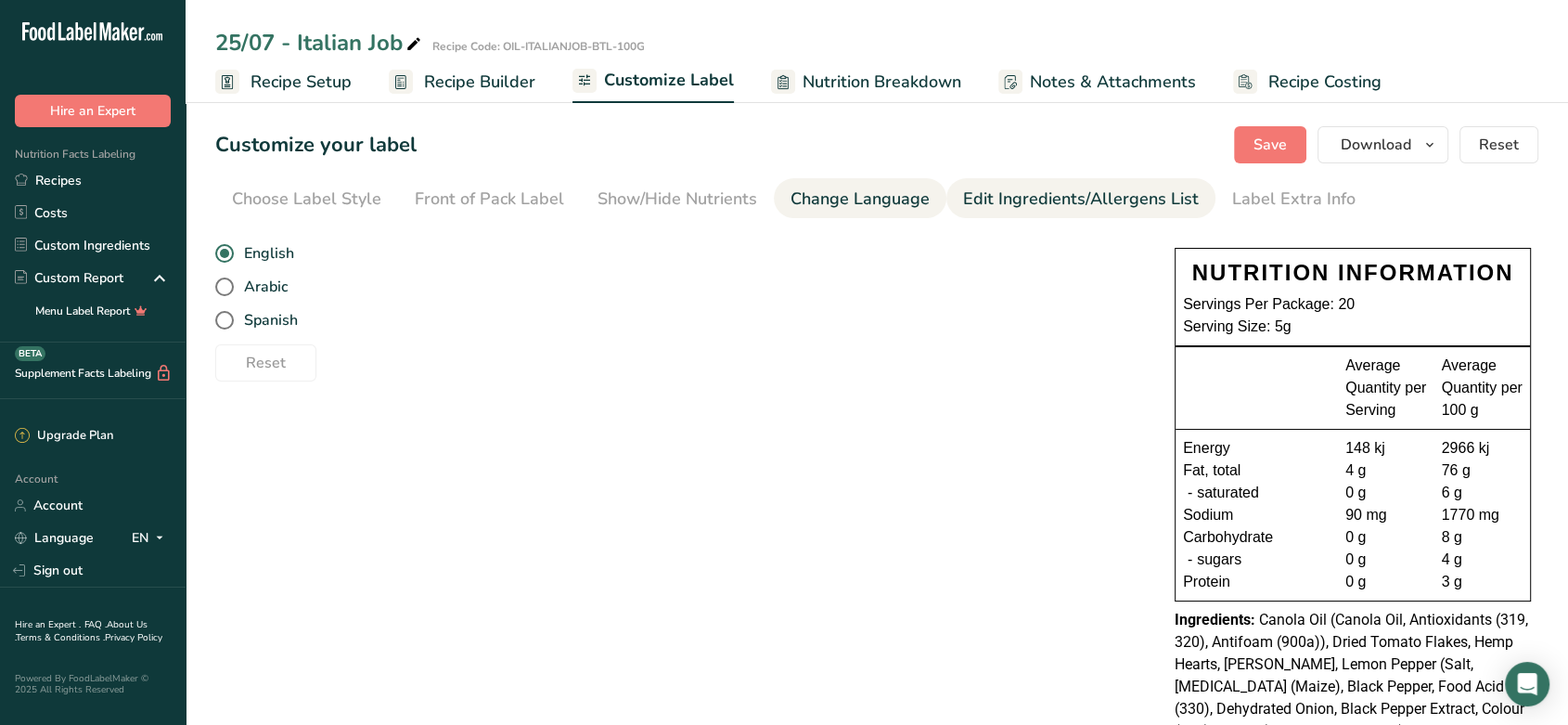
click at [1027, 215] on link "Edit Ingredients/Allergens List" at bounding box center [1081, 198] width 236 height 41
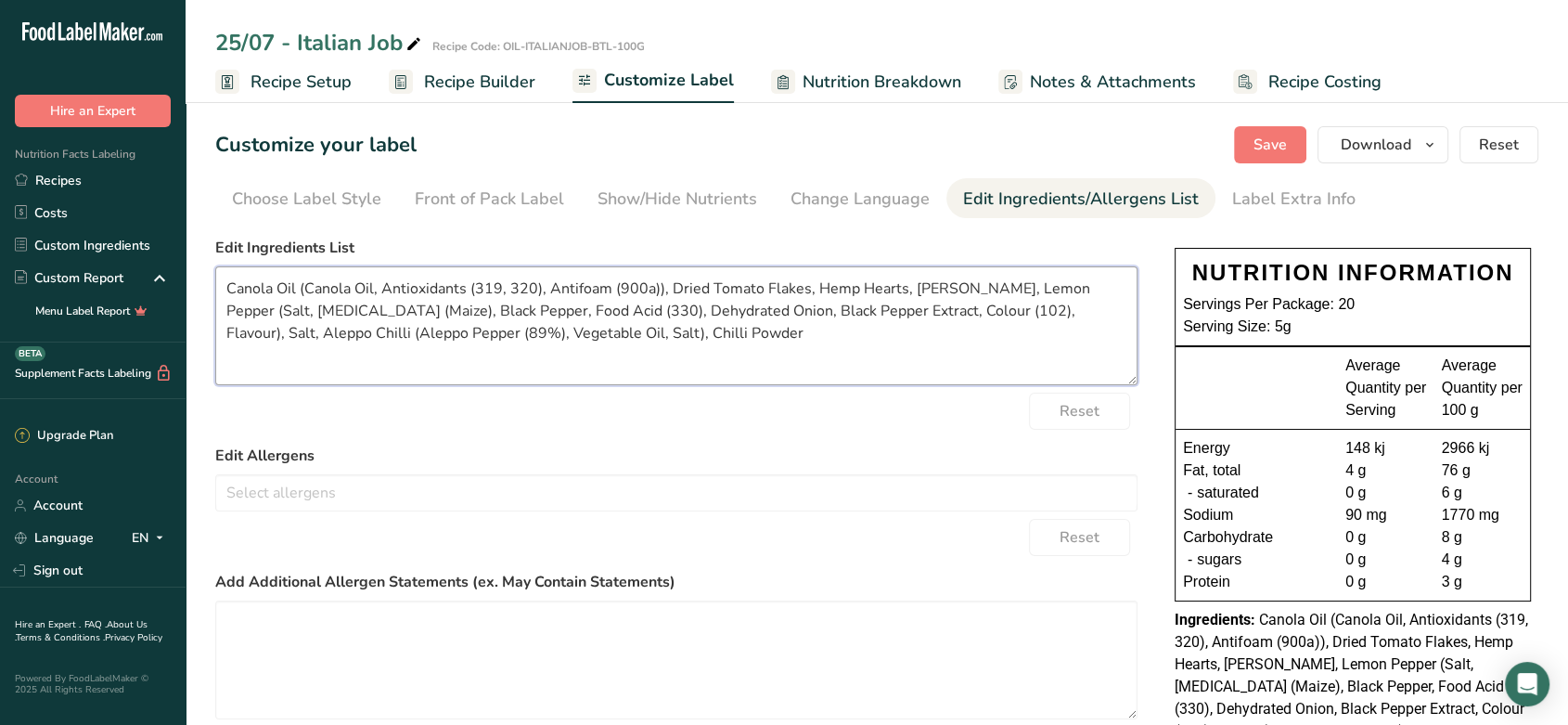
drag, startPoint x: 661, startPoint y: 282, endPoint x: 298, endPoint y: 276, distance: 363.0
click at [298, 276] on textarea "Canola Oil (Canola Oil, Antioxidants (319, 320), Antifoam (900a)), Dried Tomato…" at bounding box center [677, 325] width 923 height 118
drag, startPoint x: 345, startPoint y: 286, endPoint x: 305, endPoint y: 286, distance: 40.0
click at [305, 286] on textarea "Canola Oil, Dried Tomato Flakes, Hemp Hearts, [PERSON_NAME], Lemon Pepper (Salt…" at bounding box center [677, 325] width 923 height 118
click at [676, 292] on textarea "Canola Oil, Tomato Flakes, Hemp Hearts, [PERSON_NAME], Lemon Pepper (Salt, [MED…" at bounding box center [677, 325] width 923 height 118
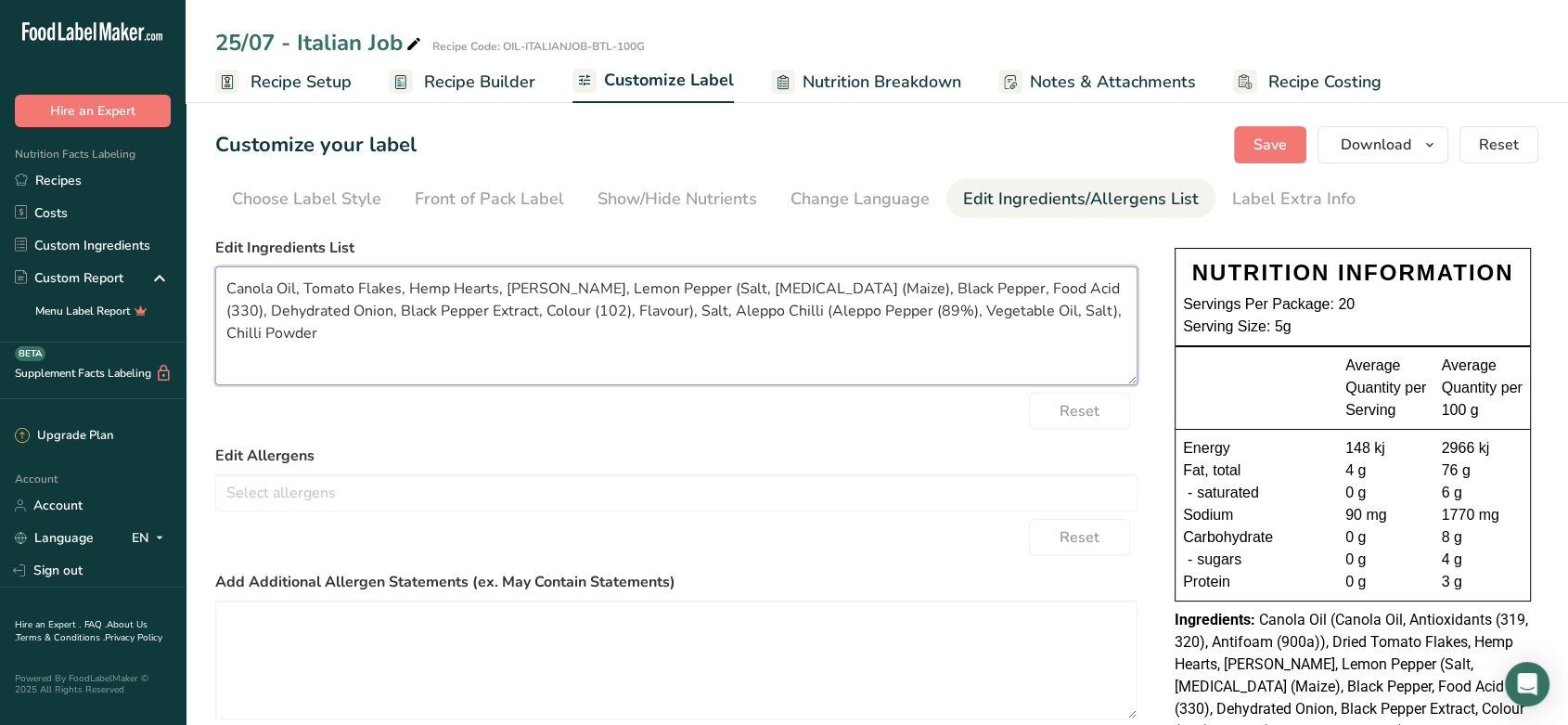
drag, startPoint x: 676, startPoint y: 292, endPoint x: 562, endPoint y: 307, distance: 115.0
click at [562, 307] on textarea "Canola Oil, Tomato Flakes, Hemp Hearts, [PERSON_NAME], Lemon Pepper (Salt, [MED…" at bounding box center [677, 325] width 923 height 118
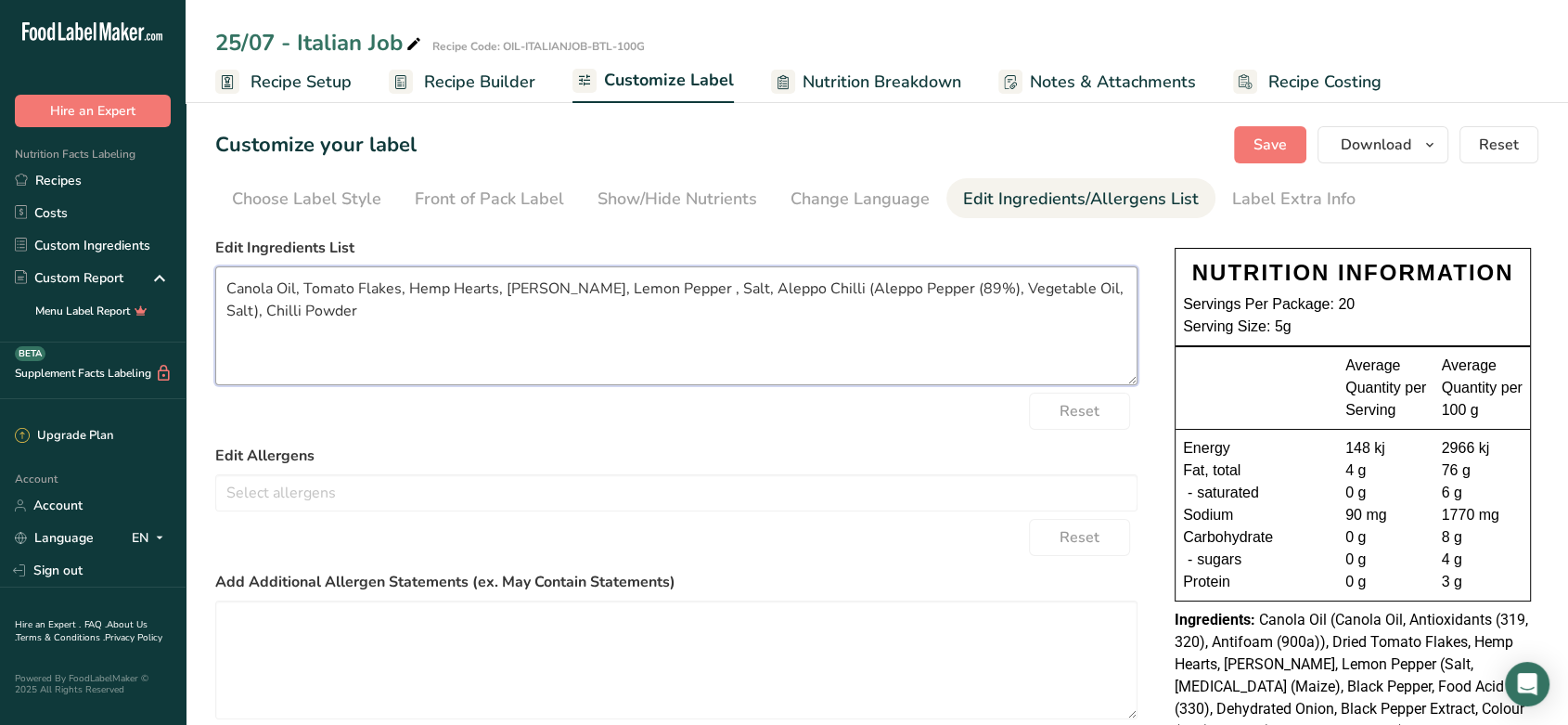
drag, startPoint x: 720, startPoint y: 288, endPoint x: 769, endPoint y: 287, distance: 49.0
click at [769, 287] on textarea "Canola Oil, Tomato Flakes, Hemp Hearts, [PERSON_NAME], Lemon Pepper , Salt, Ale…" at bounding box center [677, 325] width 923 height 118
drag, startPoint x: 755, startPoint y: 289, endPoint x: 906, endPoint y: 281, distance: 151.2
click at [906, 281] on textarea "Canola Oil, Tomato Flakes, Hemp Hearts, [PERSON_NAME], Lemon Pepper , Salt, Chi…" at bounding box center [677, 325] width 923 height 118
drag, startPoint x: 938, startPoint y: 288, endPoint x: 806, endPoint y: 287, distance: 132.0
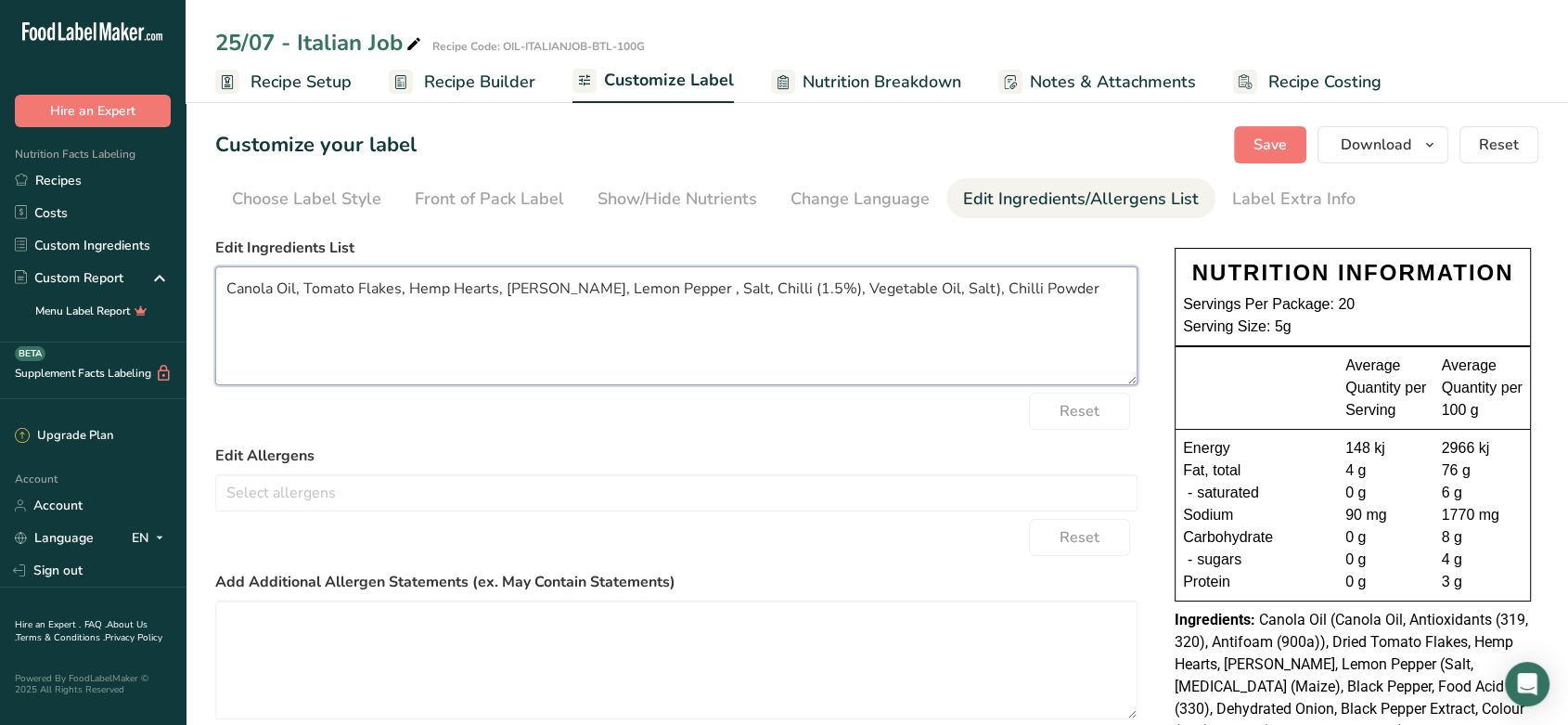
click at [806, 287] on textarea "Canola Oil, Tomato Flakes, Hemp Hearts, [PERSON_NAME], Lemon Pepper , Salt, Chi…" at bounding box center [677, 325] width 923 height 118
click at [1259, 148] on span "Save" at bounding box center [1270, 144] width 34 height 22
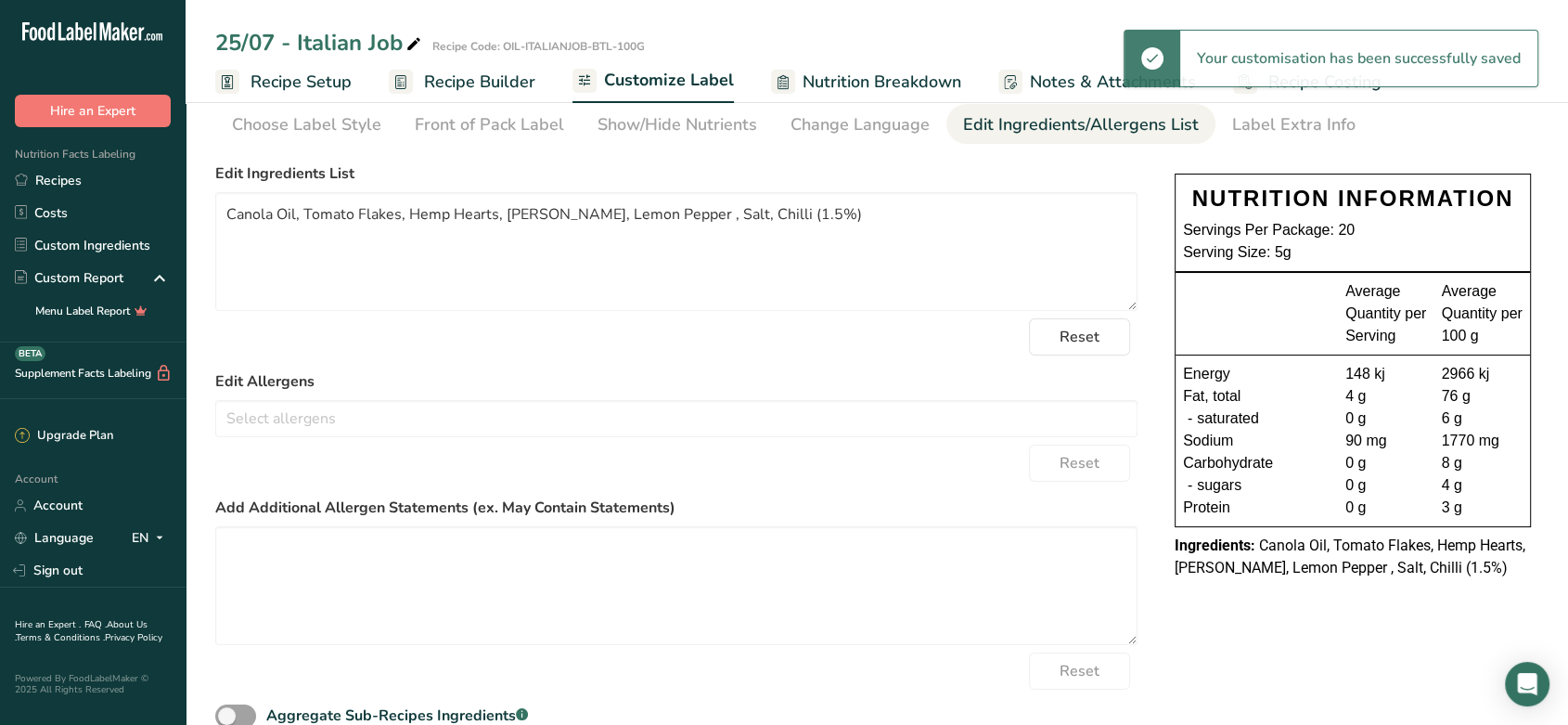
scroll to position [71, 0]
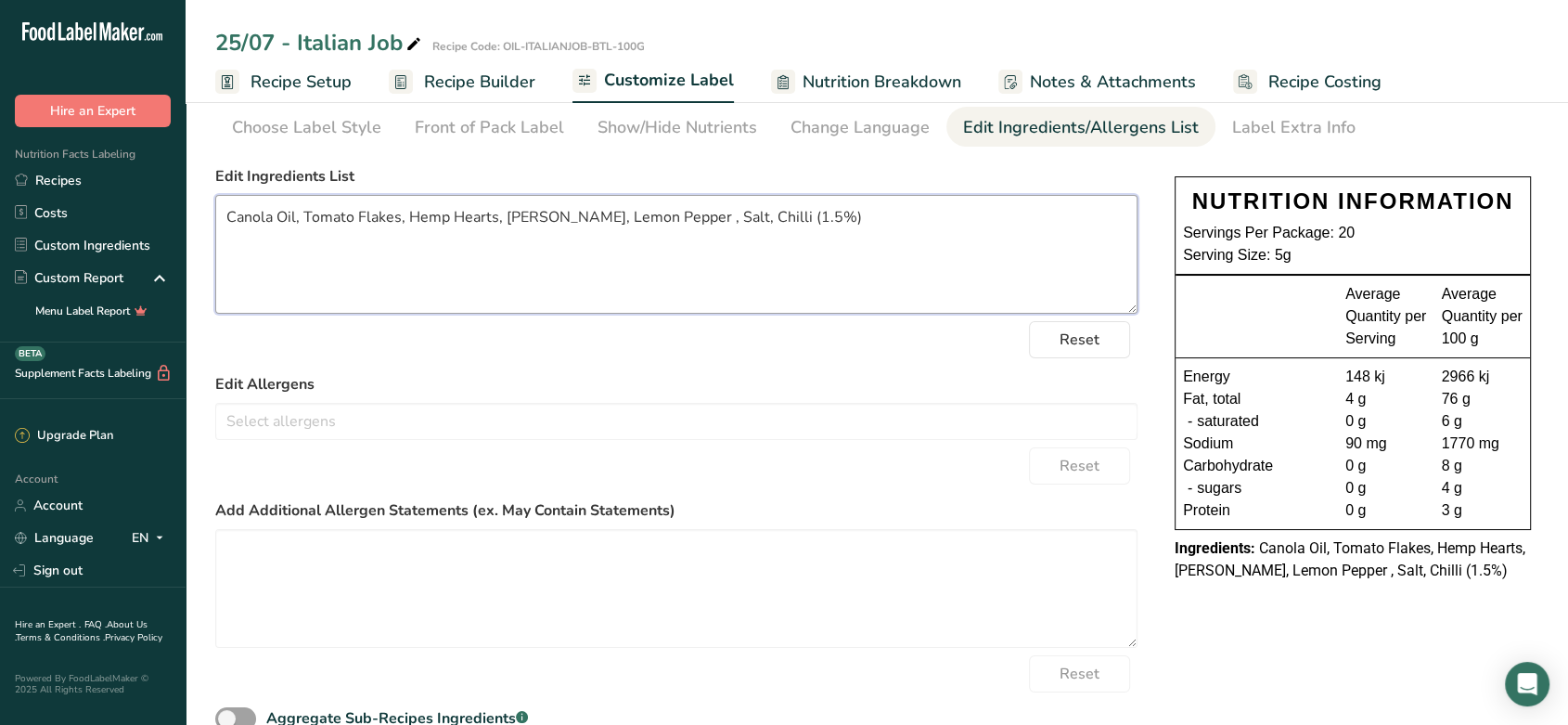
click at [679, 214] on textarea "Canola Oil, Tomato Flakes, Hemp Hearts, [PERSON_NAME], Lemon Pepper , Salt, Chi…" at bounding box center [677, 253] width 923 height 118
click at [703, 218] on textarea "Canola Oil, Tomato Flakes, Hemp Hearts, [PERSON_NAME], Lemon Pepper, Salt, Chil…" at bounding box center [677, 253] width 923 height 118
click at [713, 218] on textarea "Canola Oil, Tomato Flakes, Hemp Hearts, [PERSON_NAME], Lemon Pepper, Salt, Chil…" at bounding box center [677, 253] width 923 height 118
type textarea "Canola Oil, Tomato Flakes, Hemp Hearts, [PERSON_NAME], Lemon Pepper, Salt, Chil…"
click at [675, 387] on label "Edit Allergens" at bounding box center [677, 383] width 923 height 22
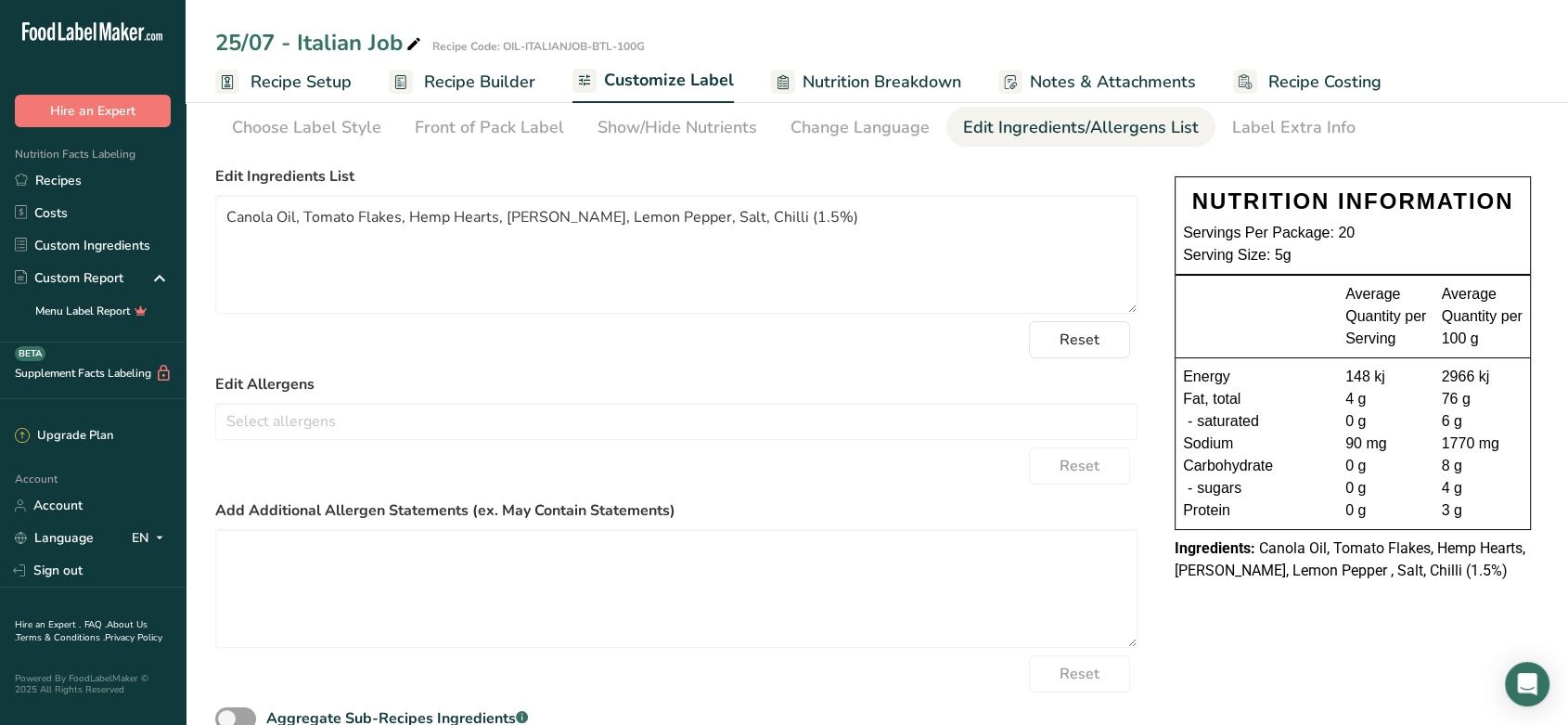
scroll to position [0, 0]
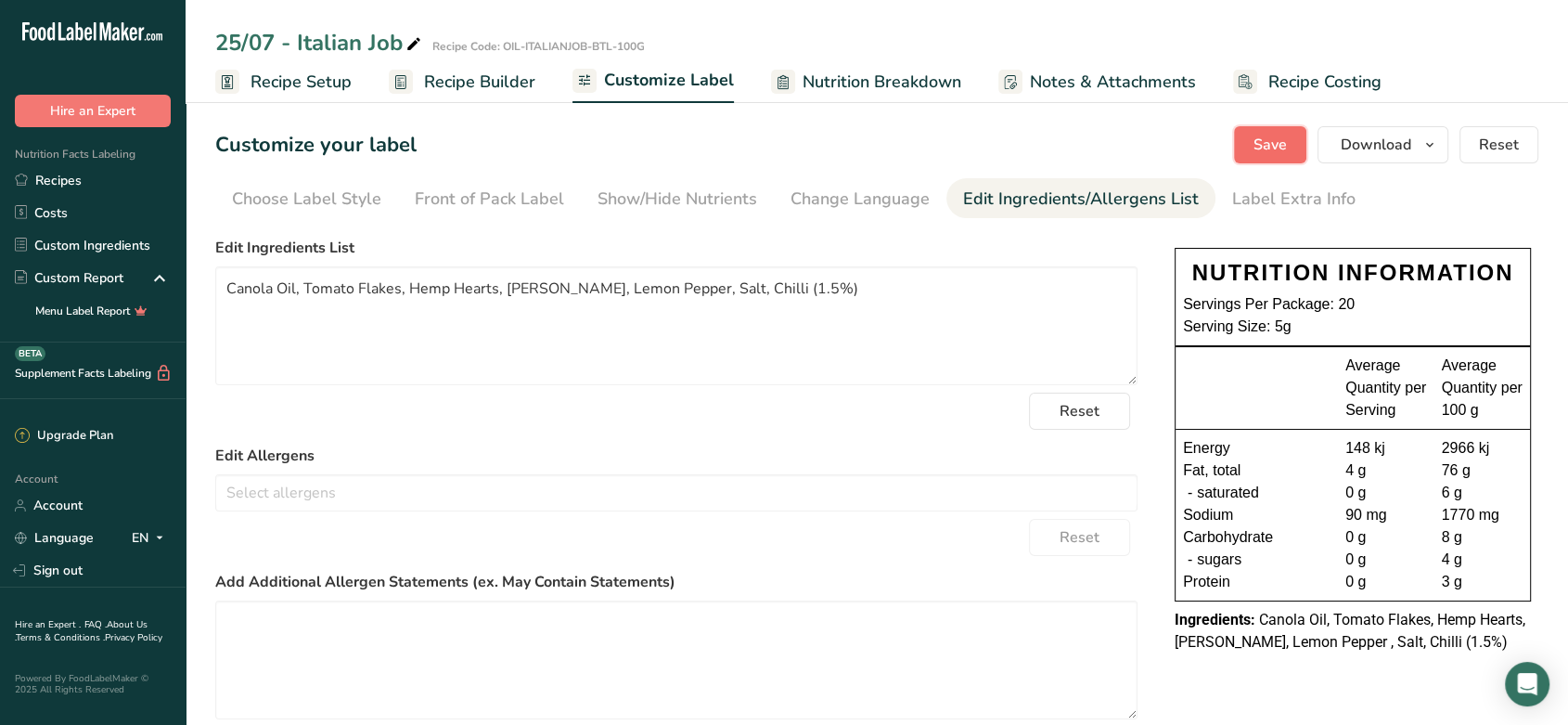
click at [1253, 141] on button "Save" at bounding box center [1270, 144] width 72 height 38
click at [475, 90] on span "Recipe Builder" at bounding box center [480, 82] width 112 height 25
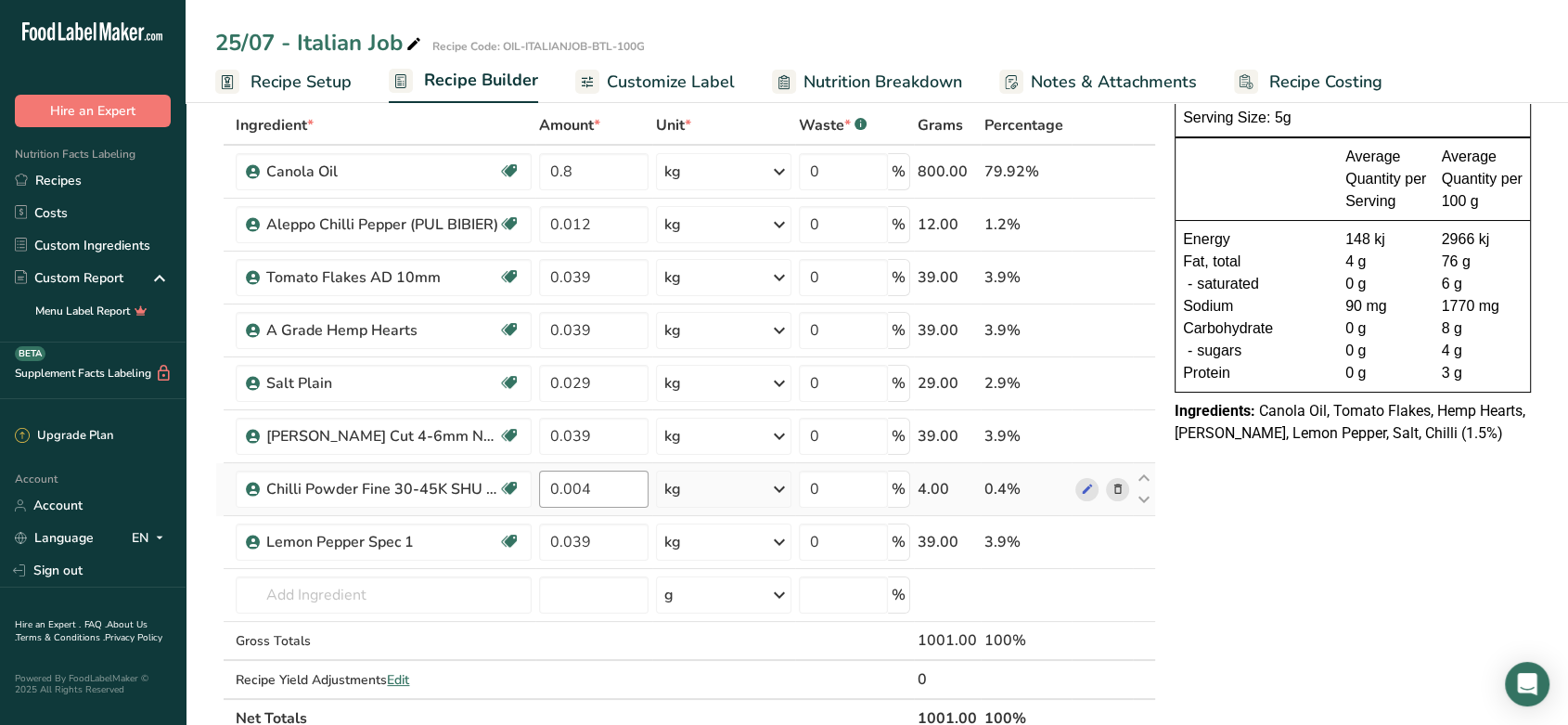
scroll to position [90, 0]
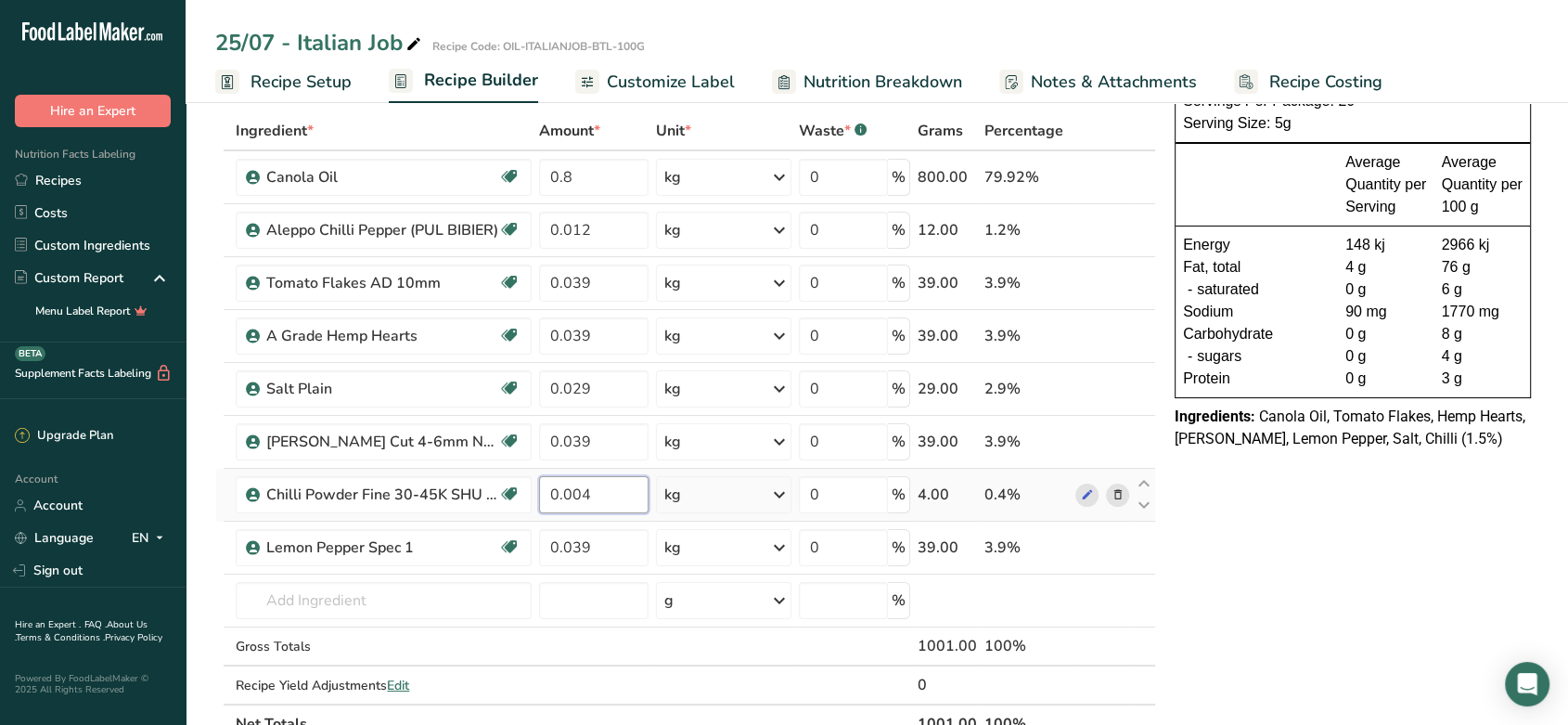
click at [579, 493] on input "0.004" at bounding box center [593, 494] width 109 height 38
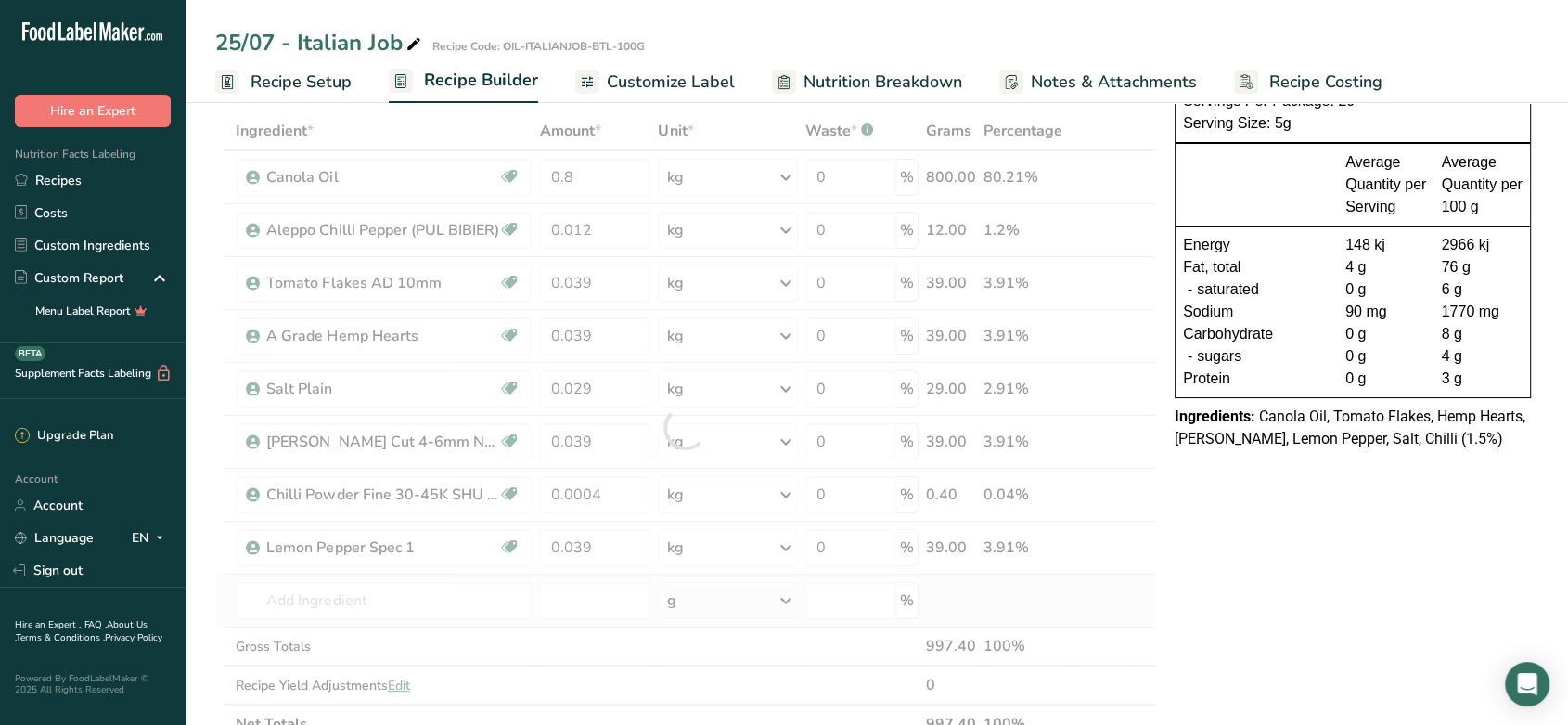
click at [1151, 613] on div "Ingredient * Amount * Unit * Waste * .a-a{fill:#347362;}.b-a{fill:#fff;} Grams …" at bounding box center [686, 427] width 941 height 632
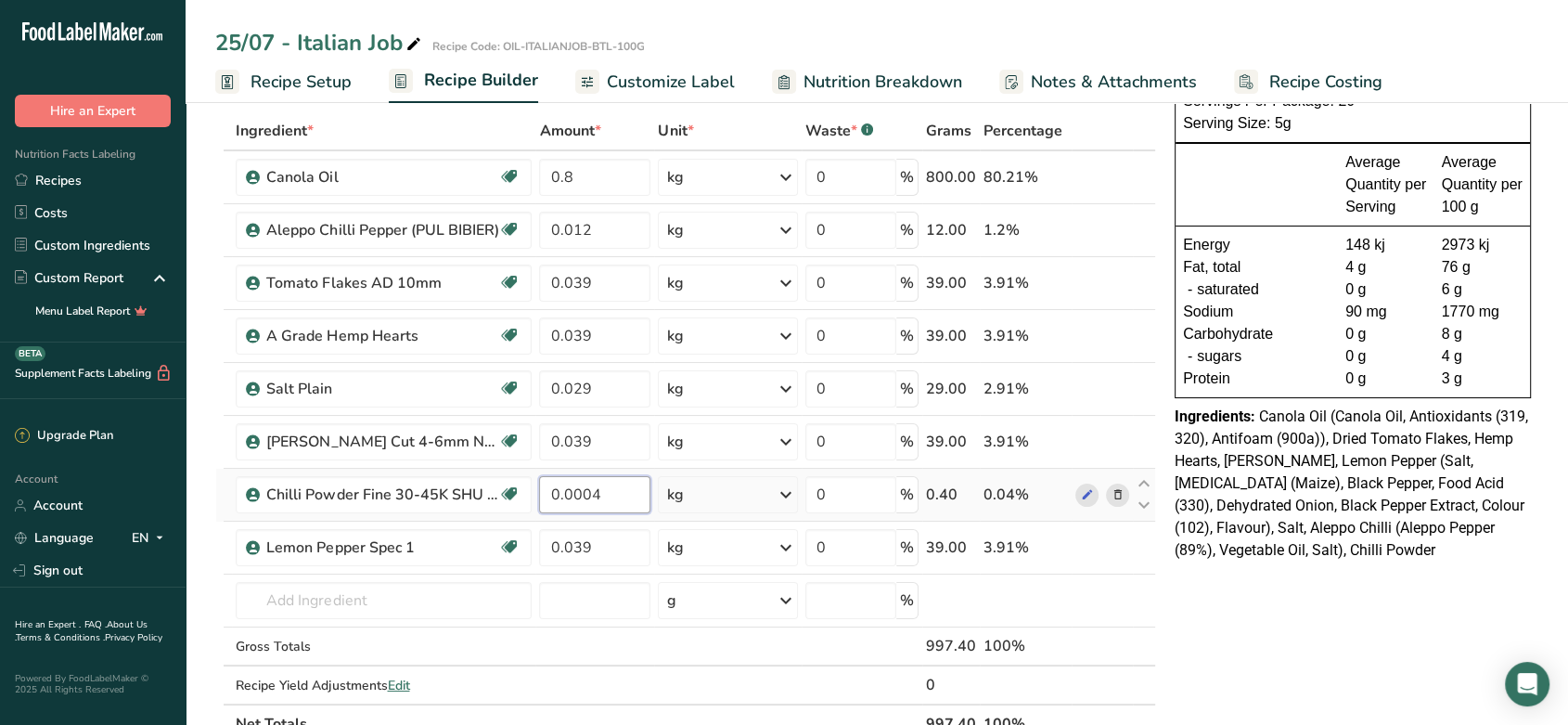
click at [587, 492] on input "0.0004" at bounding box center [595, 494] width 112 height 38
type input "0.004"
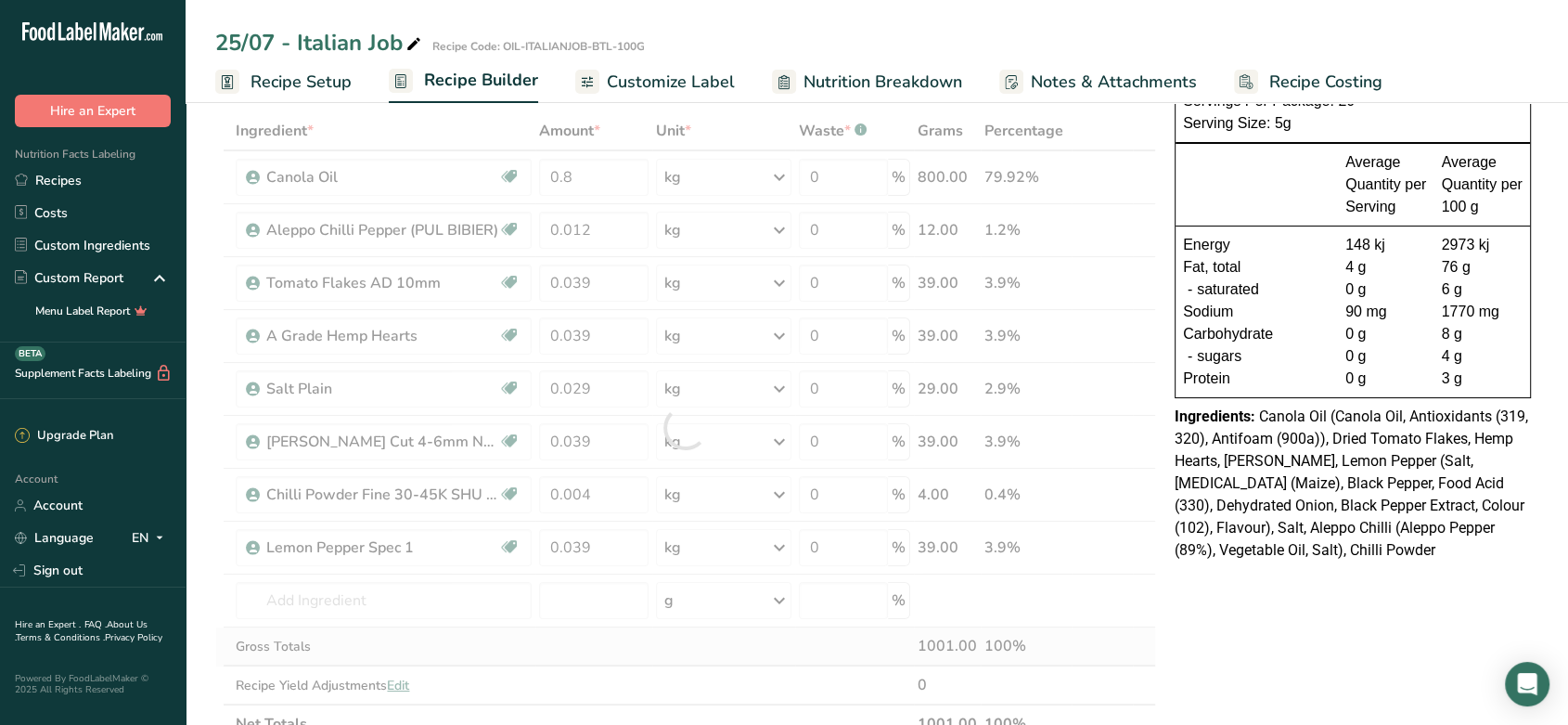
click at [1115, 626] on div "Ingredient * Amount * Unit * Waste * .a-a{fill:#347362;}.b-a{fill:#fff;} Grams …" at bounding box center [686, 427] width 941 height 632
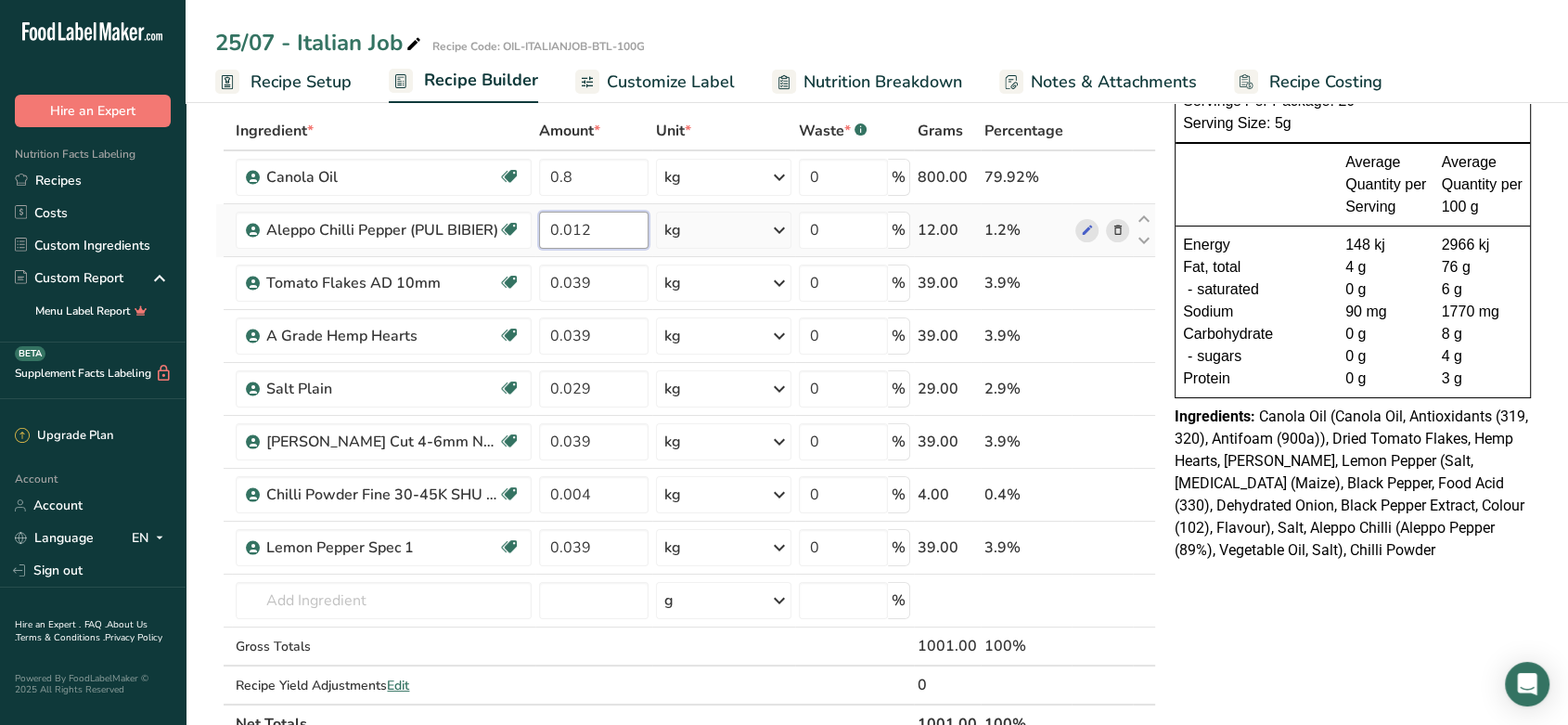
click at [606, 223] on input "0.012" at bounding box center [593, 230] width 109 height 38
type input "0.0117"
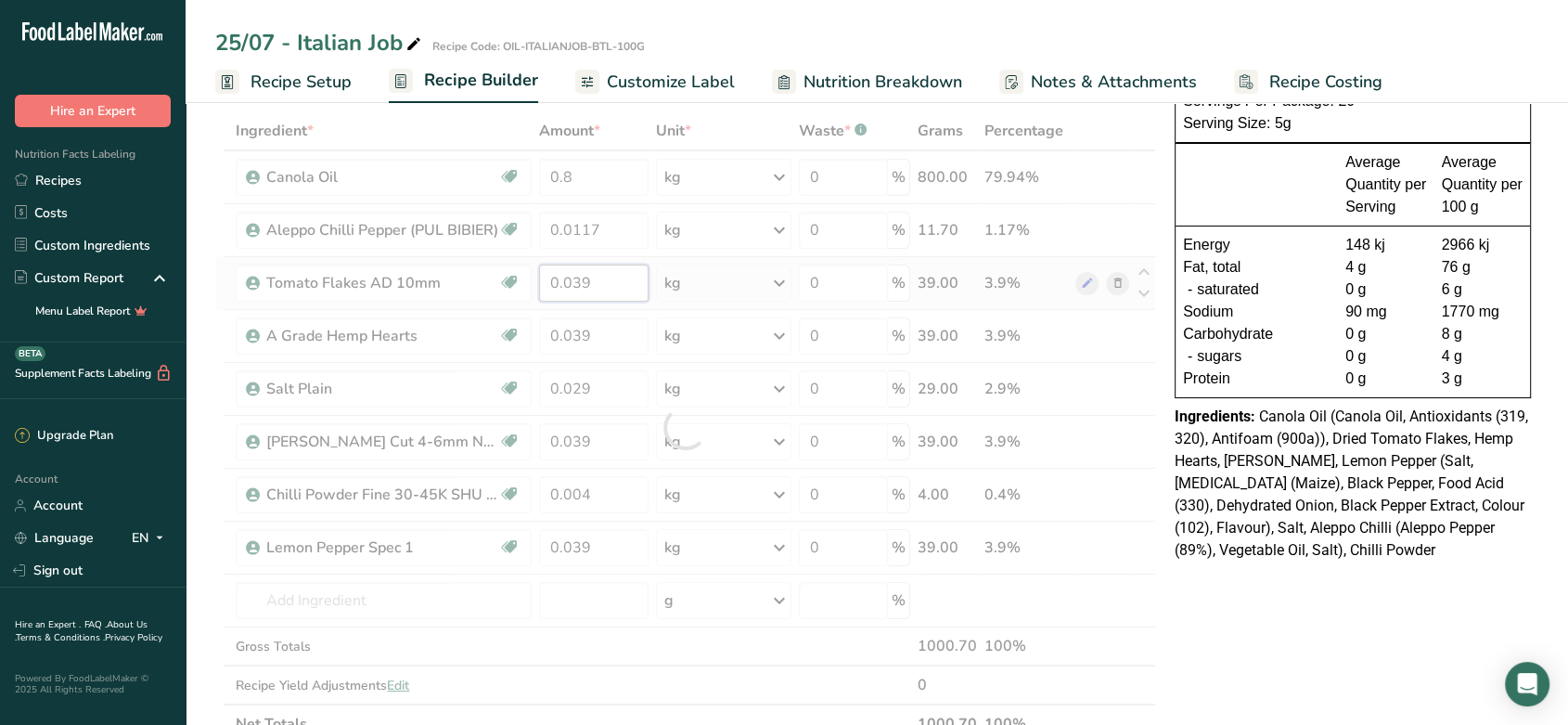
click at [620, 279] on div "Ingredient * Amount * Unit * Waste * .a-a{fill:#347362;}.b-a{fill:#fff;} Grams …" at bounding box center [686, 427] width 941 height 632
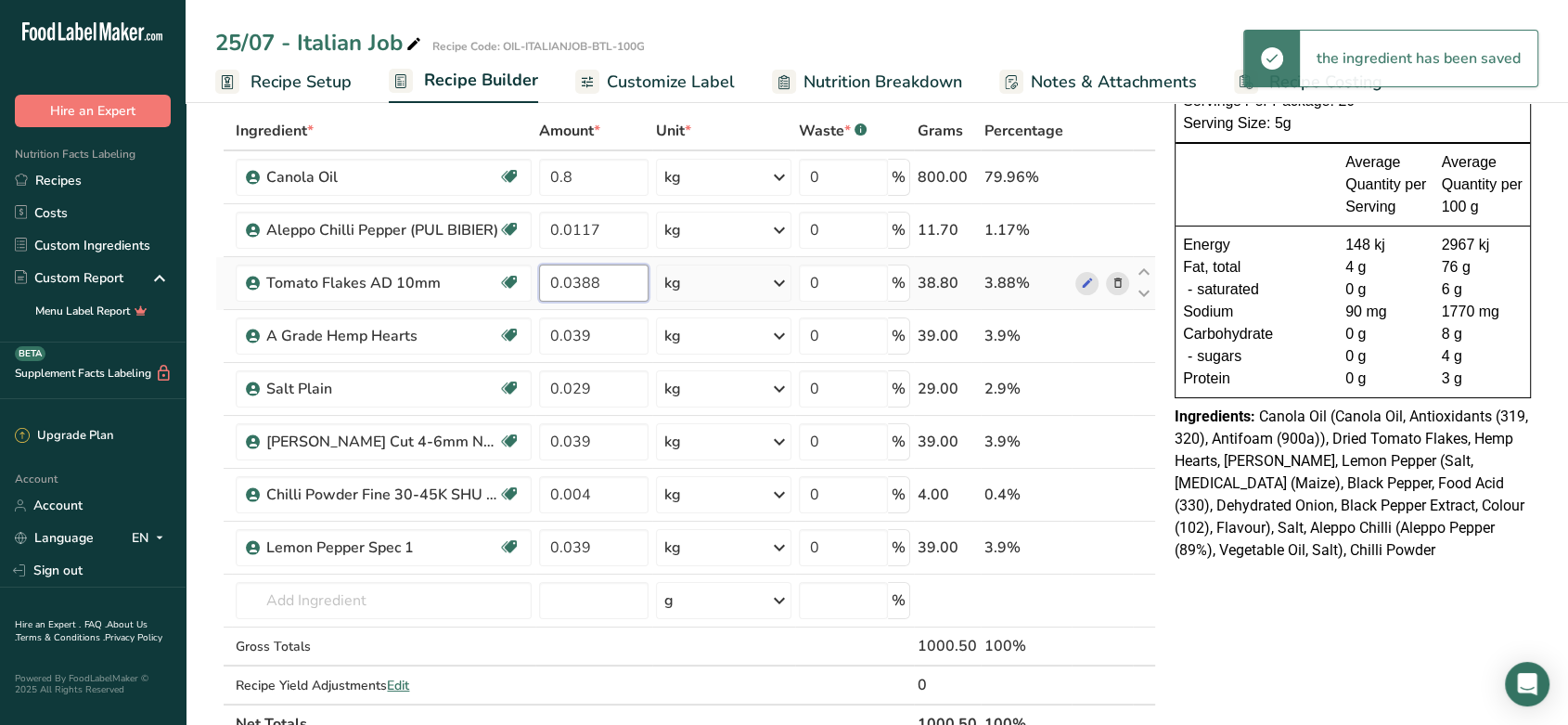
type input "0.0388"
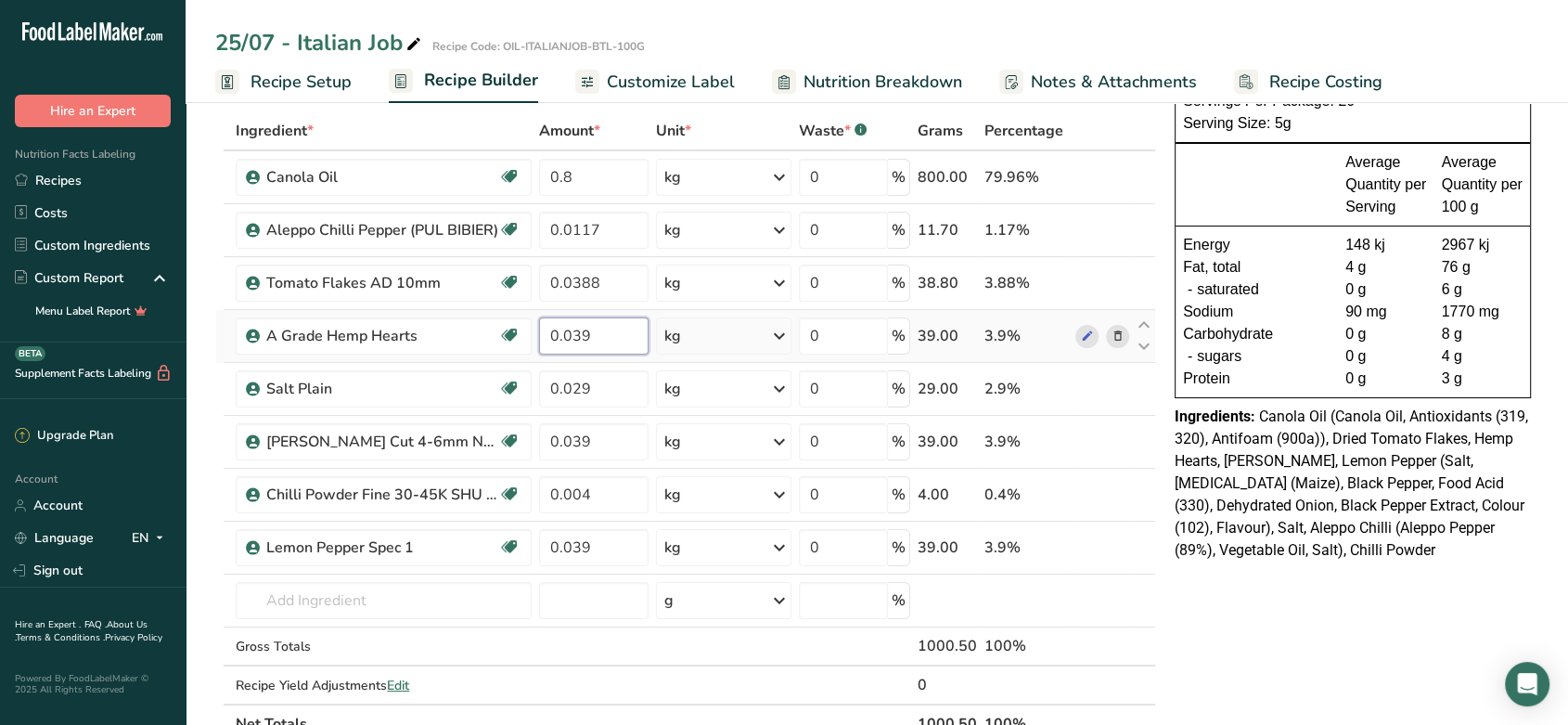
click at [614, 336] on div "Ingredient * Amount * Unit * Waste * .a-a{fill:#347362;}.b-a{fill:#fff;} Grams …" at bounding box center [686, 427] width 941 height 632
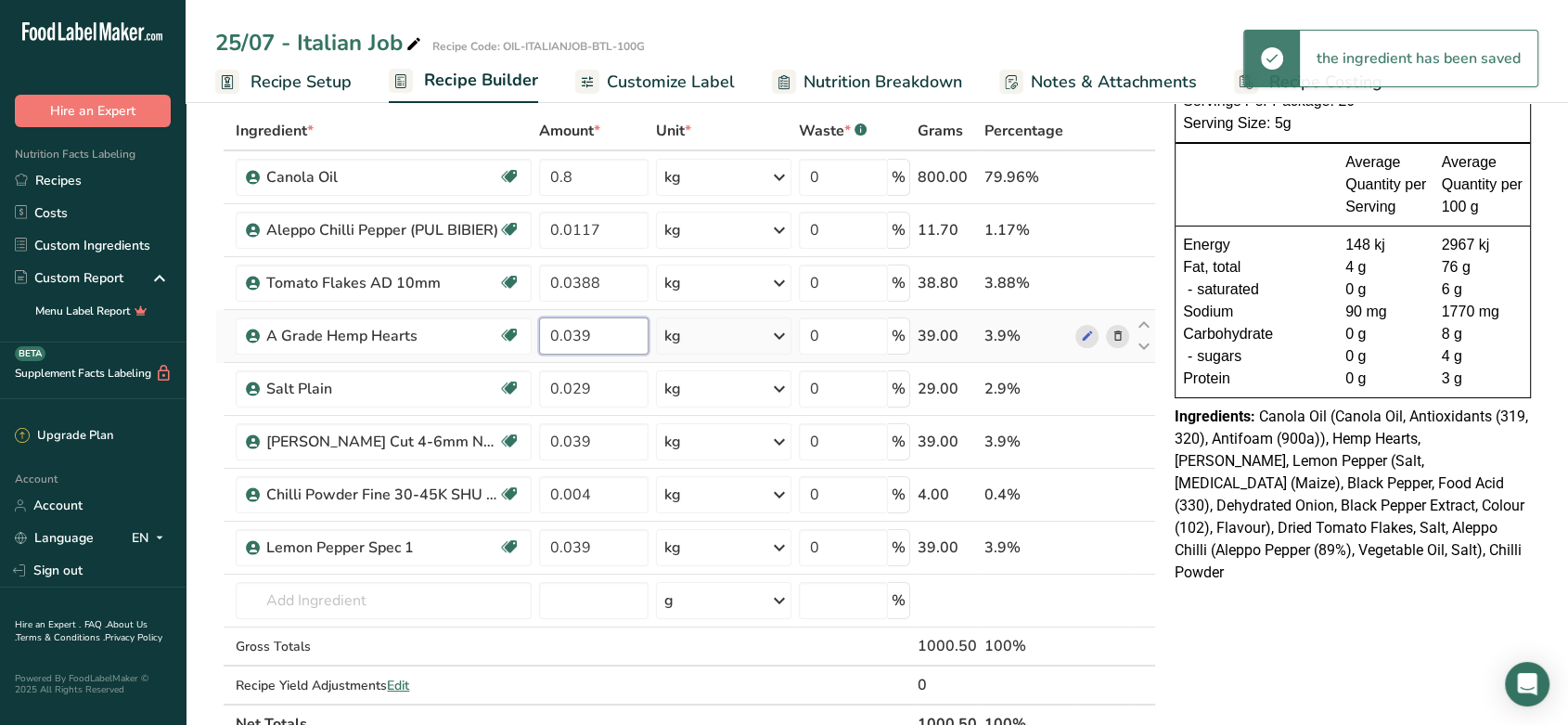
click at [614, 336] on input "0.039" at bounding box center [593, 336] width 109 height 38
type input "0.0388"
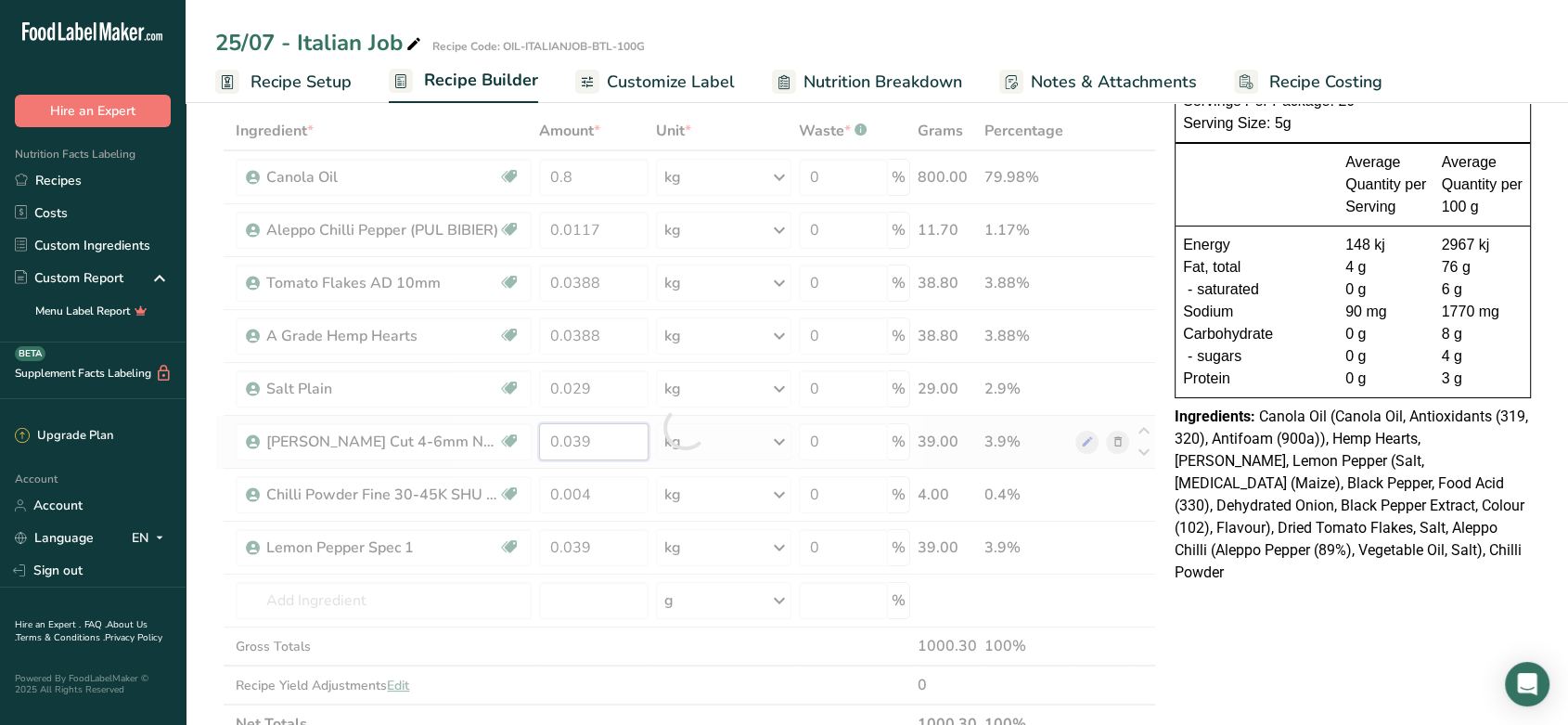
click at [622, 436] on div "Ingredient * Amount * Unit * Waste * .a-a{fill:#347362;}.b-a{fill:#fff;} Grams …" at bounding box center [686, 427] width 941 height 632
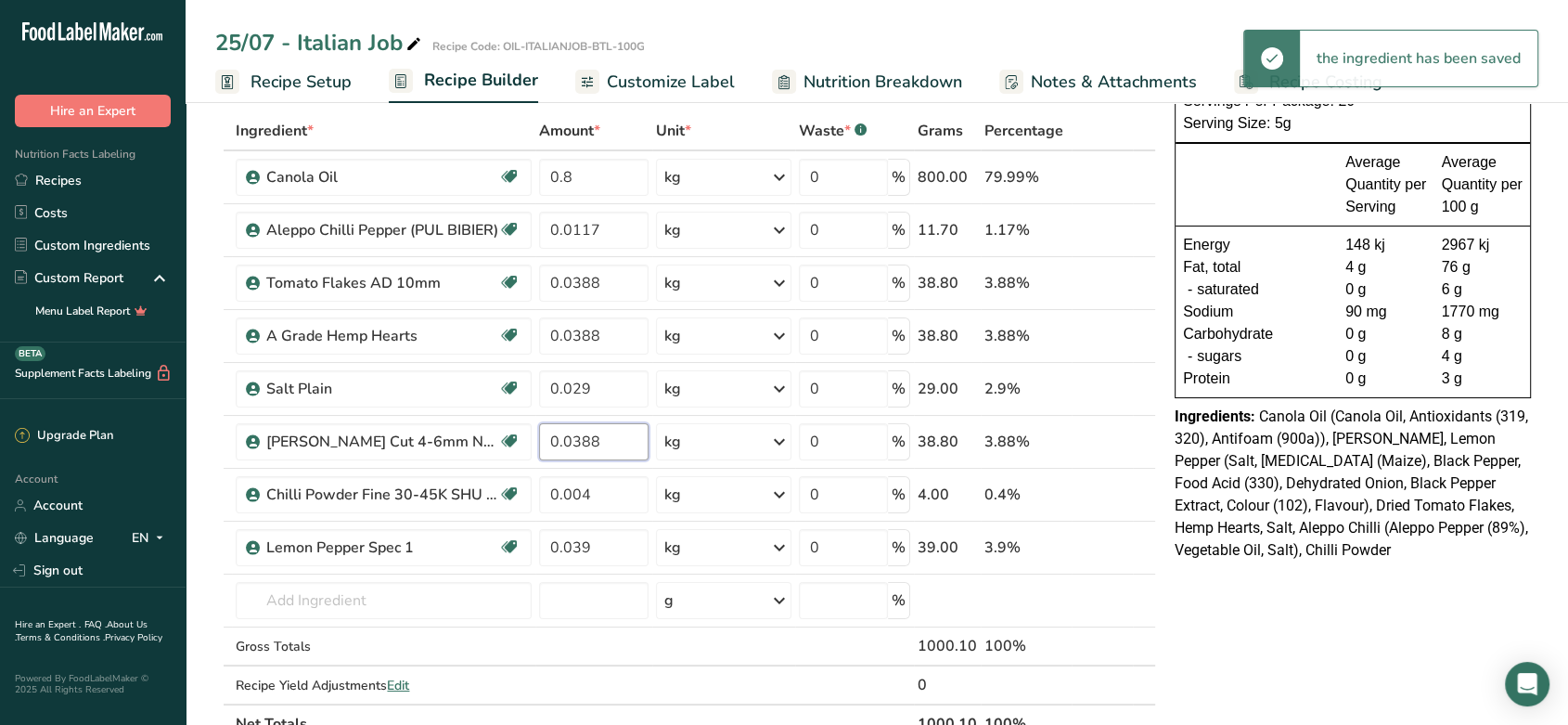
type input "0.0388"
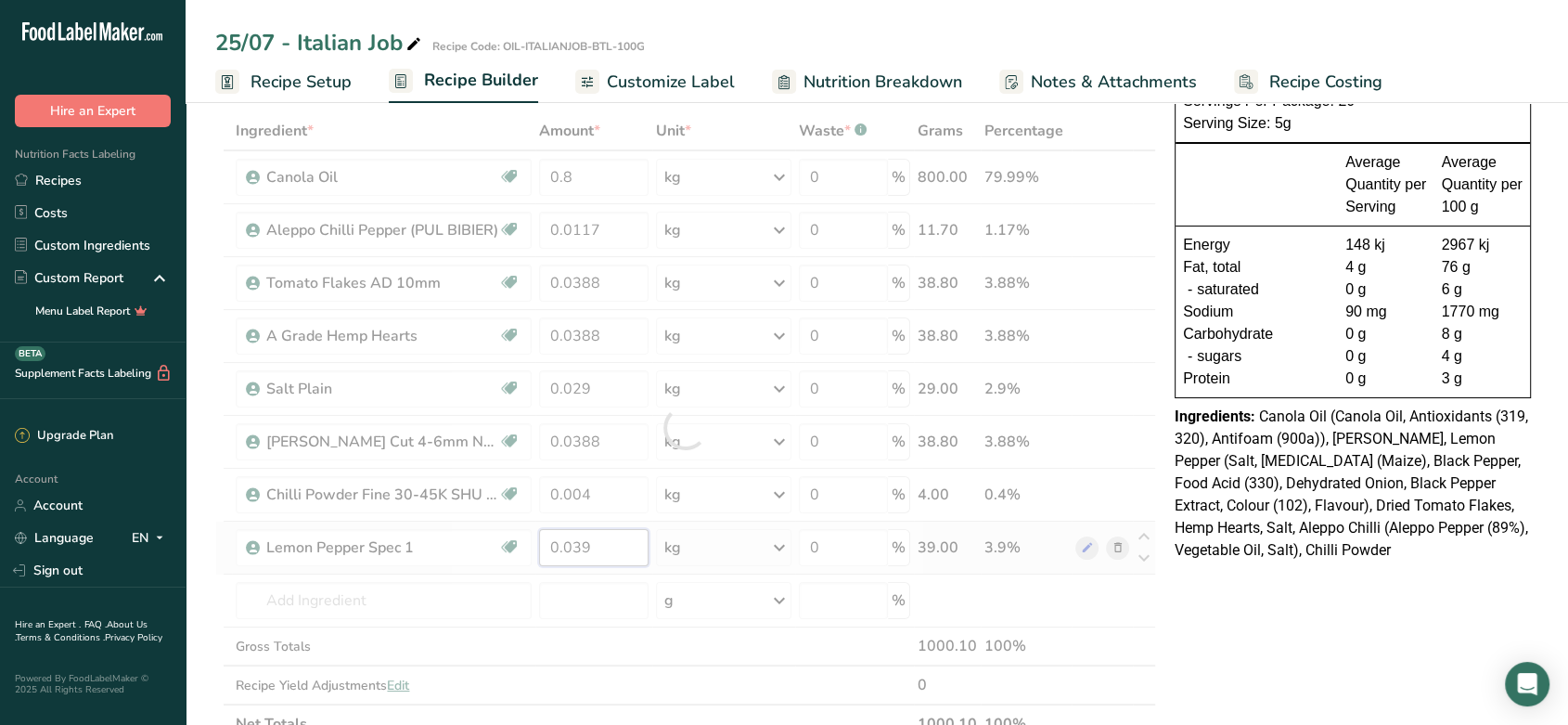
click at [612, 559] on div "Ingredient * Amount * Unit * Waste * .a-a{fill:#347362;}.b-a{fill:#fff;} Grams …" at bounding box center [686, 427] width 941 height 632
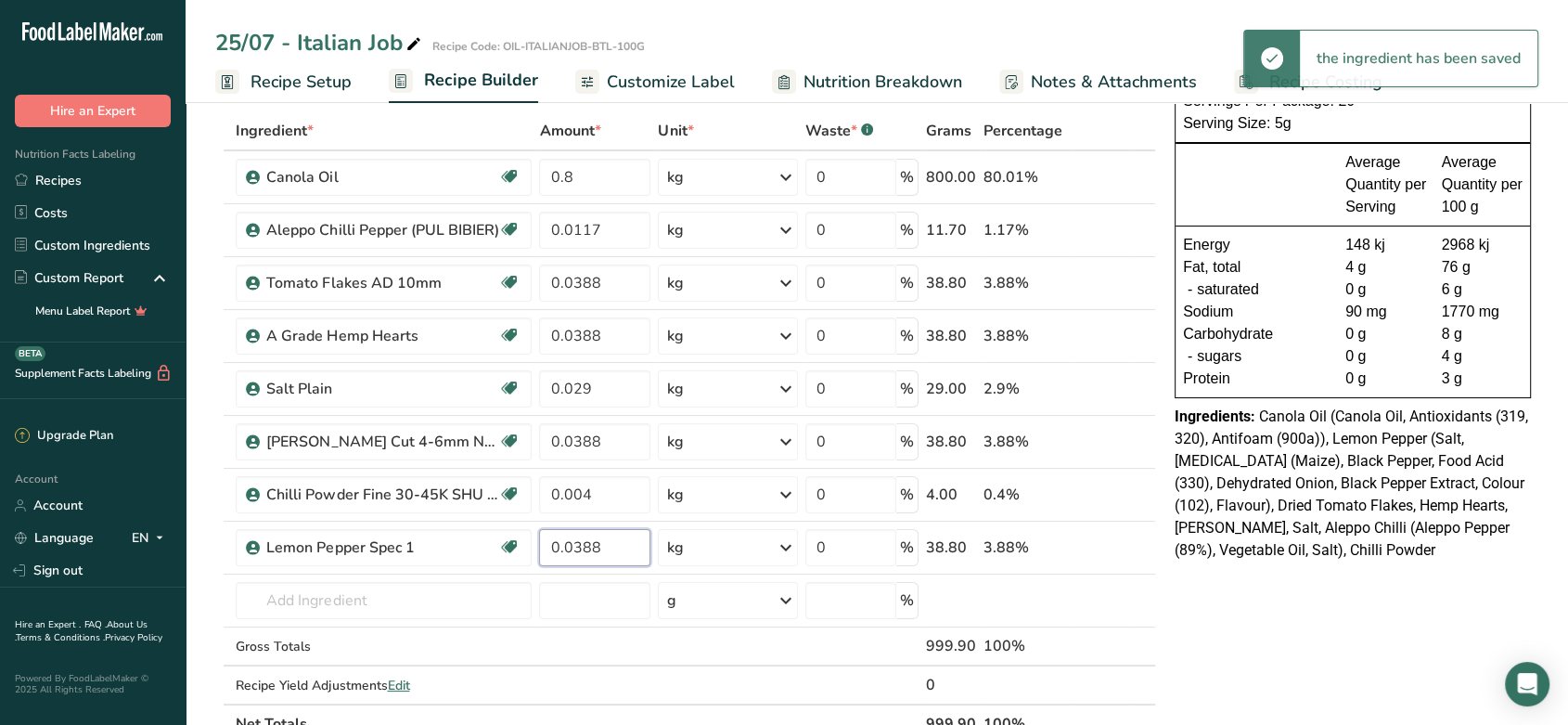
type input "0.0388"
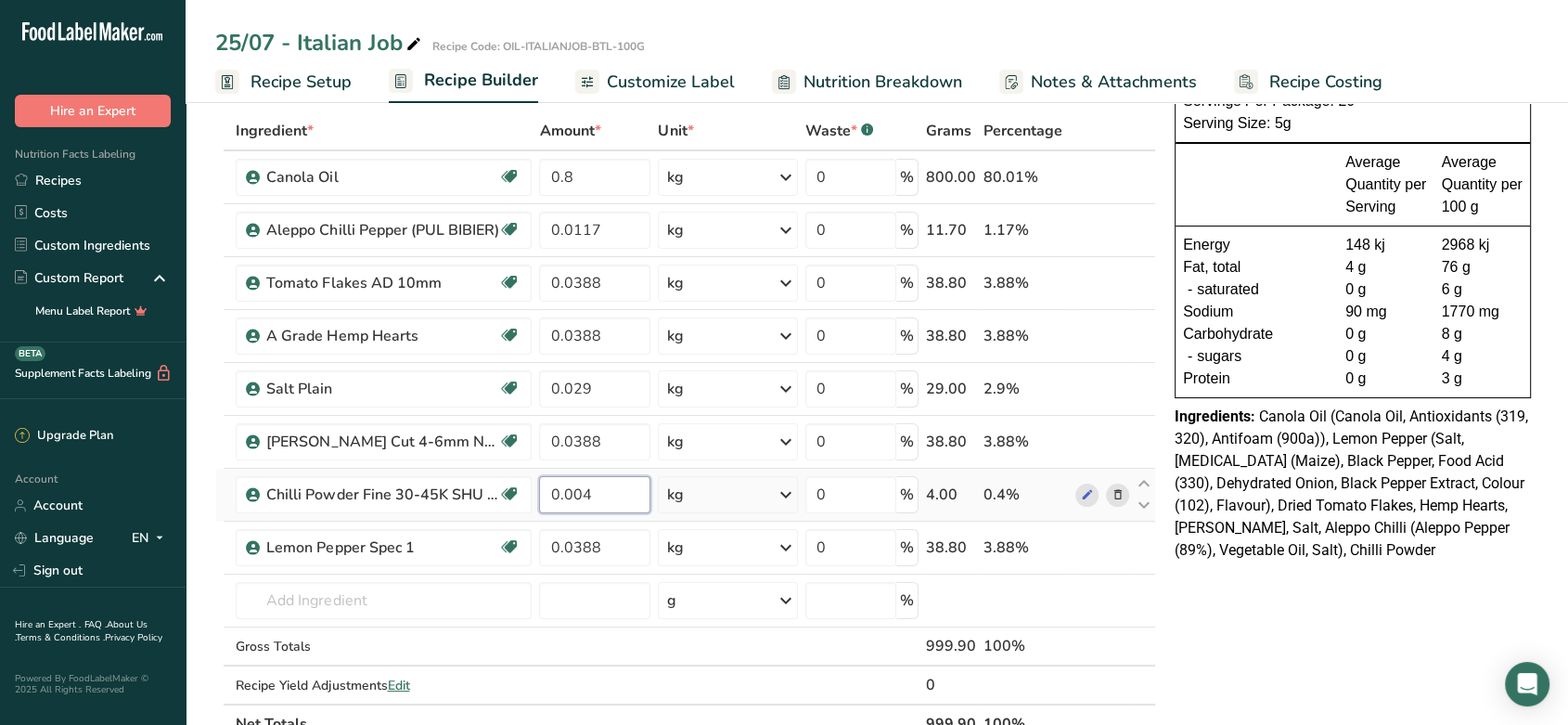
click at [612, 488] on div "Ingredient * Amount * Unit * Waste * .a-a{fill:#347362;}.b-a{fill:#fff;} Grams …" at bounding box center [686, 427] width 941 height 632
type input "0.0039"
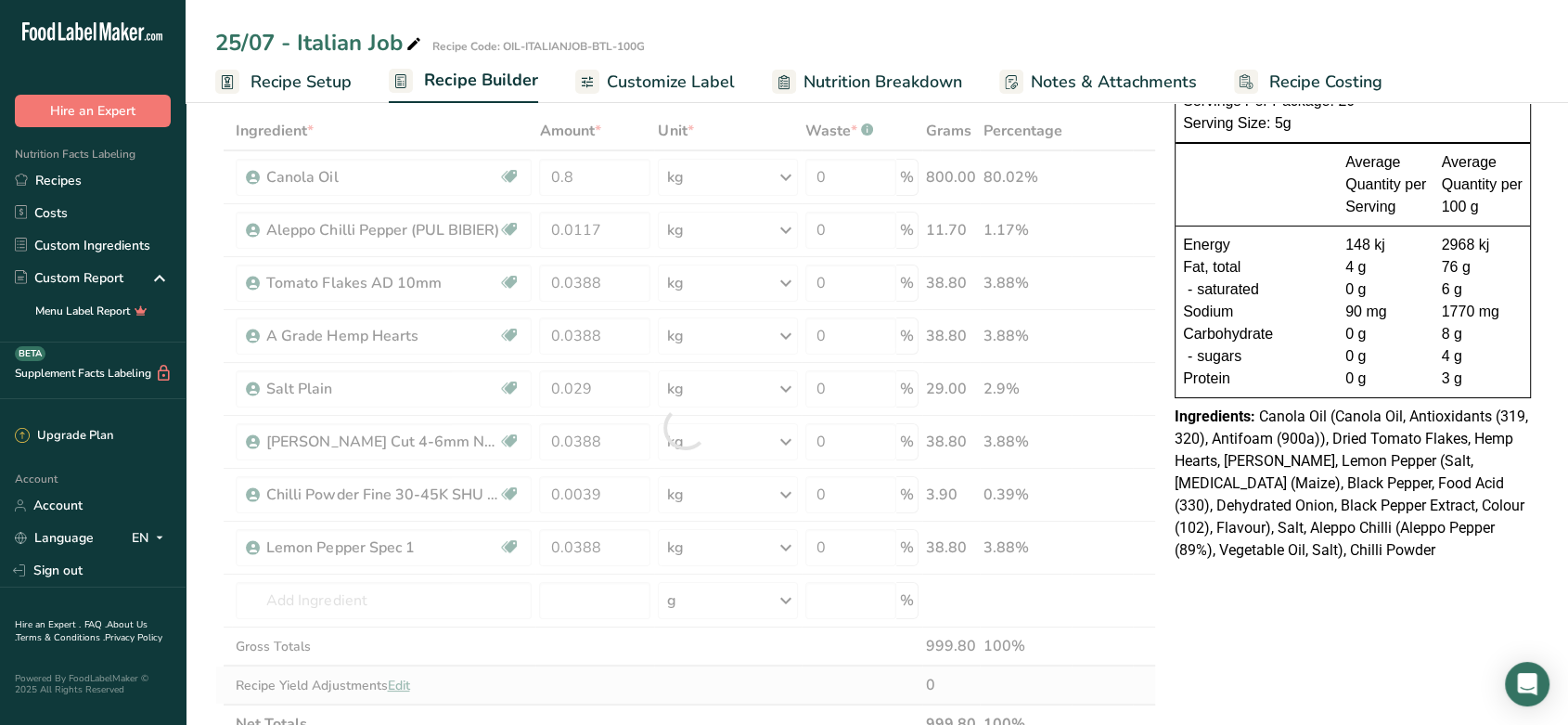
click at [1129, 671] on div "Ingredient * Amount * Unit * Waste * .a-a{fill:#347362;}.b-a{fill:#fff;} Grams …" at bounding box center [686, 427] width 941 height 632
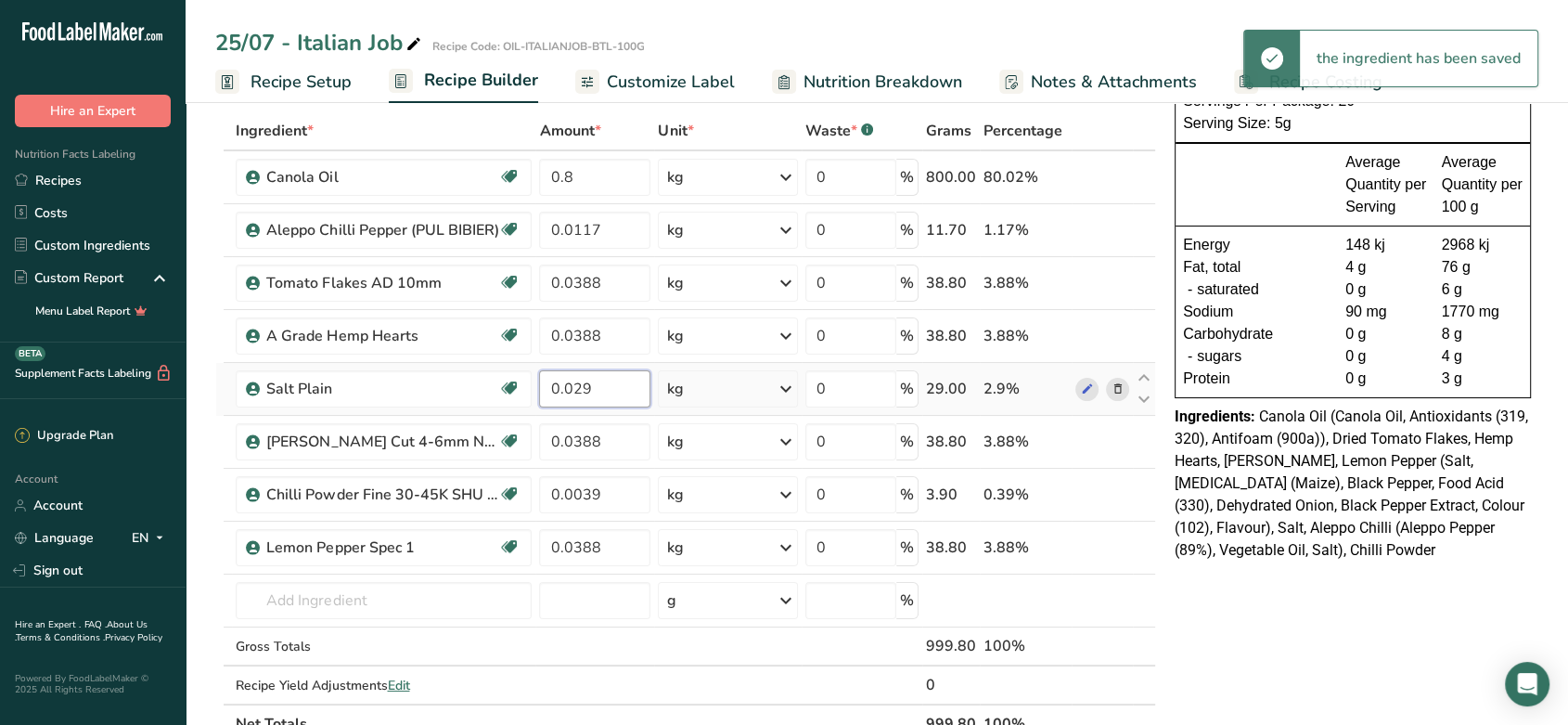
click at [597, 395] on input "0.029" at bounding box center [595, 388] width 112 height 38
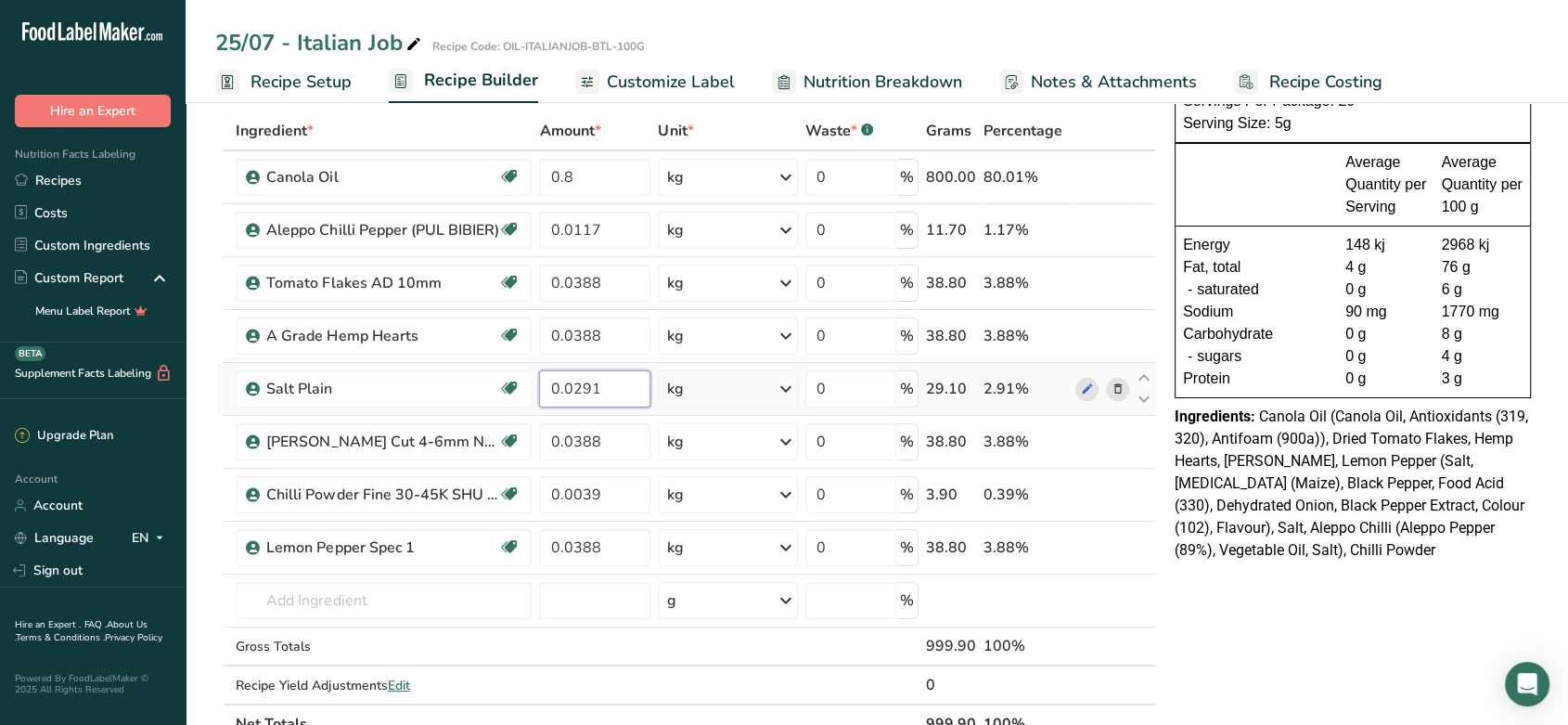
type input "0.0291"
click at [1314, 685] on div "NUTRITION INFORMATION Servings Per Package: 20 Serving Size: 5g Average Quantit…" at bounding box center [1352, 686] width 371 height 1296
click at [617, 232] on input "0.0117" at bounding box center [595, 230] width 112 height 38
type input "0.01165"
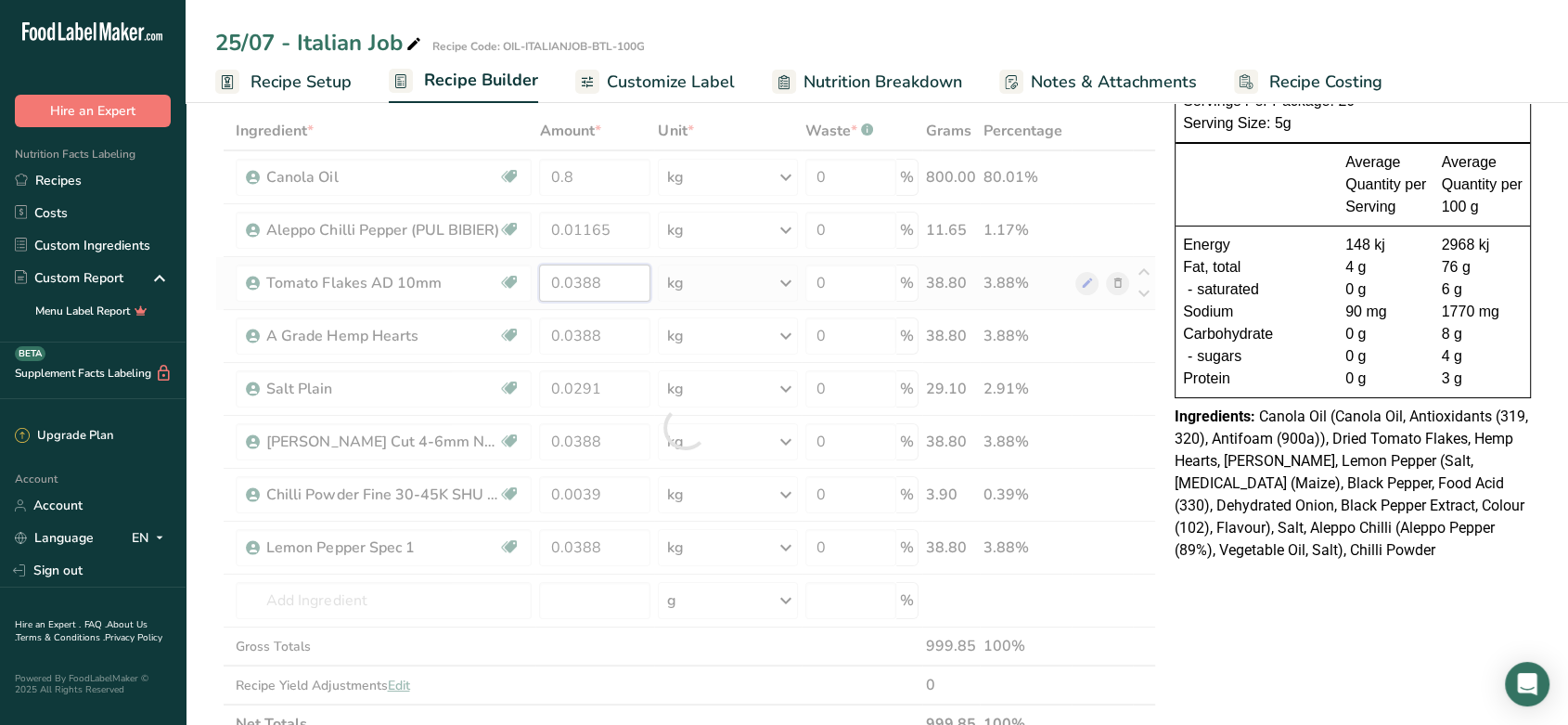
click at [617, 288] on div "Ingredient * Amount * Unit * Waste * .a-a{fill:#347362;}.b-a{fill:#fff;} Grams …" at bounding box center [686, 427] width 941 height 632
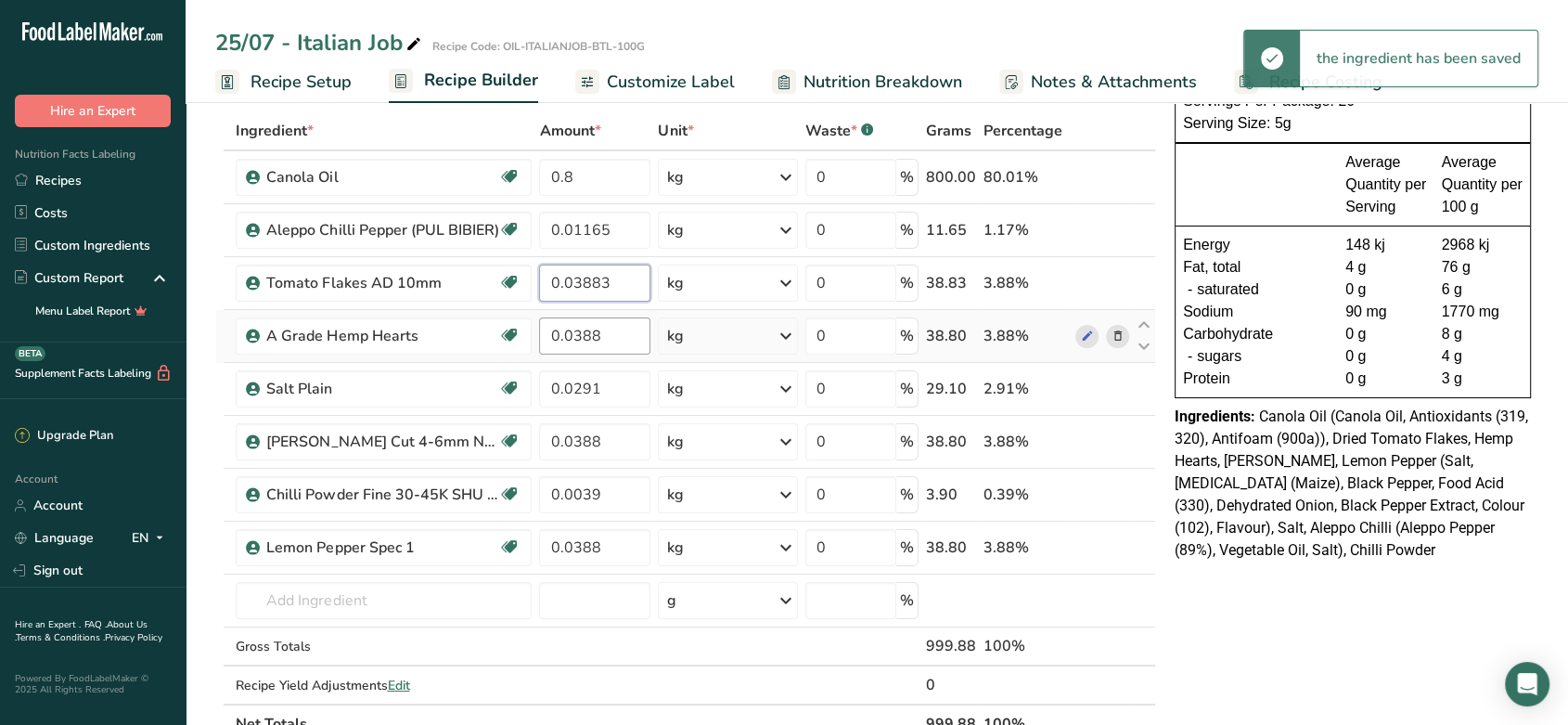
type input "0.03883"
click at [617, 331] on div "Ingredient * Amount * Unit * Waste * .a-a{fill:#347362;}.b-a{fill:#fff;} Grams …" at bounding box center [686, 427] width 941 height 632
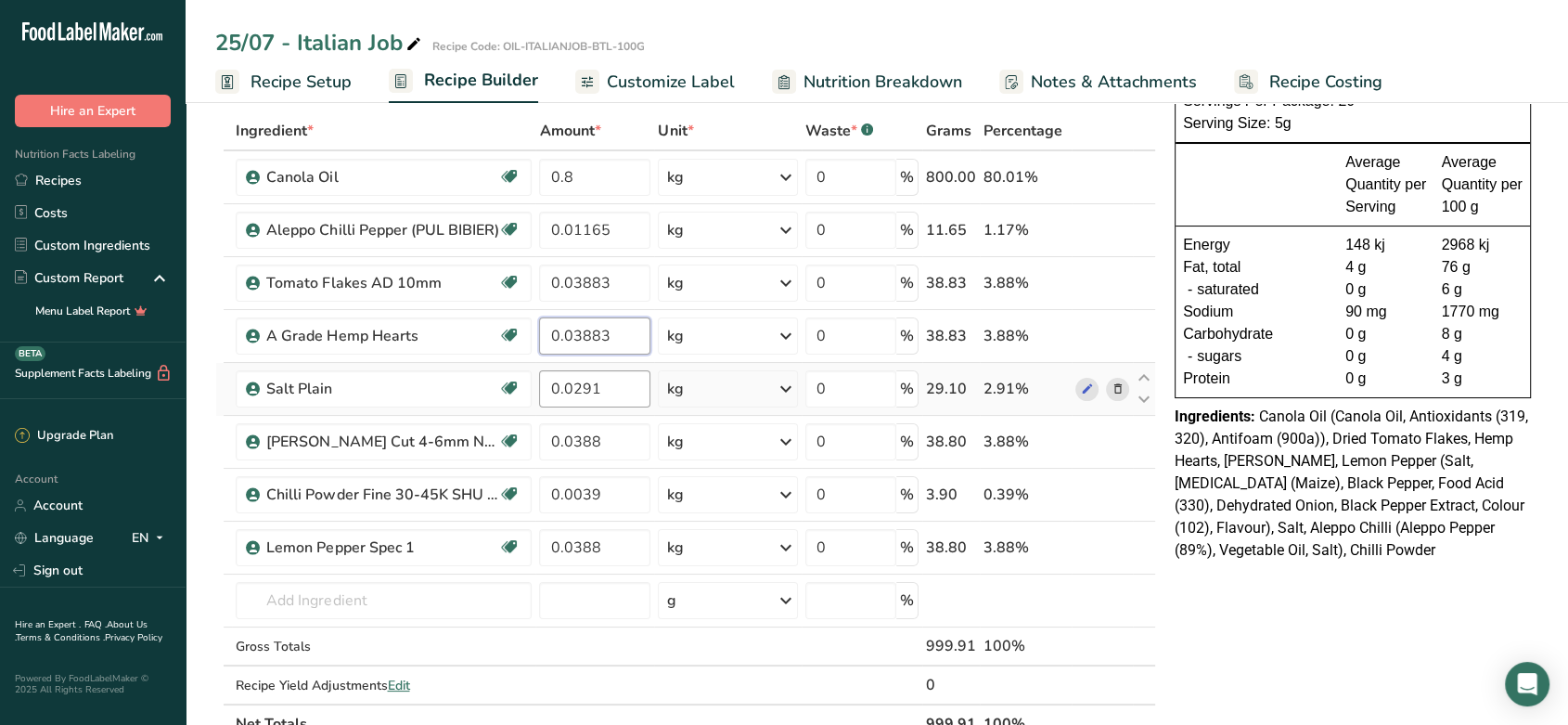
type input "0.03883"
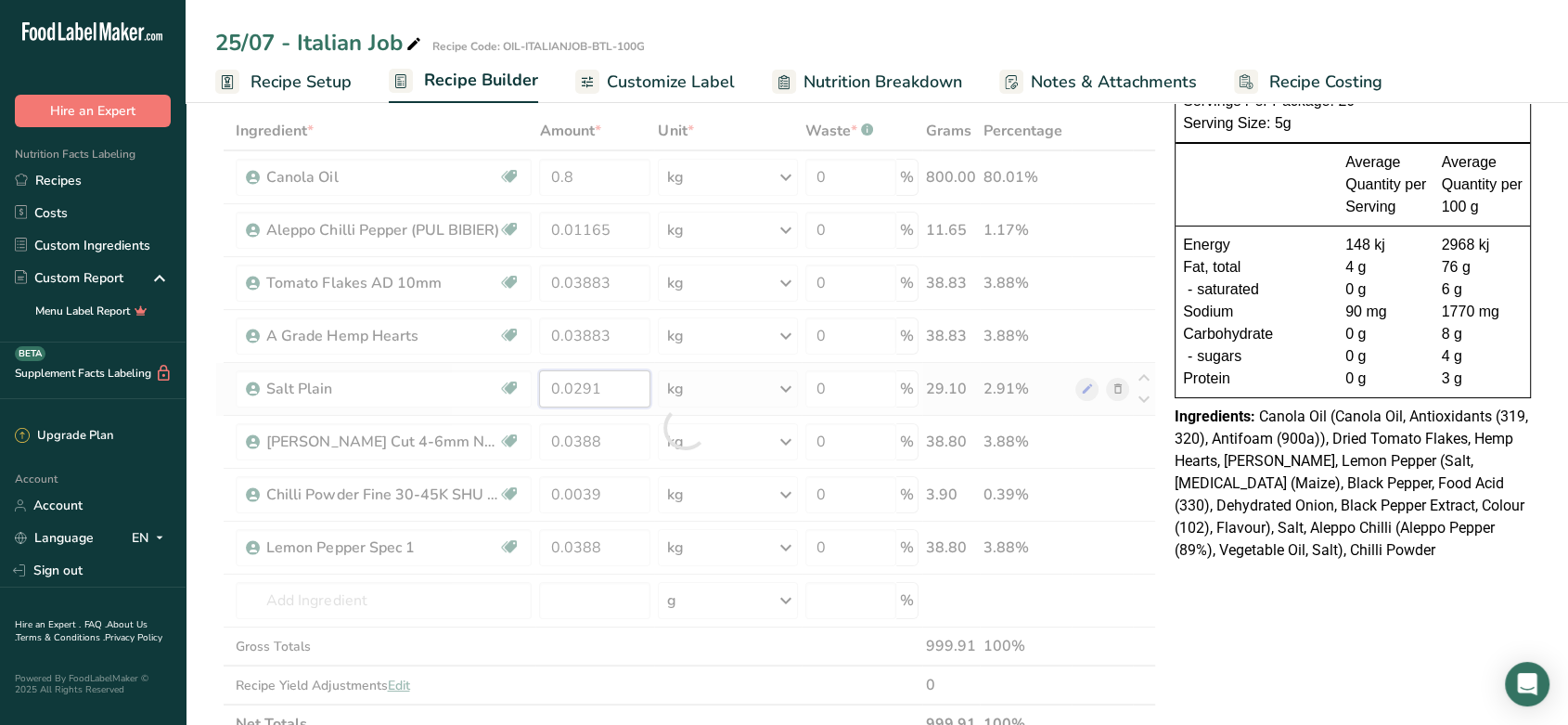
click at [614, 382] on div "Ingredient * Amount * Unit * Waste * .a-a{fill:#347362;}.b-a{fill:#fff;} Grams …" at bounding box center [686, 427] width 941 height 632
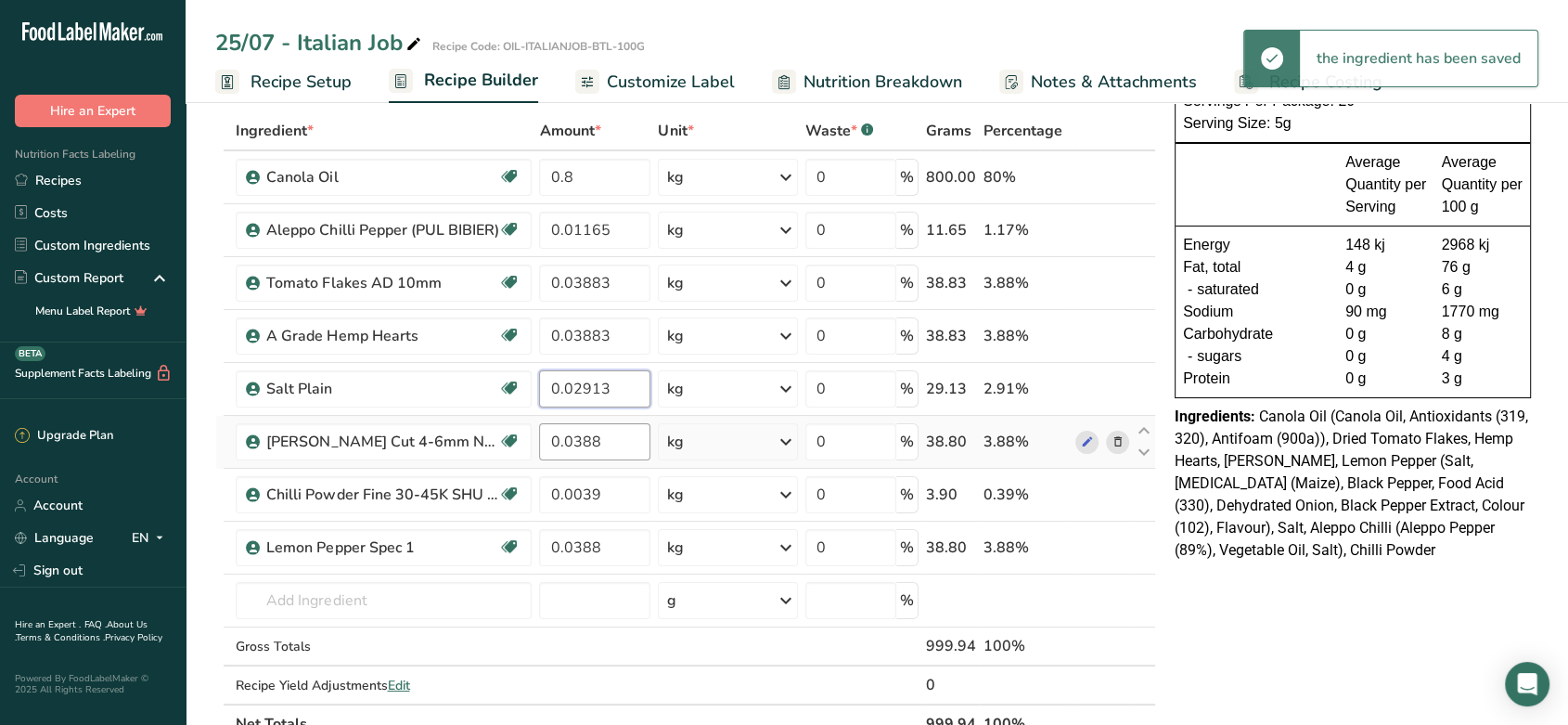
type input "0.02913"
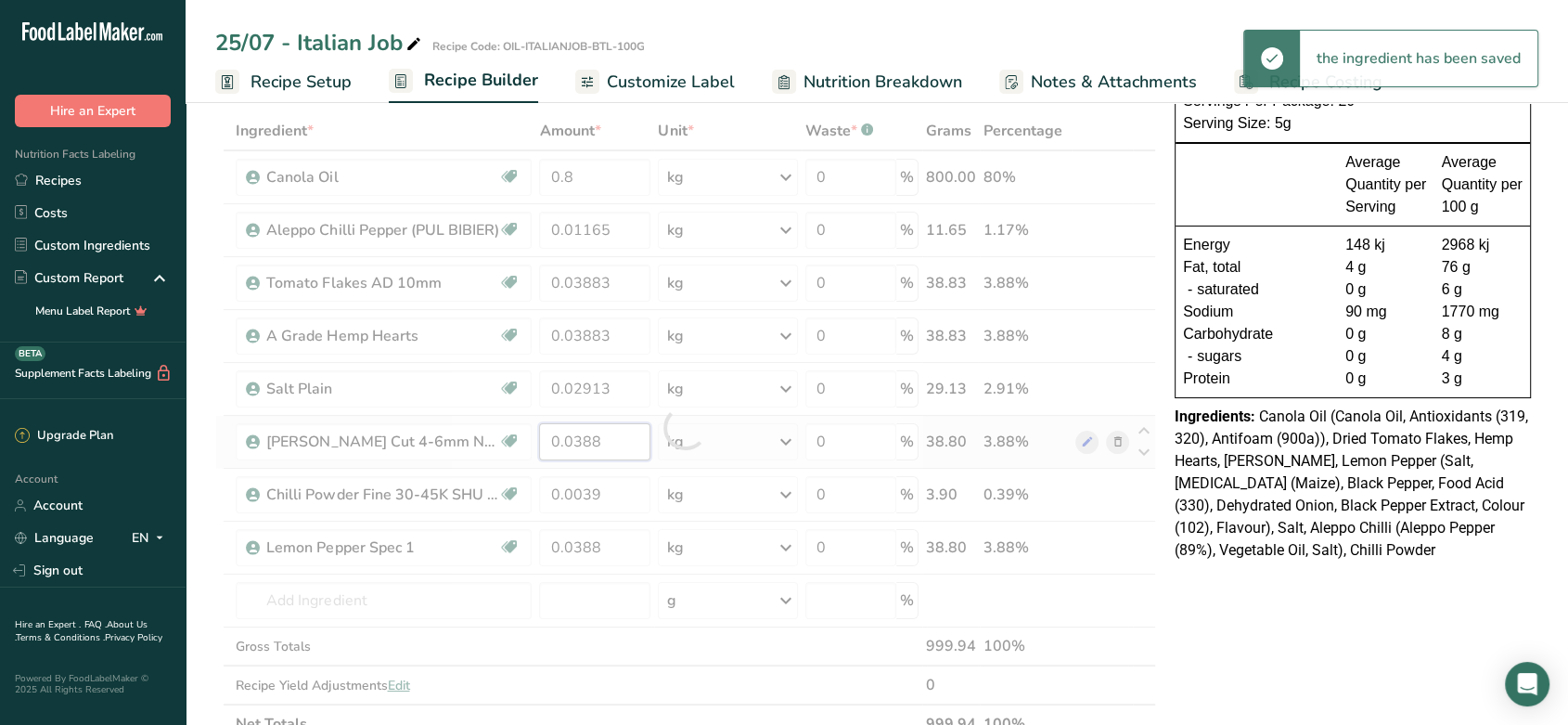
click at [613, 437] on div "Ingredient * Amount * Unit * Waste * .a-a{fill:#347362;}.b-a{fill:#fff;} Grams …" at bounding box center [686, 427] width 941 height 632
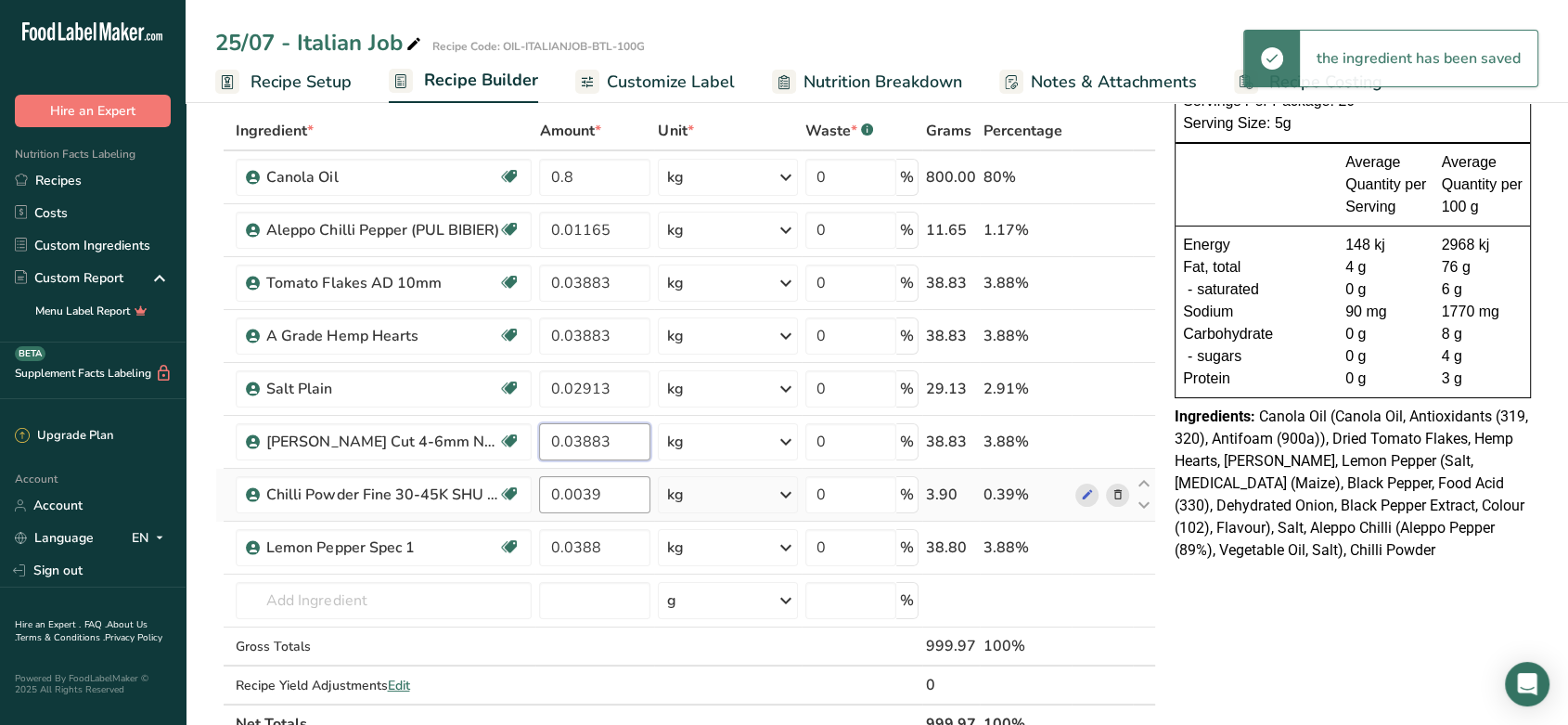
type input "0.03883"
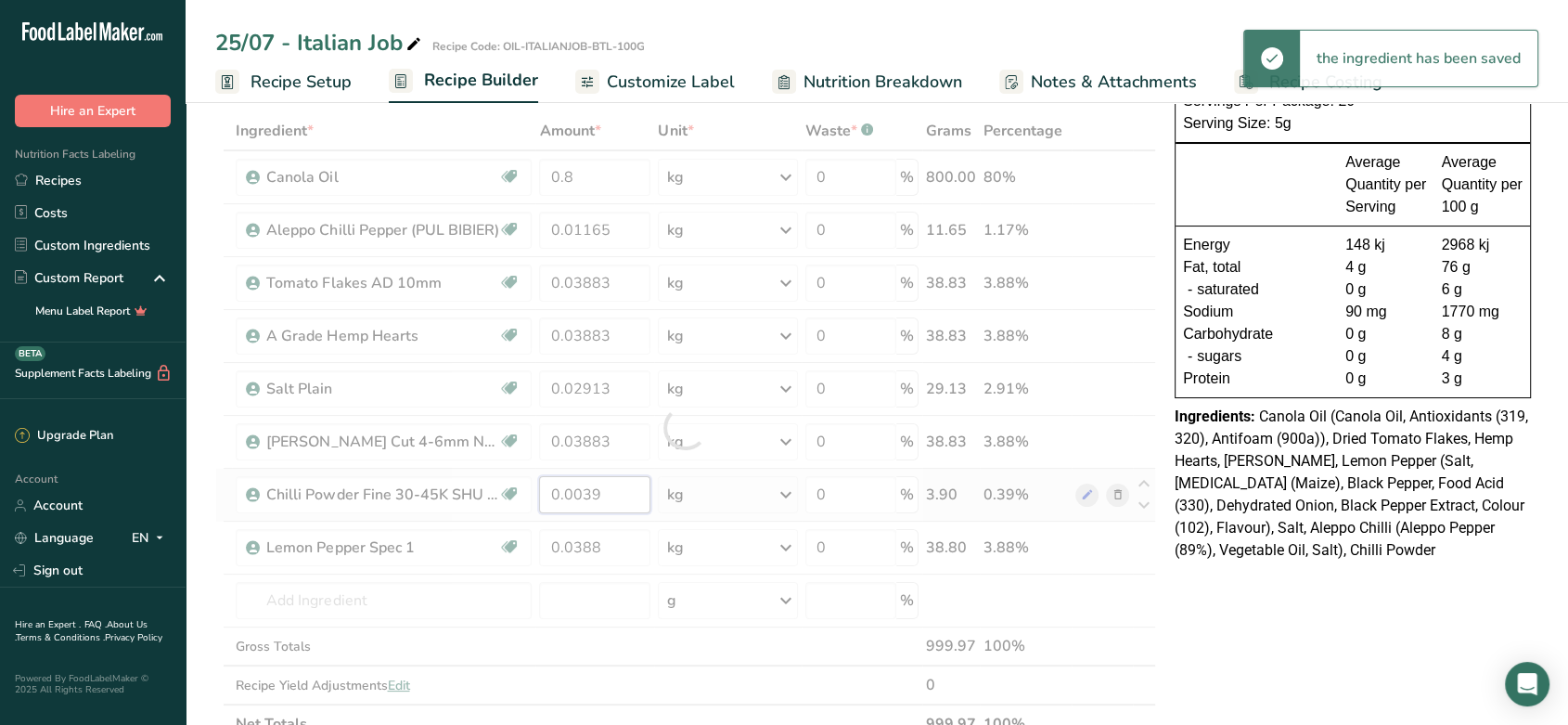
click at [611, 502] on div "Ingredient * Amount * Unit * Waste * .a-a{fill:#347362;}.b-a{fill:#fff;} Grams …" at bounding box center [686, 427] width 941 height 632
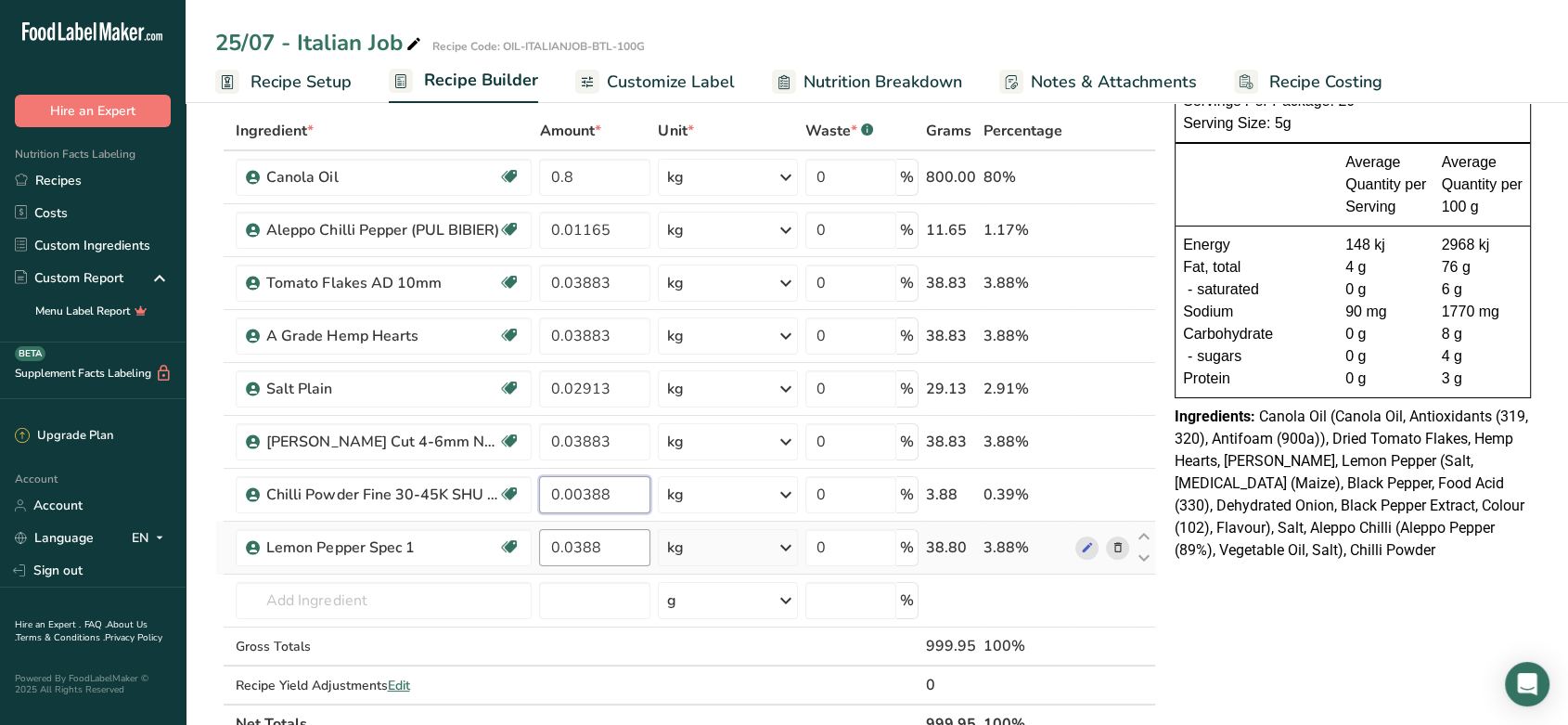
type input "0.00388"
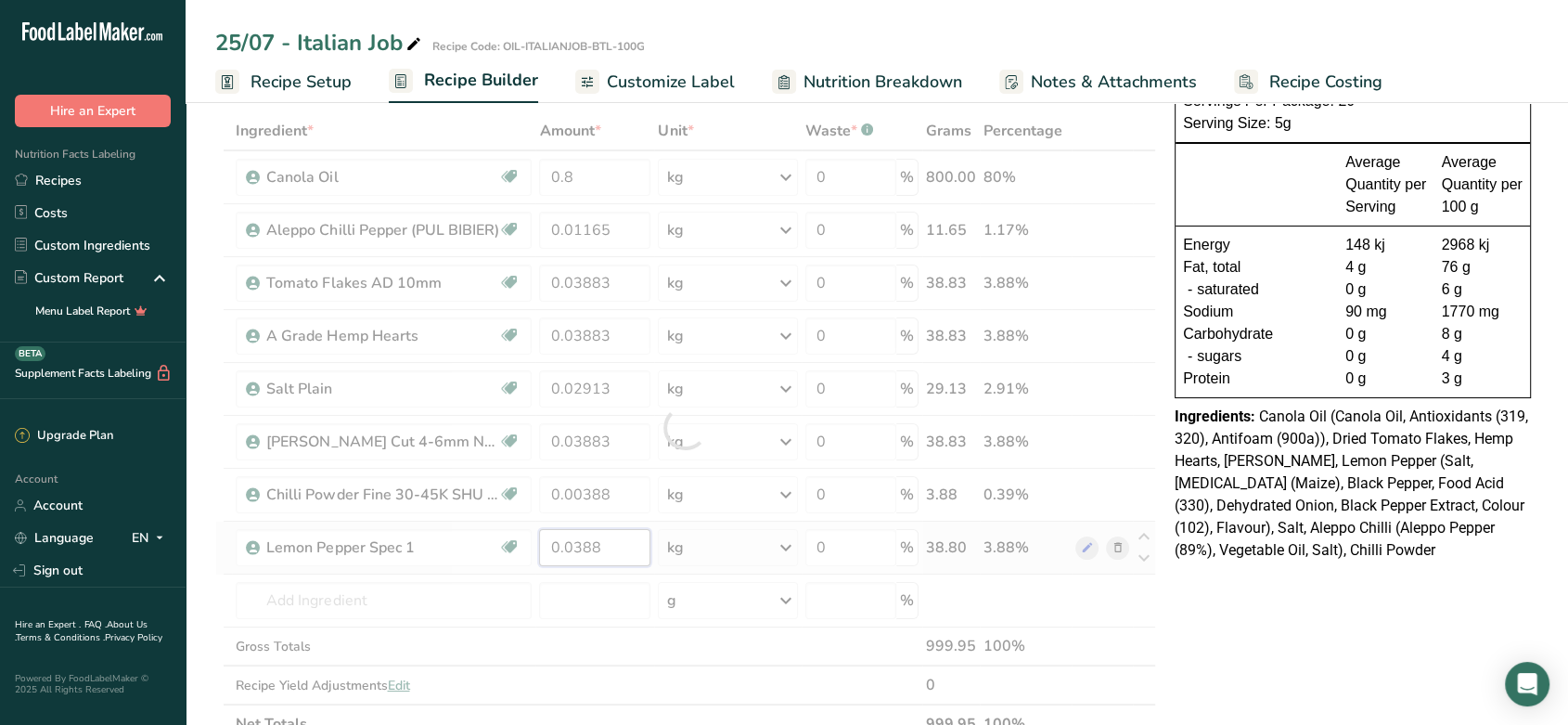
click at [606, 531] on div "Ingredient * Amount * Unit * Waste * .a-a{fill:#347362;}.b-a{fill:#fff;} Grams …" at bounding box center [686, 427] width 941 height 632
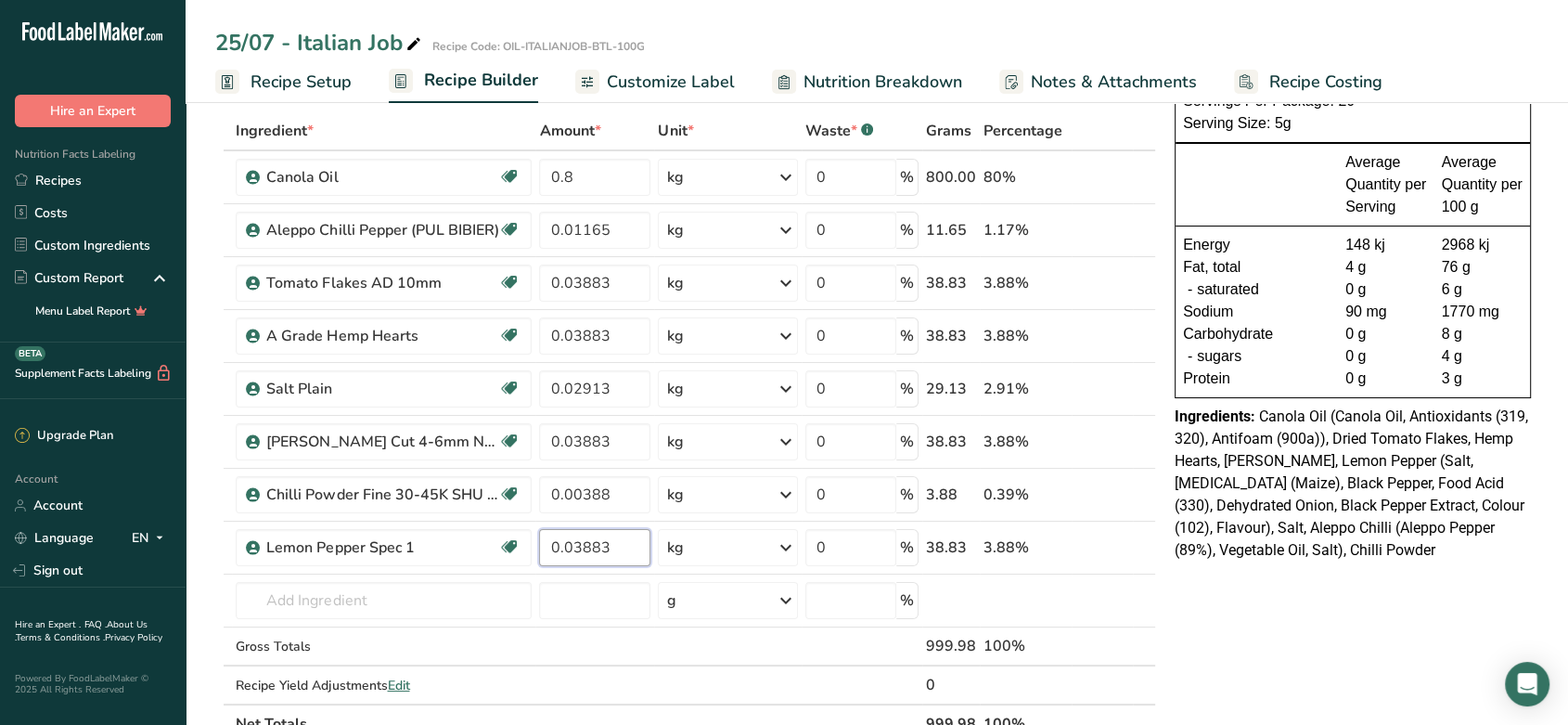
type input "0.03883"
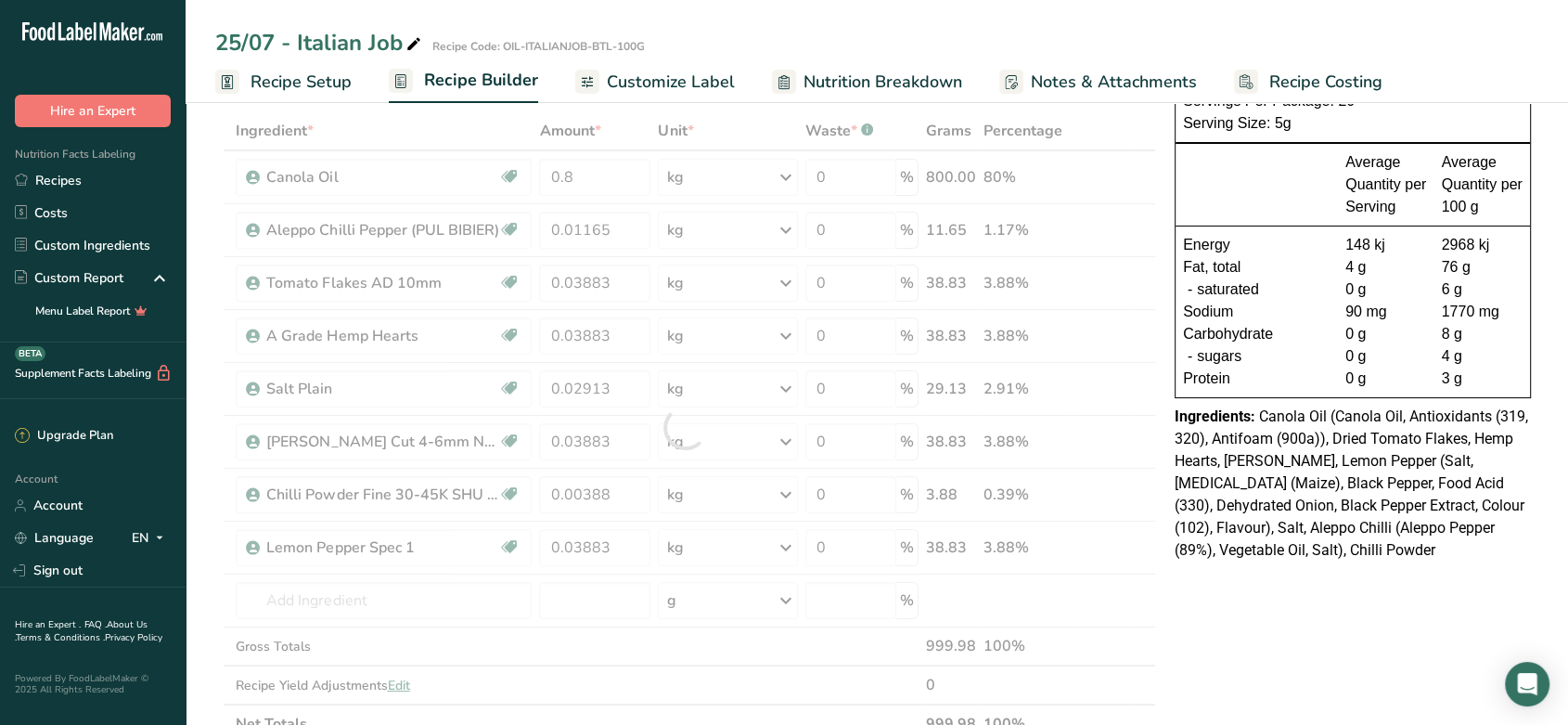
click at [1191, 646] on div "NUTRITION INFORMATION Servings Per Package: 20 Serving Size: 5g Average Quantit…" at bounding box center [1352, 686] width 371 height 1296
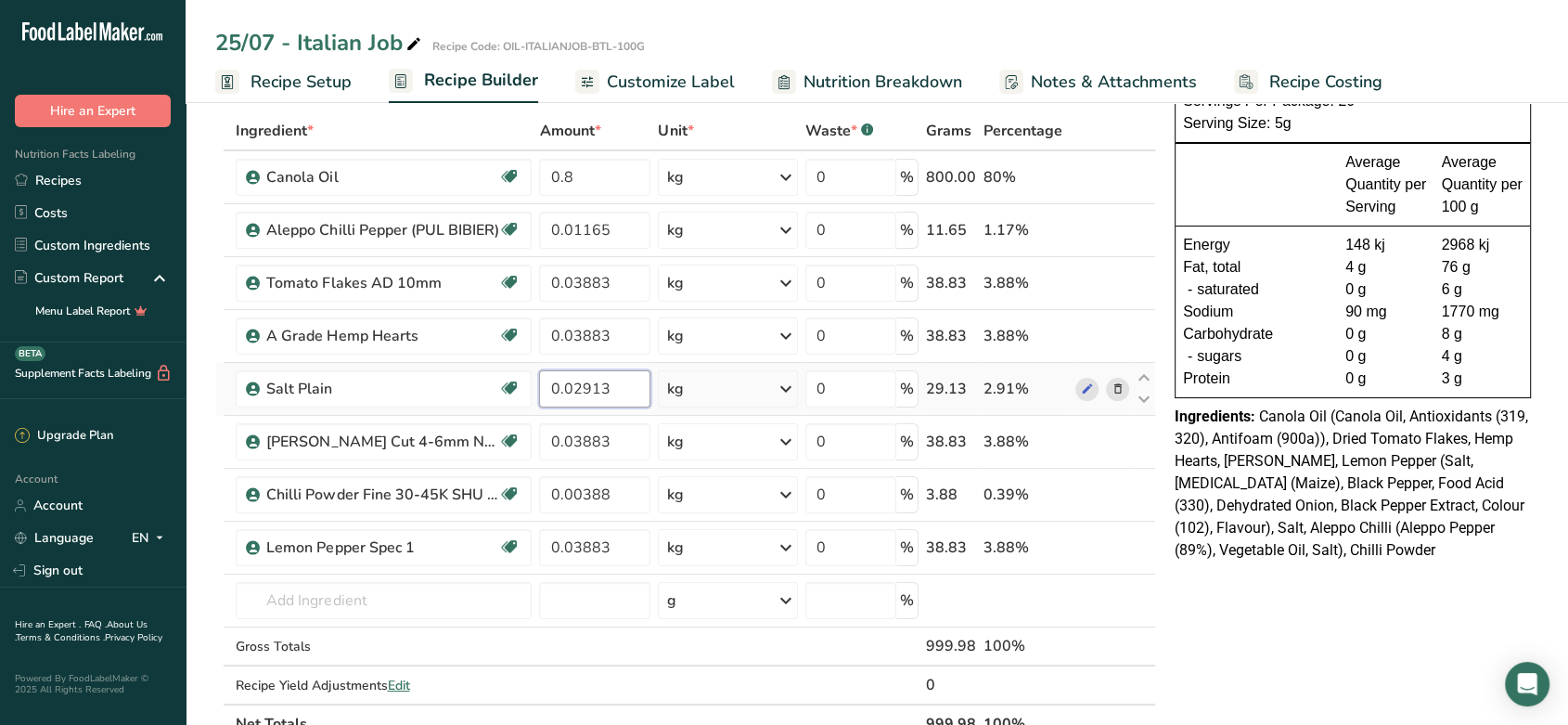
click at [624, 394] on input "0.02913" at bounding box center [595, 388] width 112 height 38
type input "0.02915"
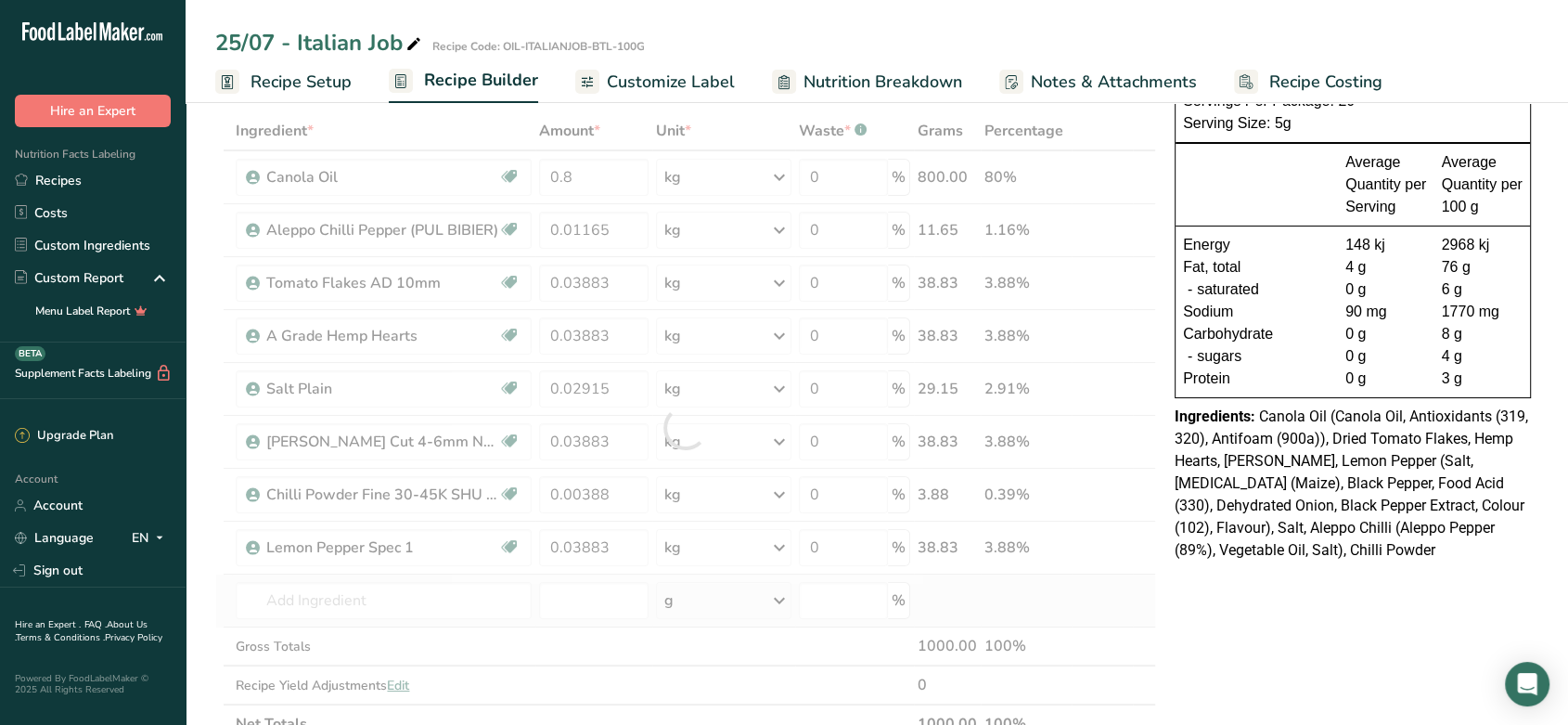
click at [1148, 622] on div "Ingredient * Amount * Unit * Waste * .a-a{fill:#347362;}.b-a{fill:#fff;} Grams …" at bounding box center [686, 427] width 941 height 632
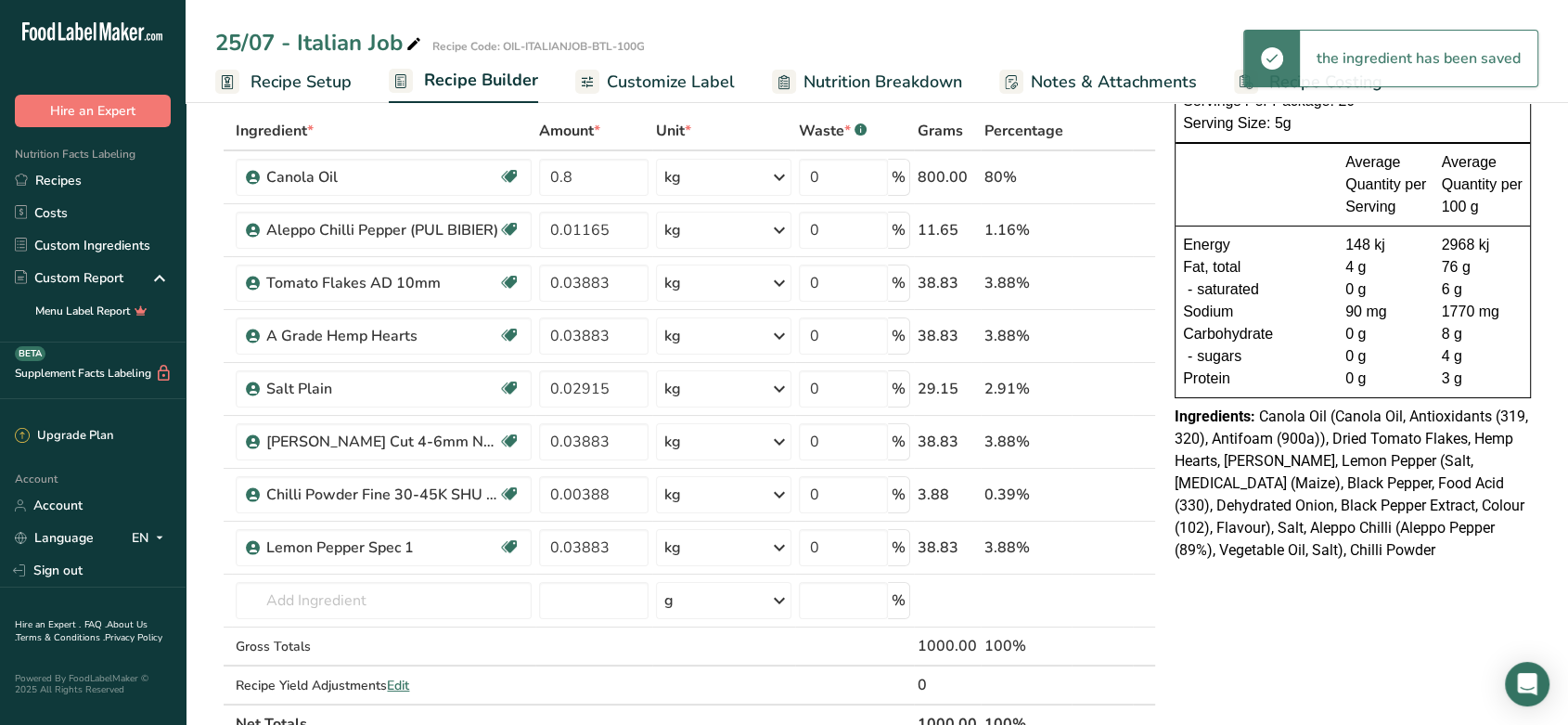
scroll to position [0, 0]
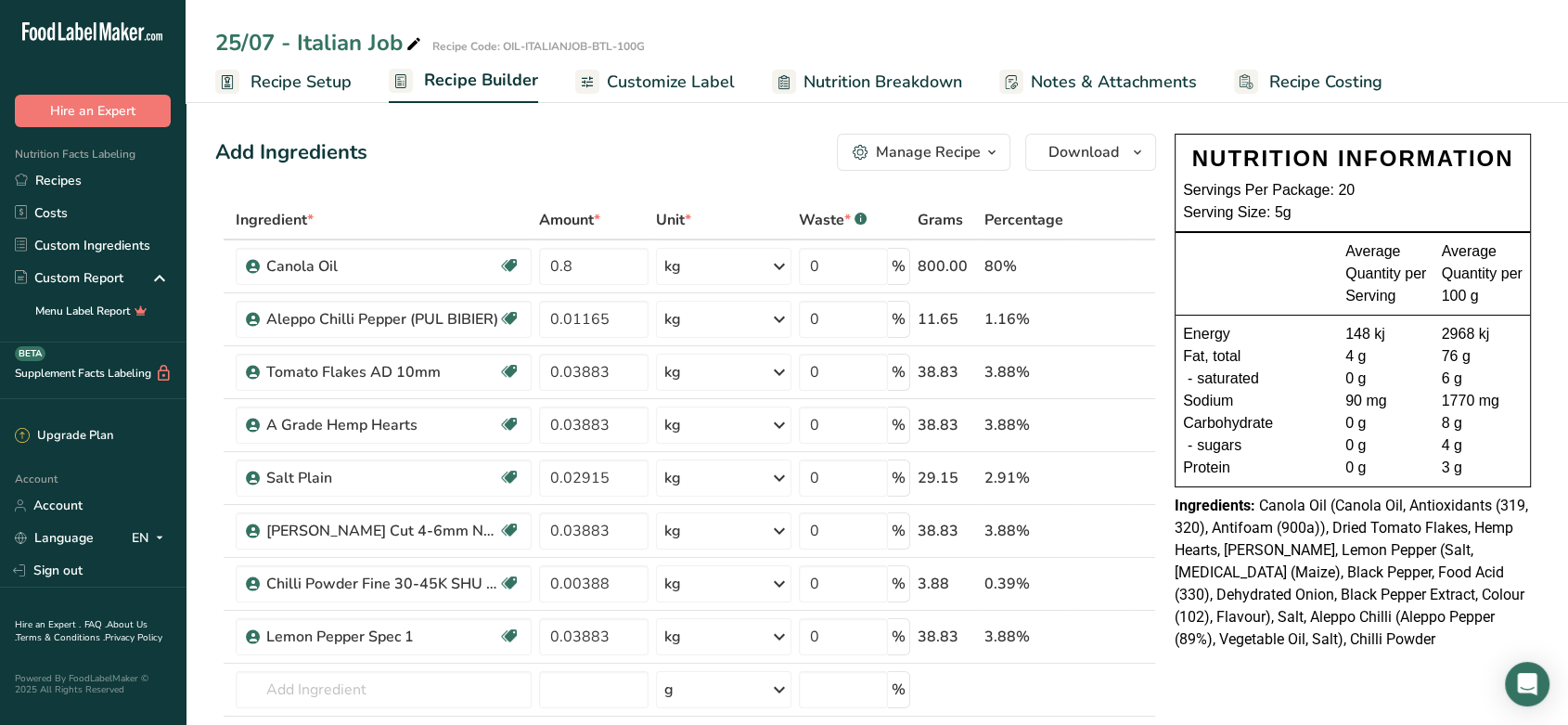
click at [693, 83] on span "Customize Label" at bounding box center [670, 82] width 128 height 25
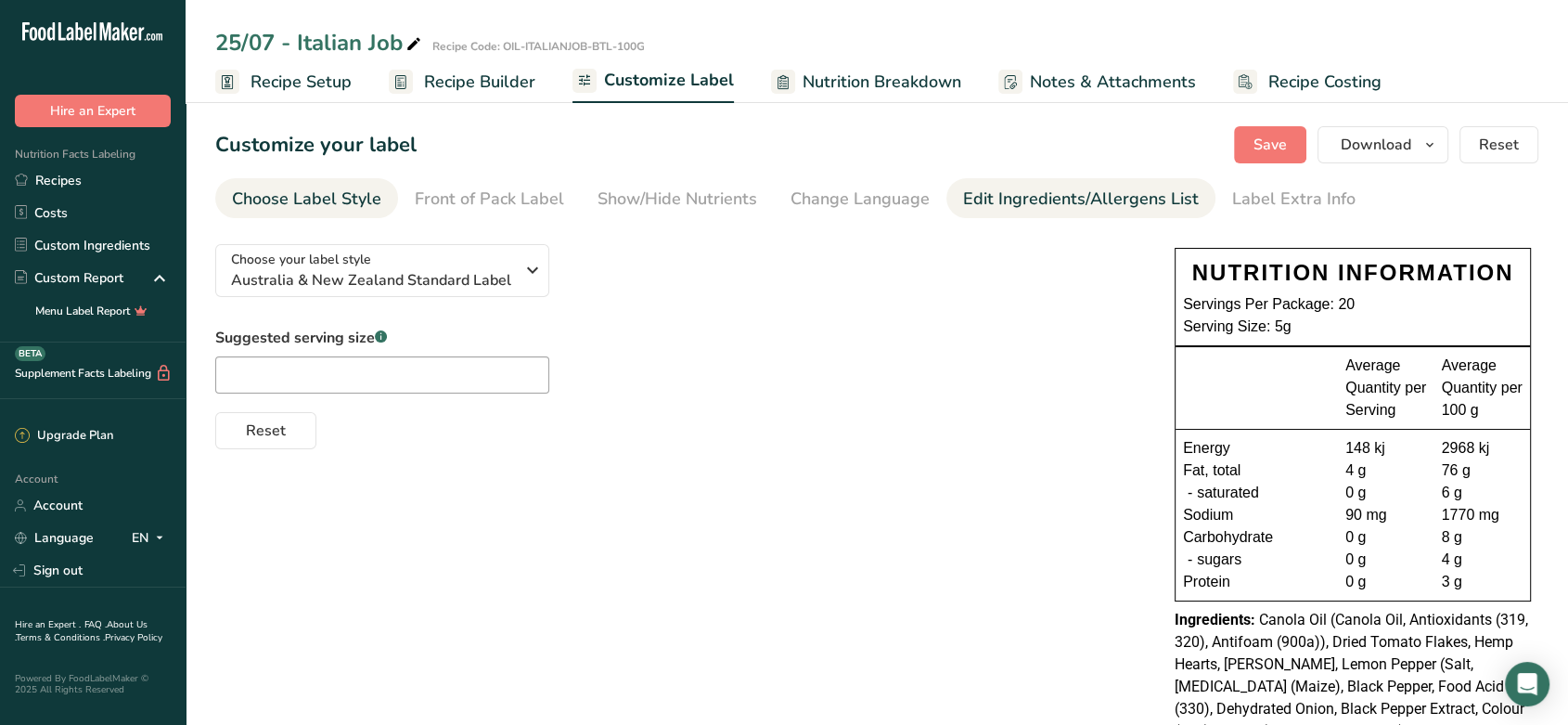
click at [990, 198] on div "Edit Ingredients/Allergens List" at bounding box center [1081, 199] width 236 height 25
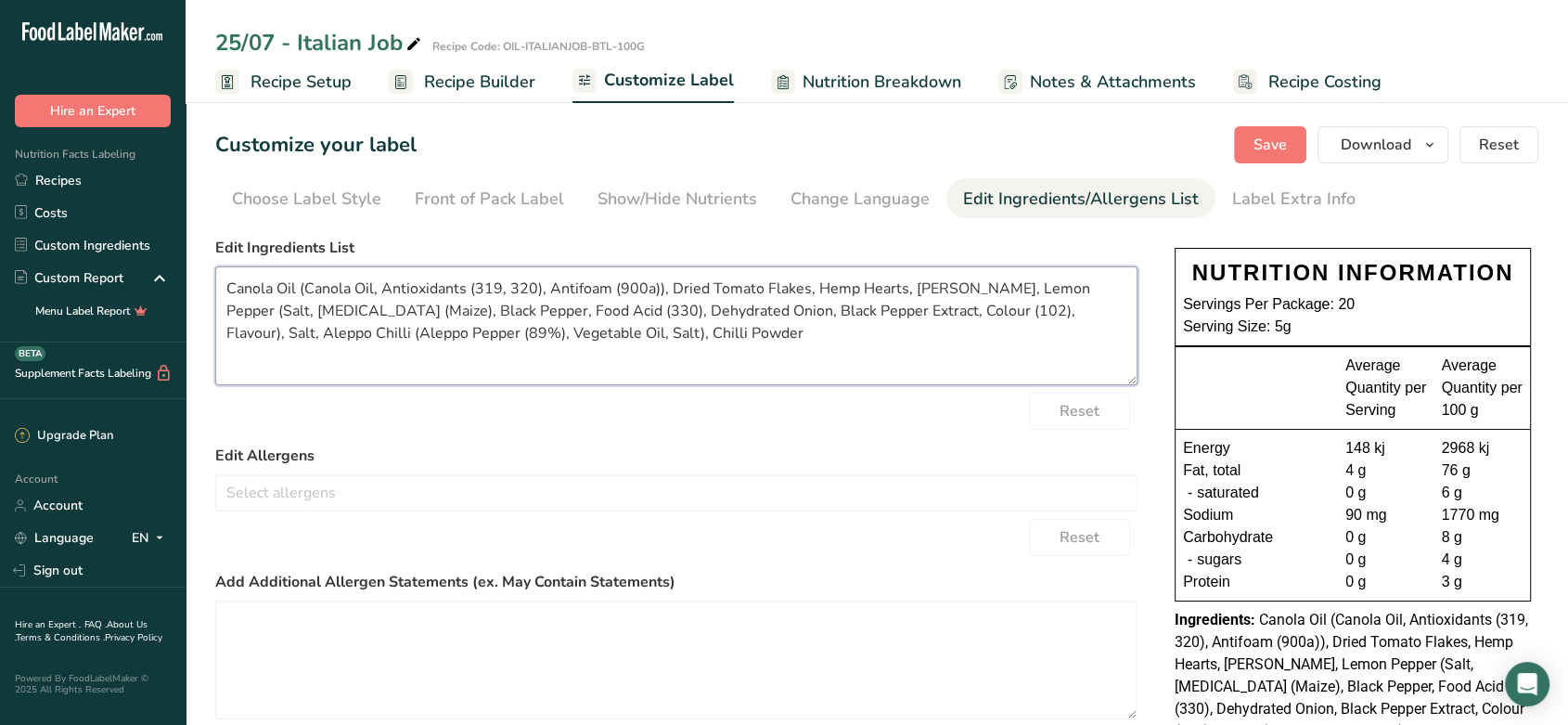
drag, startPoint x: 297, startPoint y: 284, endPoint x: 665, endPoint y: 272, distance: 368.2
click at [665, 272] on textarea "Canola Oil (Canola Oil, Antioxidants (319, 320), Antifoam (900a)), Dried Tomato…" at bounding box center [677, 325] width 923 height 118
drag, startPoint x: 342, startPoint y: 287, endPoint x: 303, endPoint y: 288, distance: 39.0
click at [303, 288] on textarea "Canola Oil, Dried Tomato Flakes, Hemp Hearts, [PERSON_NAME], Lemon Pepper (Salt…" at bounding box center [677, 325] width 923 height 118
drag, startPoint x: 672, startPoint y: 288, endPoint x: 566, endPoint y: 305, distance: 107.4
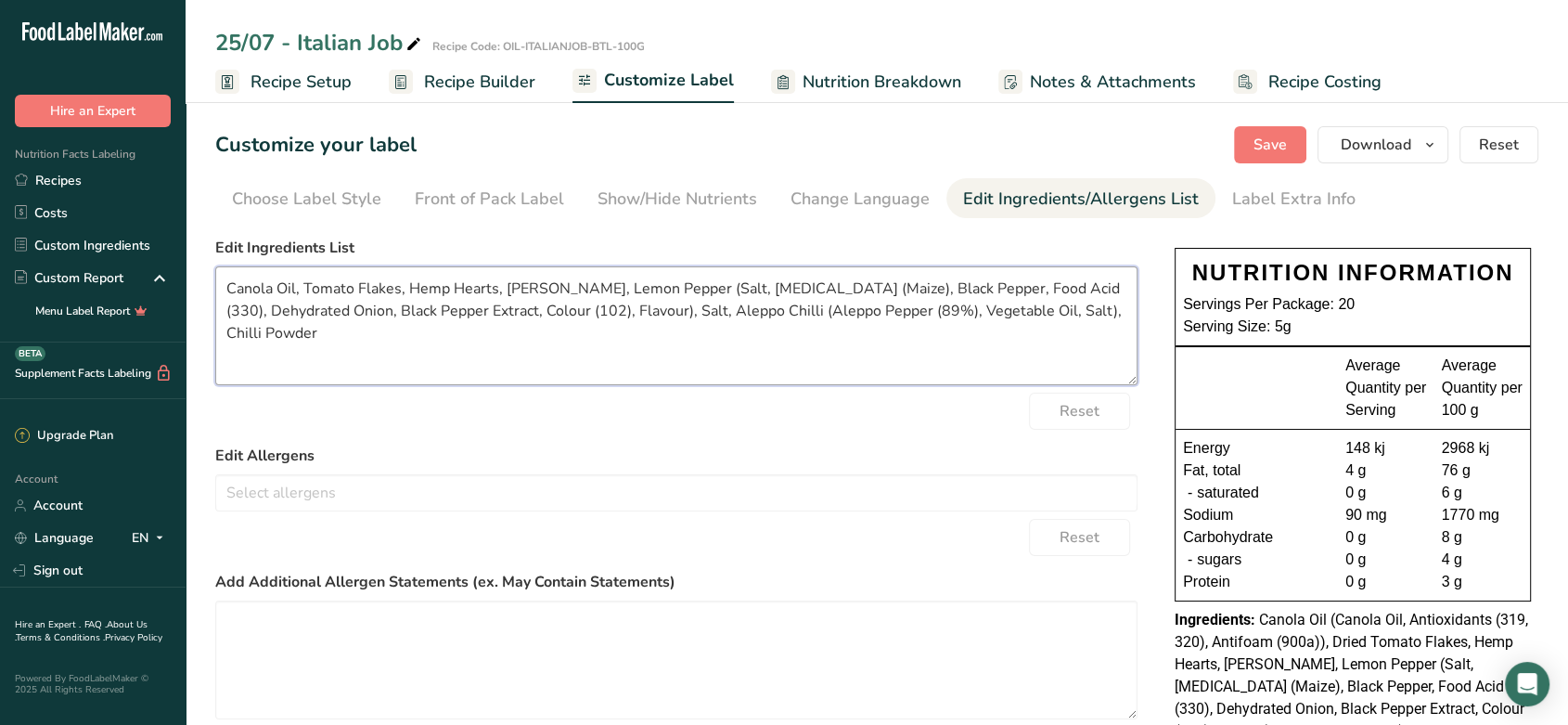
click at [566, 305] on textarea "Canola Oil, Tomato Flakes, Hemp Hearts, [PERSON_NAME], Lemon Pepper (Salt, [MED…" at bounding box center [677, 325] width 923 height 118
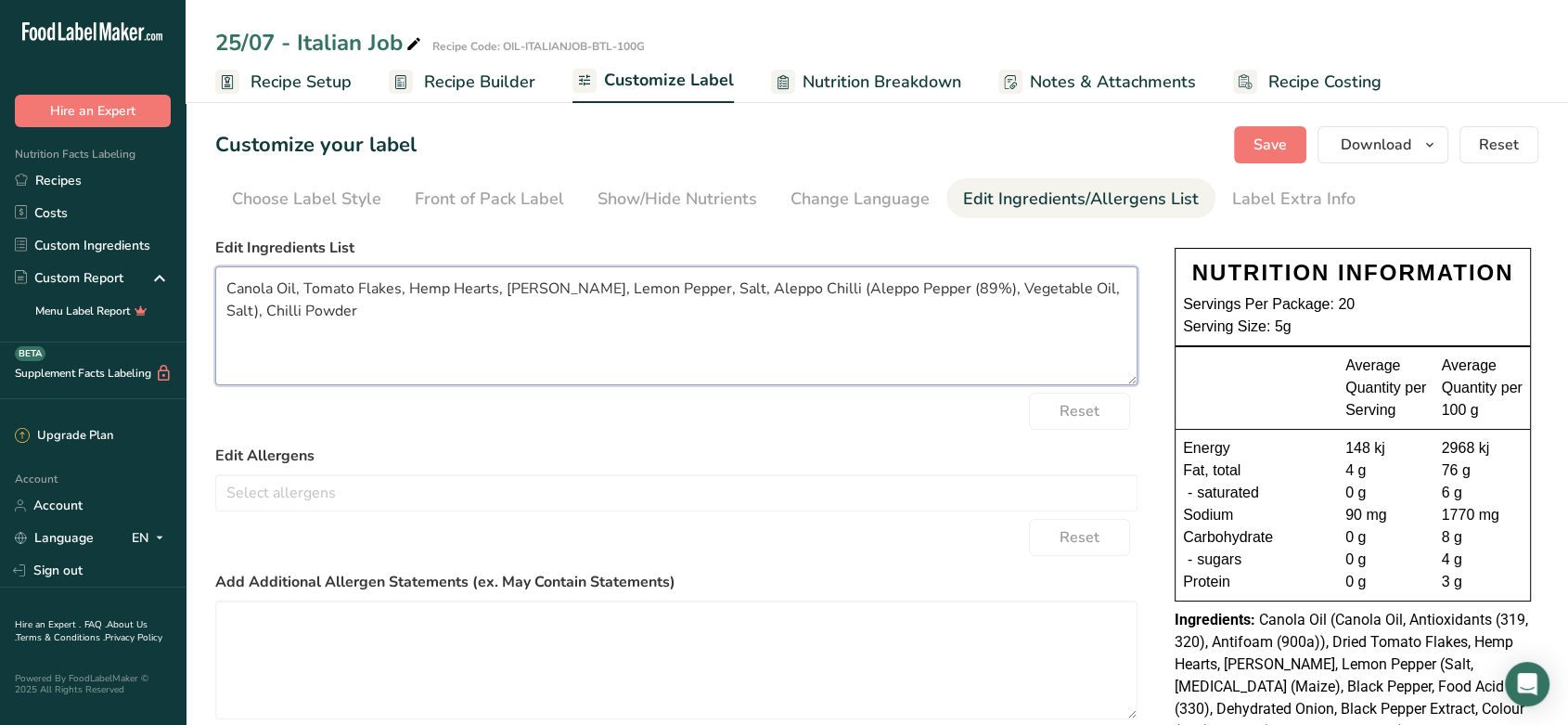
drag, startPoint x: 771, startPoint y: 288, endPoint x: 720, endPoint y: 289, distance: 51.0
click at [720, 289] on textarea "Canola Oil, Tomato Flakes, Hemp Hearts, [PERSON_NAME], Lemon Pepper, Salt, Alep…" at bounding box center [677, 325] width 923 height 118
drag, startPoint x: 750, startPoint y: 289, endPoint x: 1107, endPoint y: 332, distance: 359.6
click at [1107, 332] on textarea "Canola Oil, Tomato Flakes, Hemp Hearts, [PERSON_NAME], Lemon Pepper, Salt, Chil…" at bounding box center [677, 325] width 923 height 118
click at [1283, 144] on span "Save" at bounding box center [1270, 144] width 34 height 22
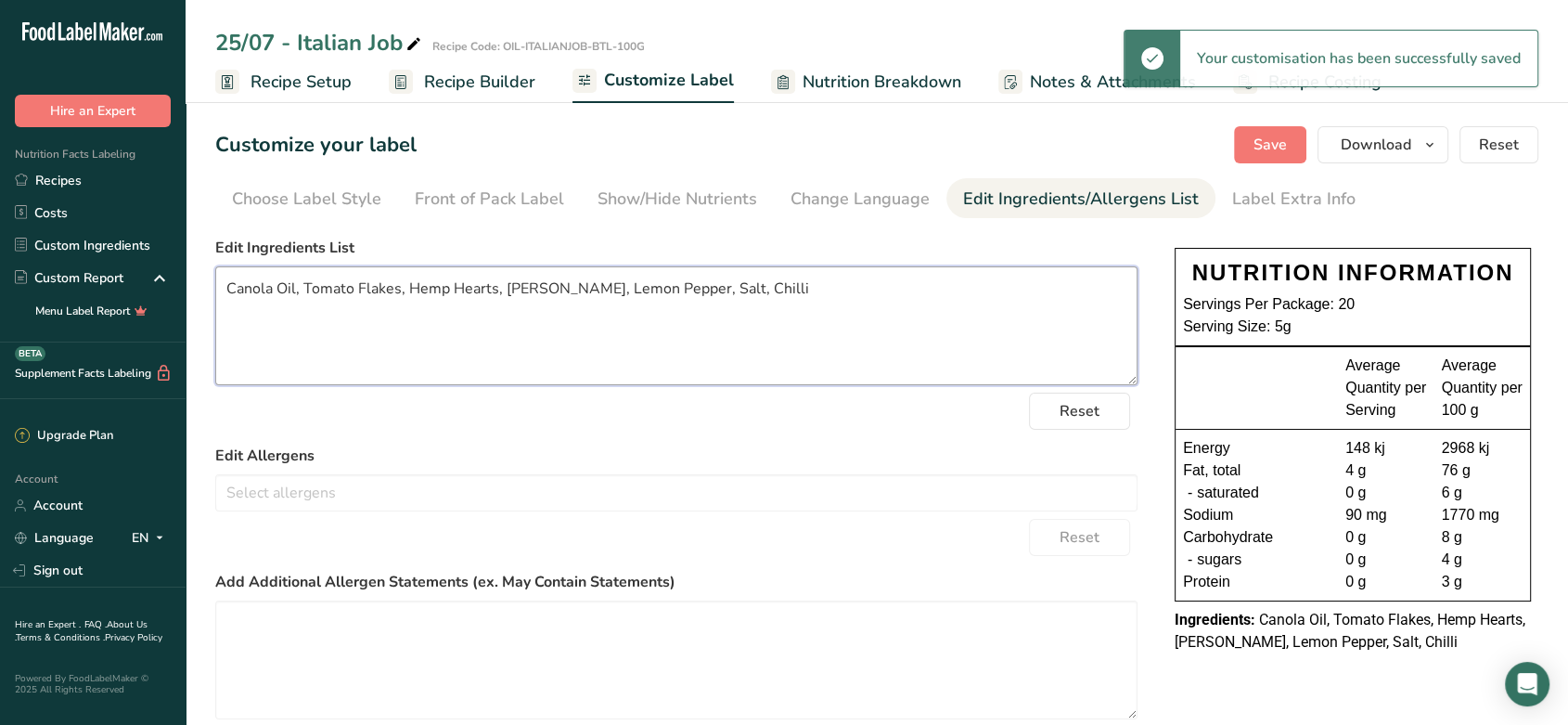
click at [766, 288] on textarea "Canola Oil, Tomato Flakes, Hemp Hearts, [PERSON_NAME], Lemon Pepper, Salt, Chil…" at bounding box center [677, 325] width 923 height 118
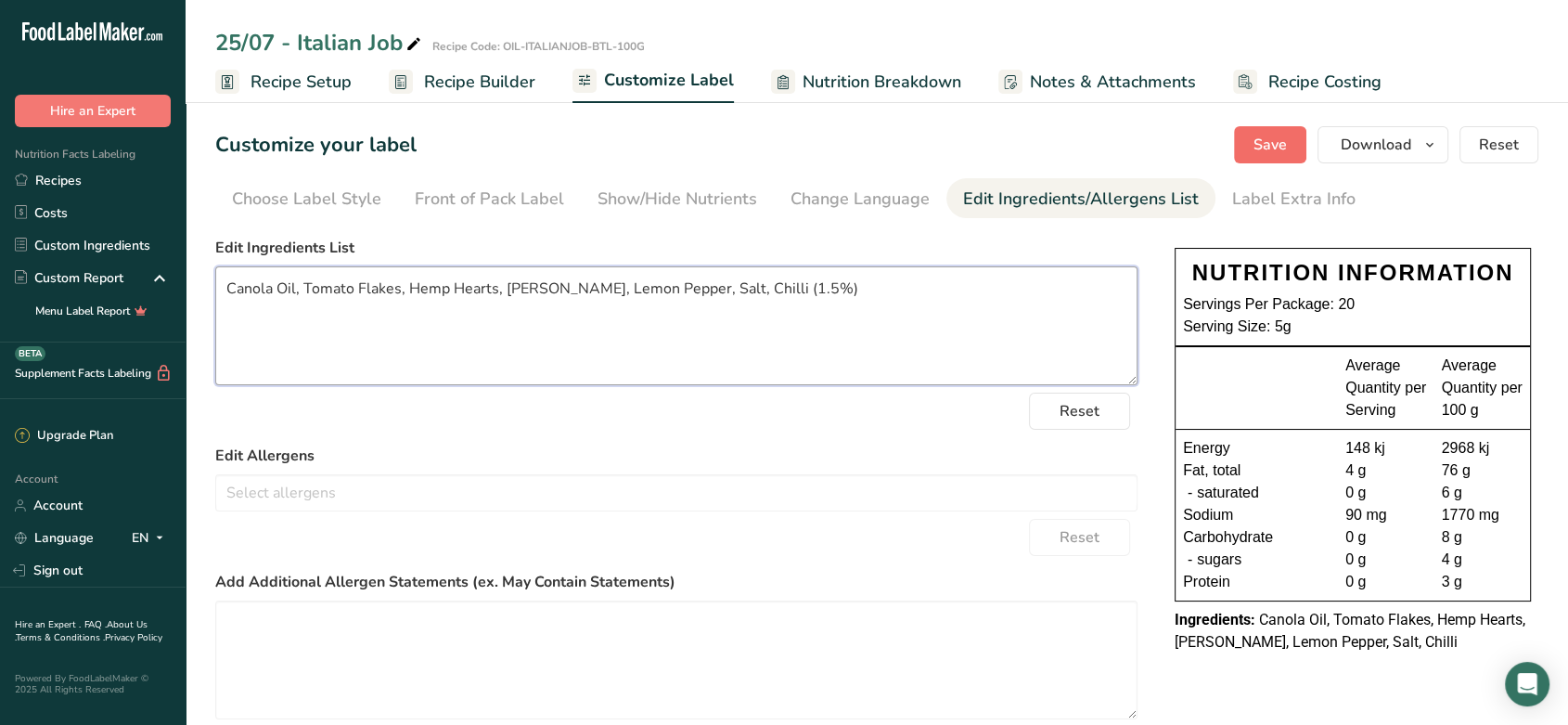
type textarea "Canola Oil, Tomato Flakes, Hemp Hearts, [PERSON_NAME], Lemon Pepper, Salt, Chil…"
click at [1250, 136] on button "Save" at bounding box center [1270, 144] width 72 height 38
click at [1250, 136] on div "Save Download Choose what to show on your downloaded label Recipe Name to appea…" at bounding box center [1387, 144] width 304 height 38
click at [1268, 147] on span "Save" at bounding box center [1270, 144] width 34 height 22
